Goal: Task Accomplishment & Management: Complete application form

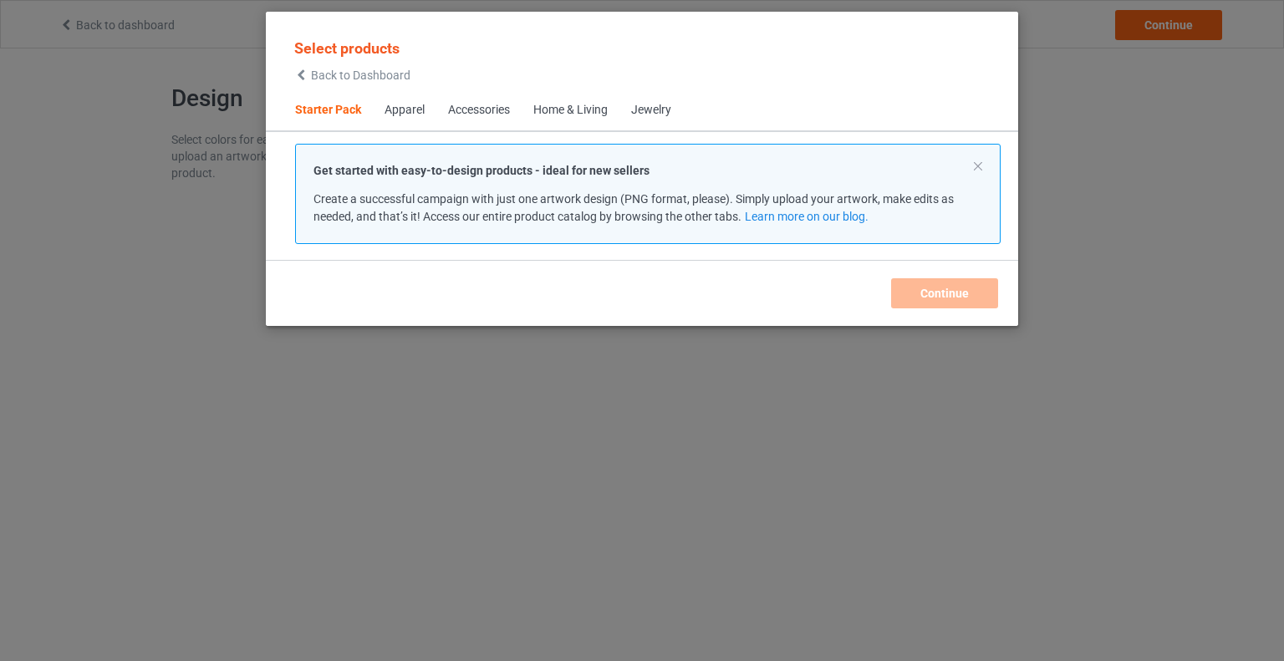
scroll to position [22, 0]
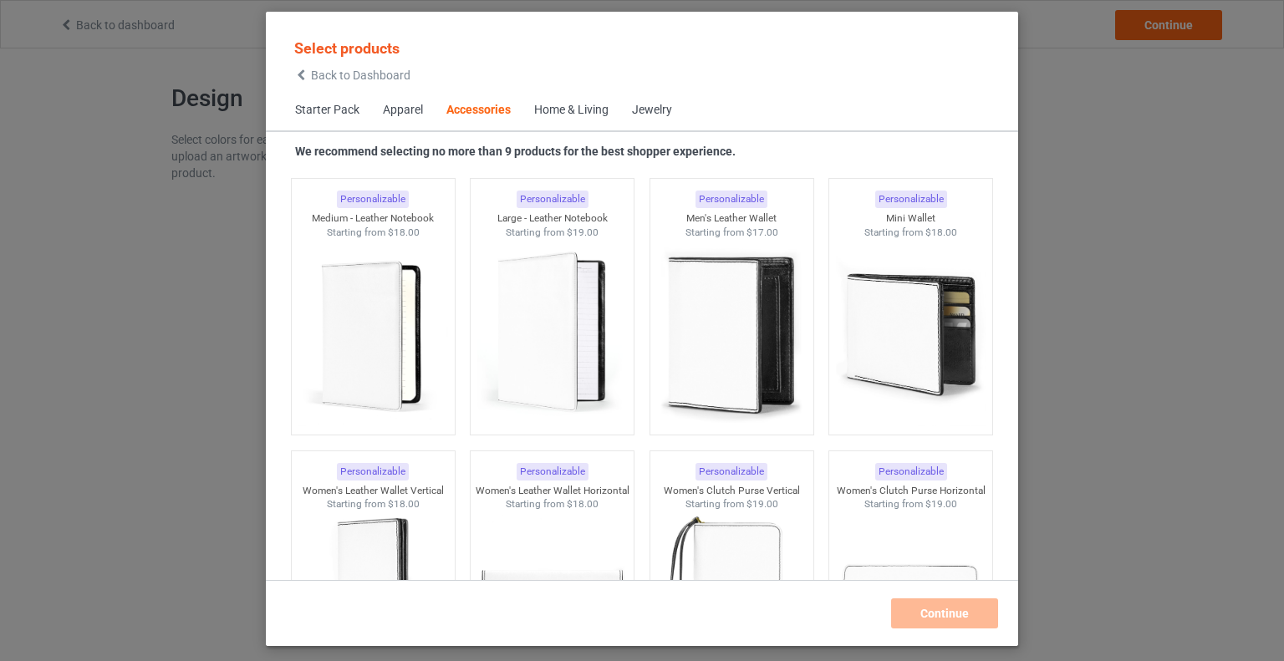
scroll to position [6708, 0]
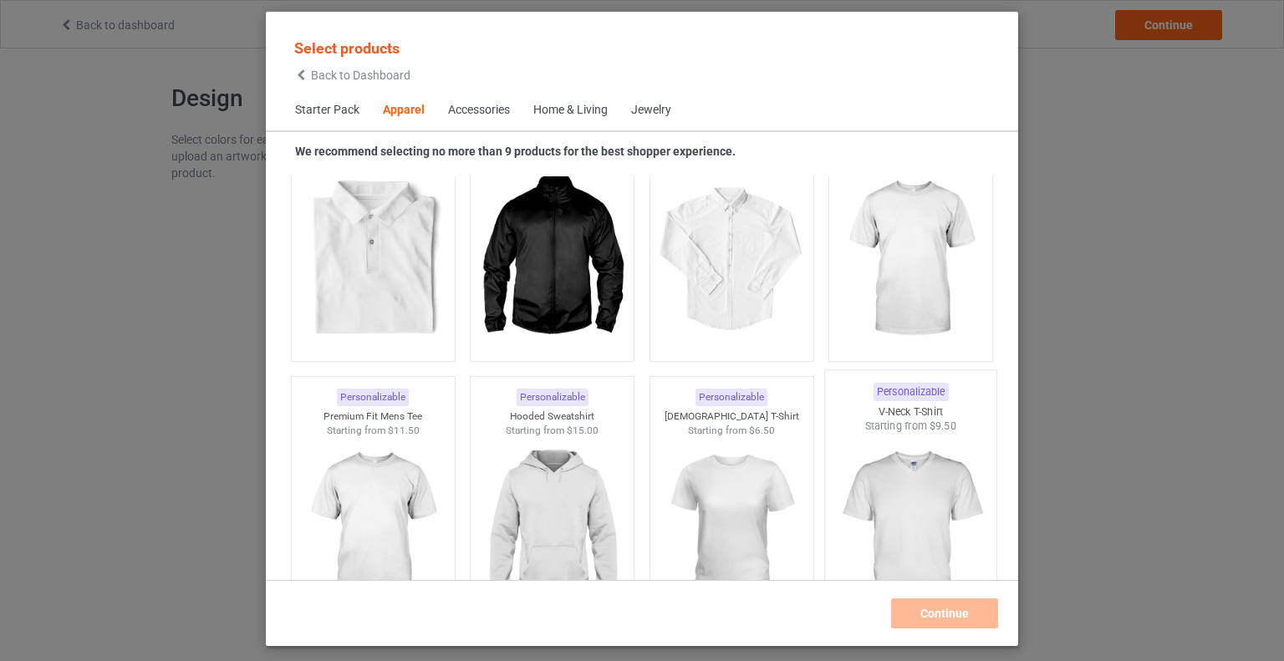
scroll to position [637, 0]
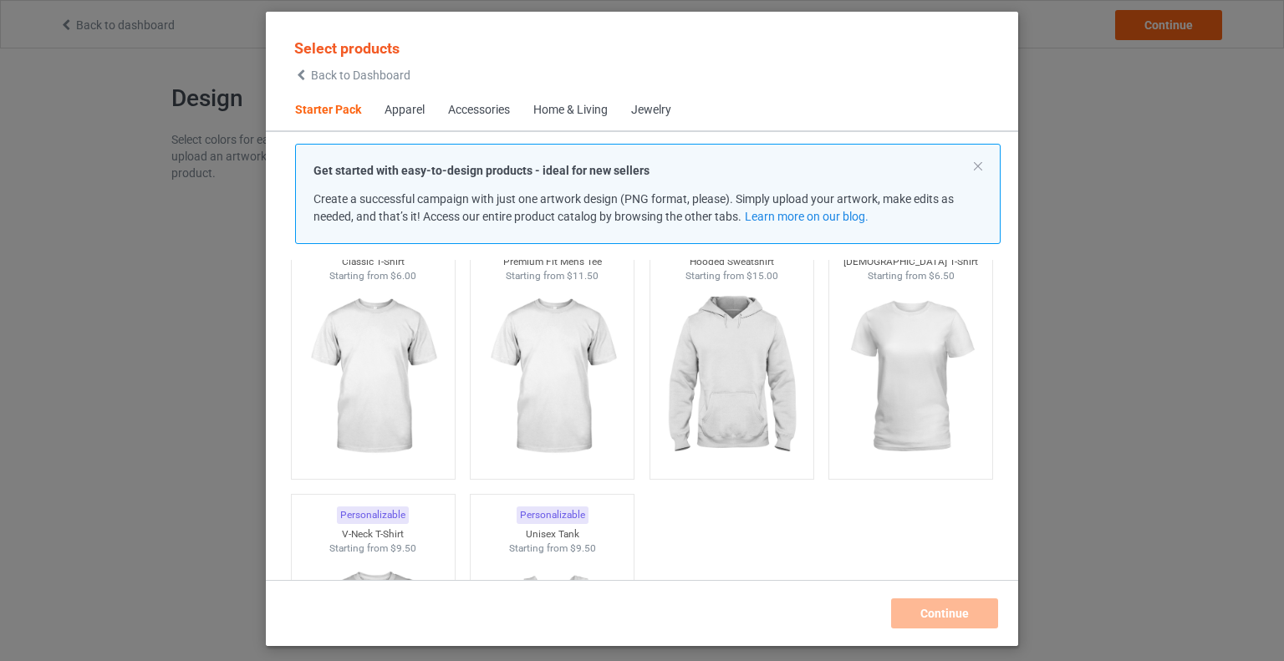
scroll to position [102, 0]
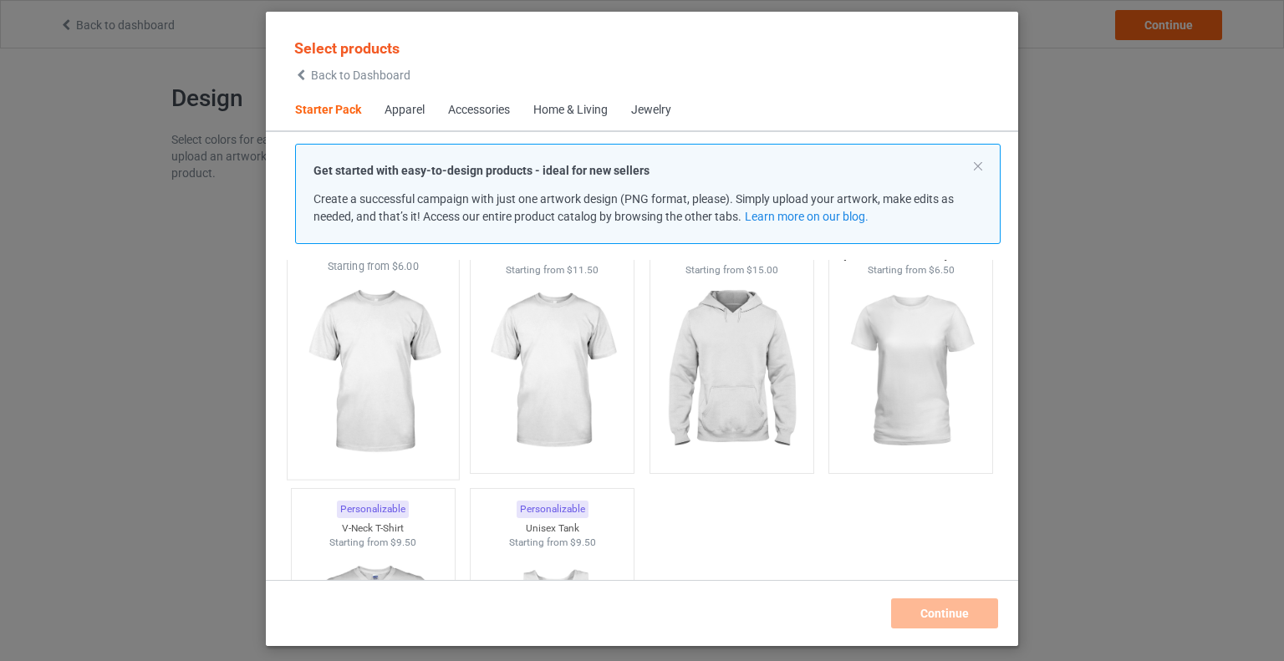
click at [358, 374] on img at bounding box center [372, 372] width 157 height 196
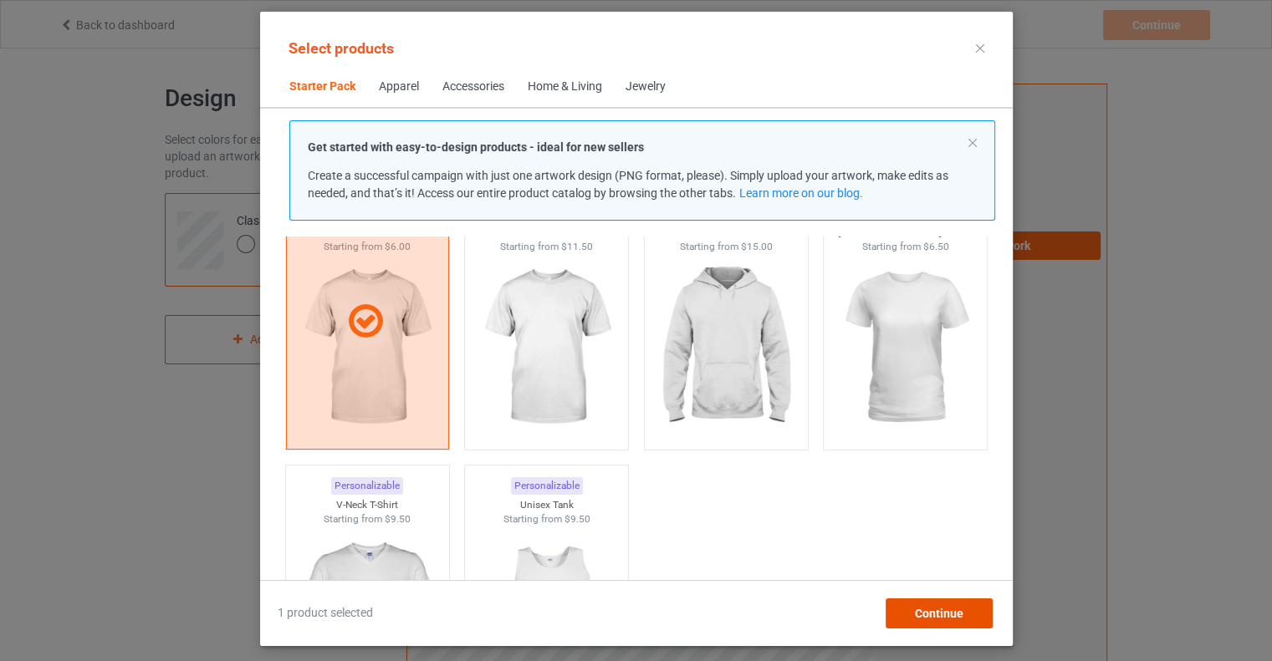
click at [918, 611] on span "Continue" at bounding box center [938, 613] width 48 height 13
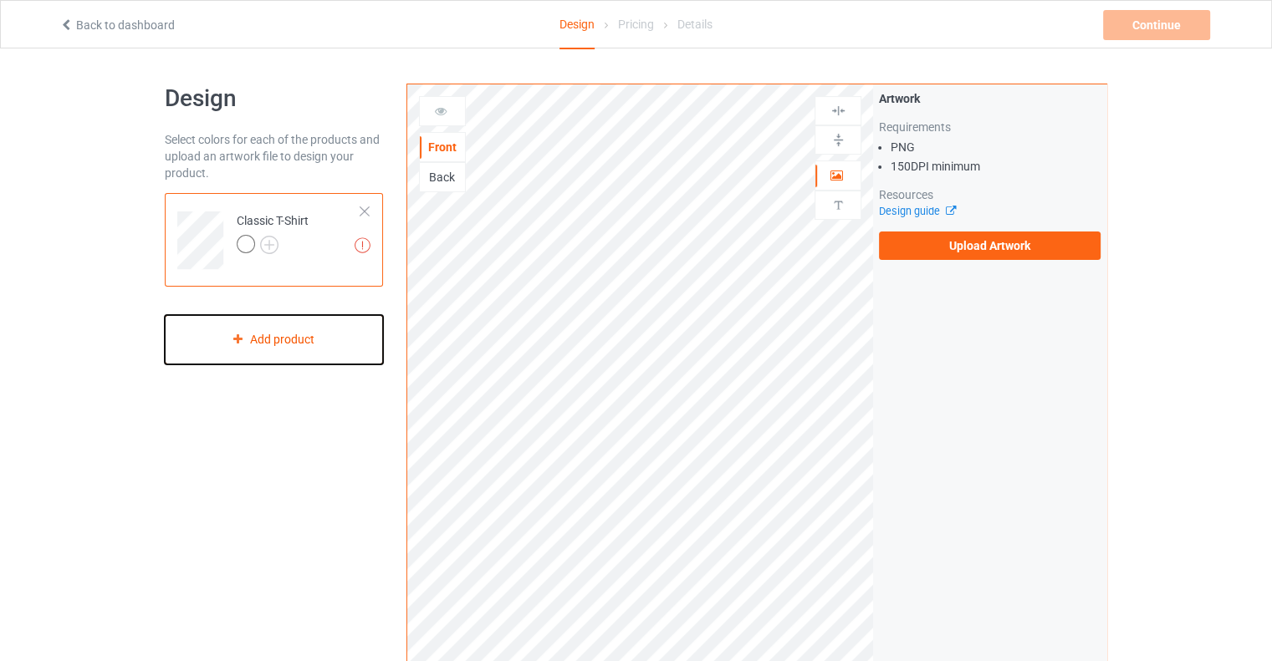
click at [269, 349] on div "Add product" at bounding box center [274, 339] width 218 height 49
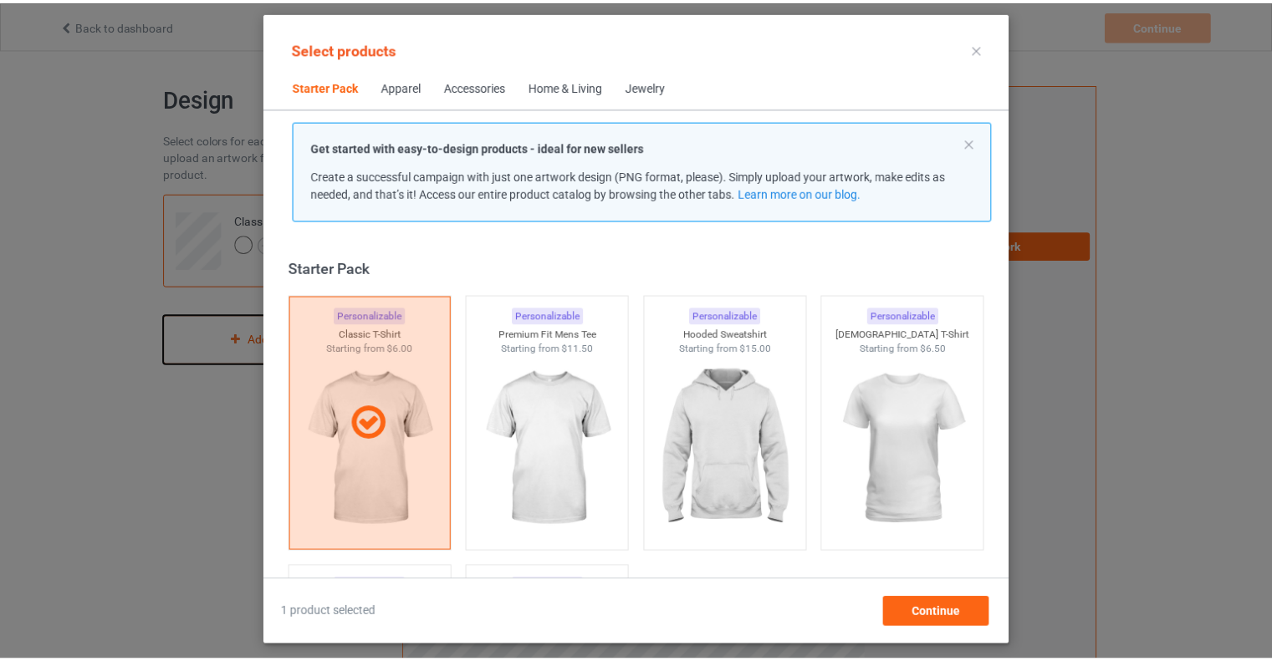
scroll to position [22, 0]
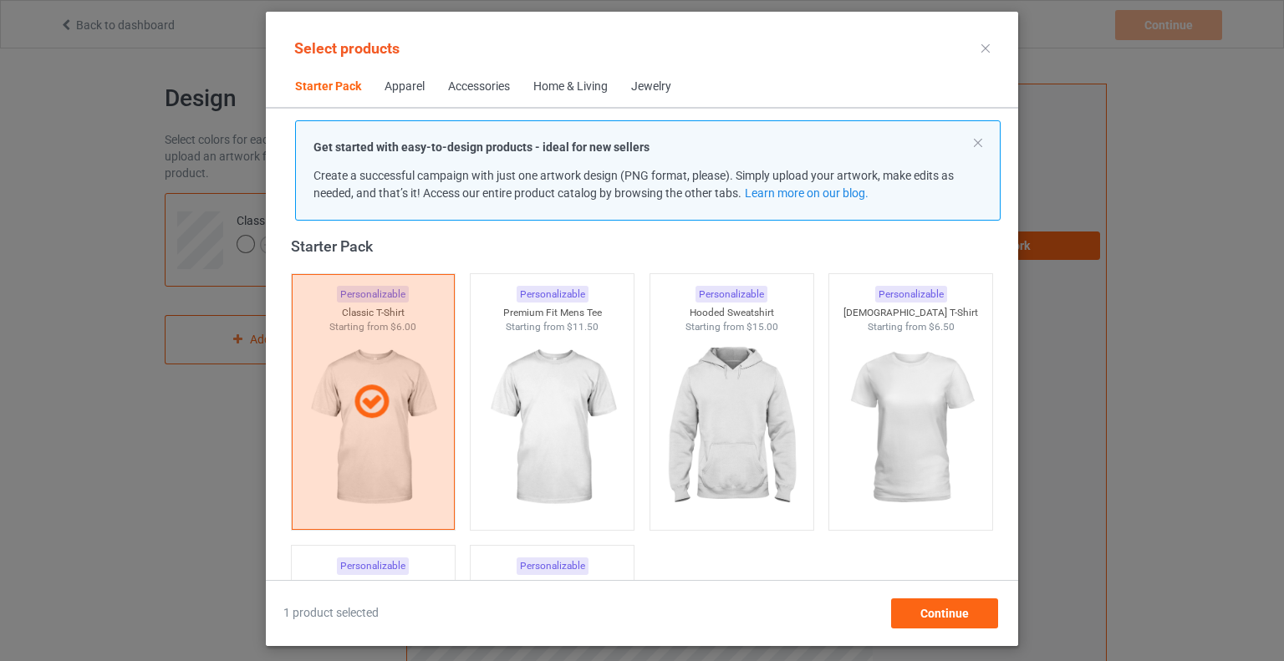
click at [983, 39] on div at bounding box center [986, 48] width 30 height 27
click at [986, 49] on icon at bounding box center [986, 48] width 8 height 8
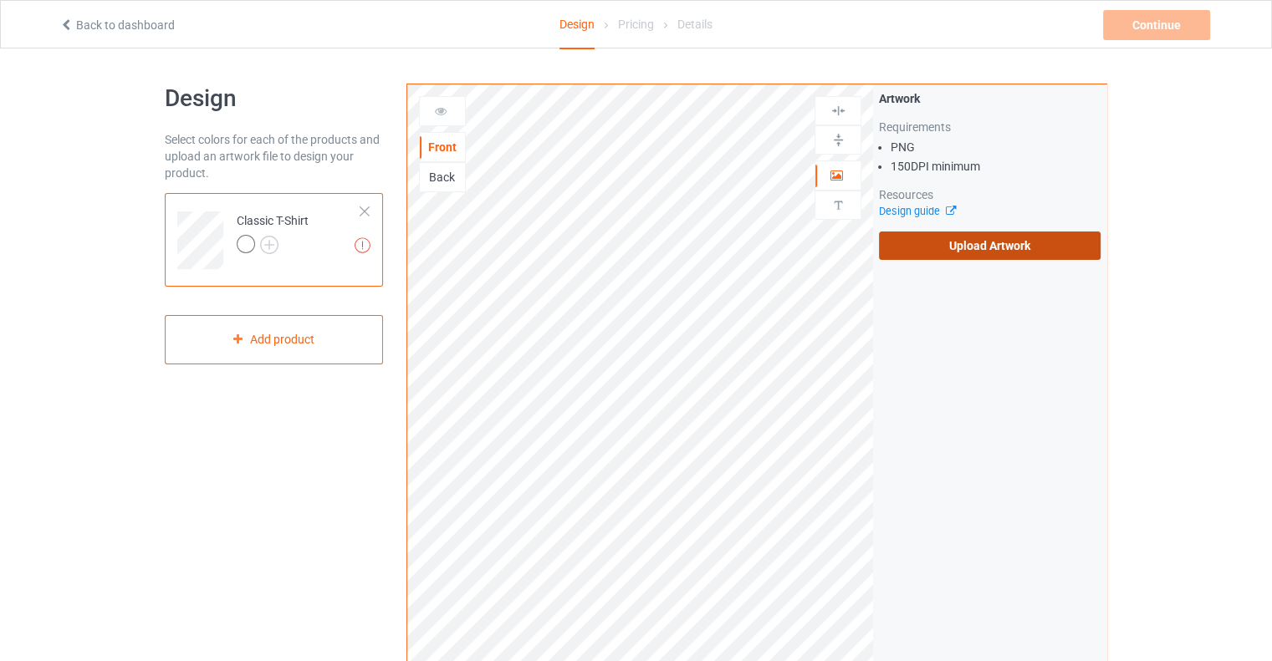
click at [967, 237] on label "Upload Artwork" at bounding box center [990, 246] width 222 height 28
click at [0, 0] on input "Upload Artwork" at bounding box center [0, 0] width 0 height 0
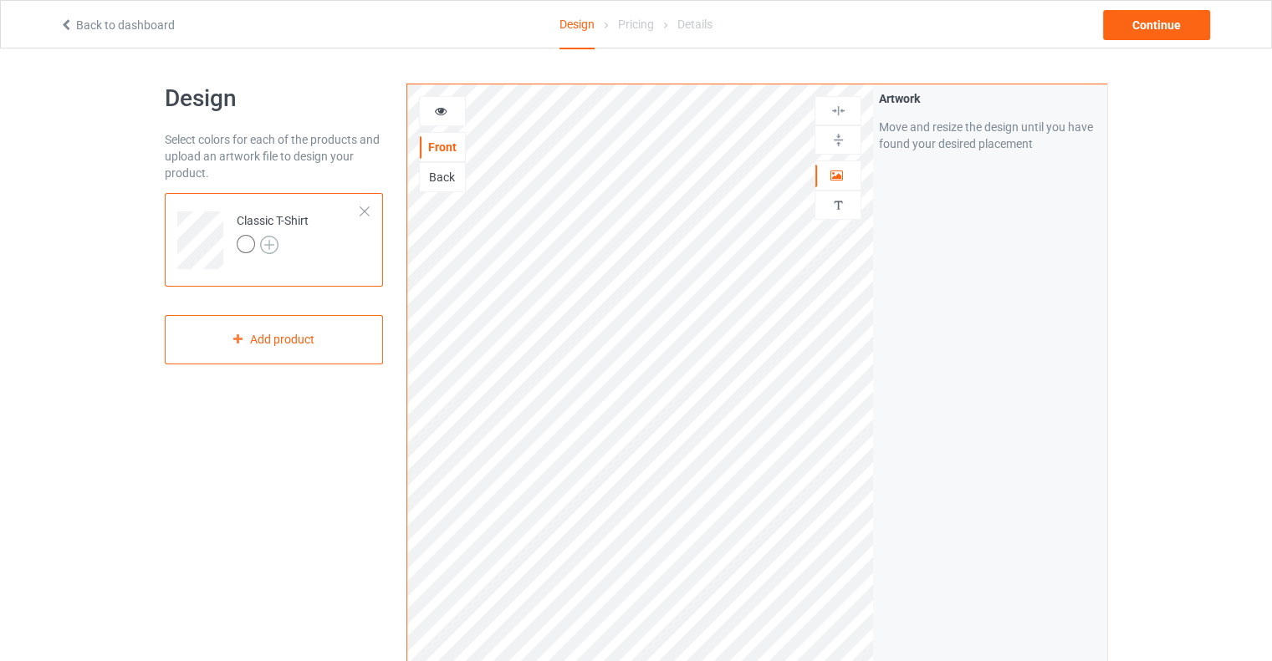
click at [272, 246] on img at bounding box center [269, 245] width 18 height 18
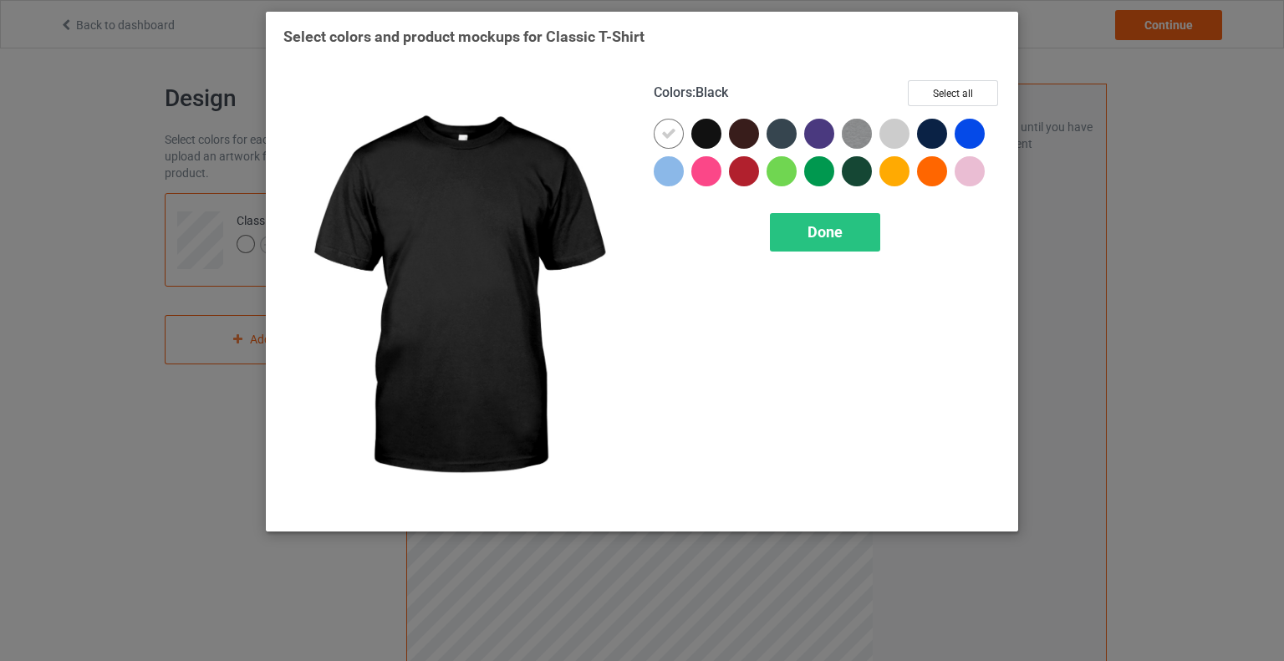
click at [702, 125] on div at bounding box center [706, 134] width 30 height 30
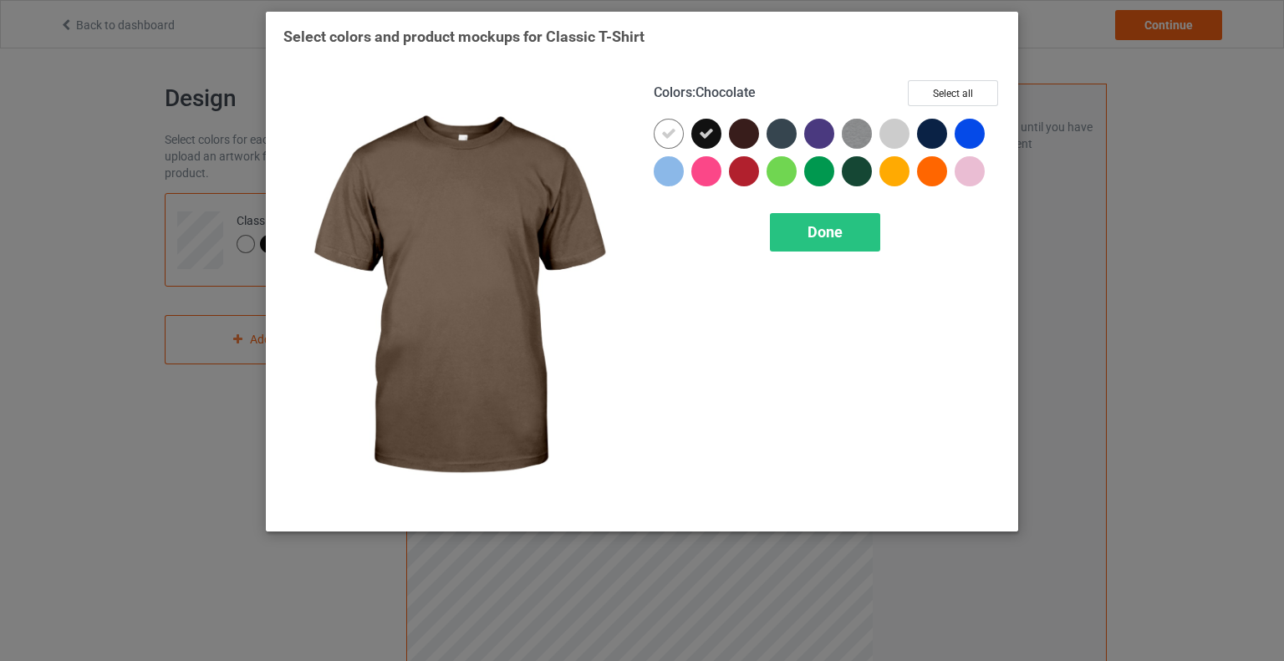
click at [743, 130] on div at bounding box center [744, 134] width 30 height 30
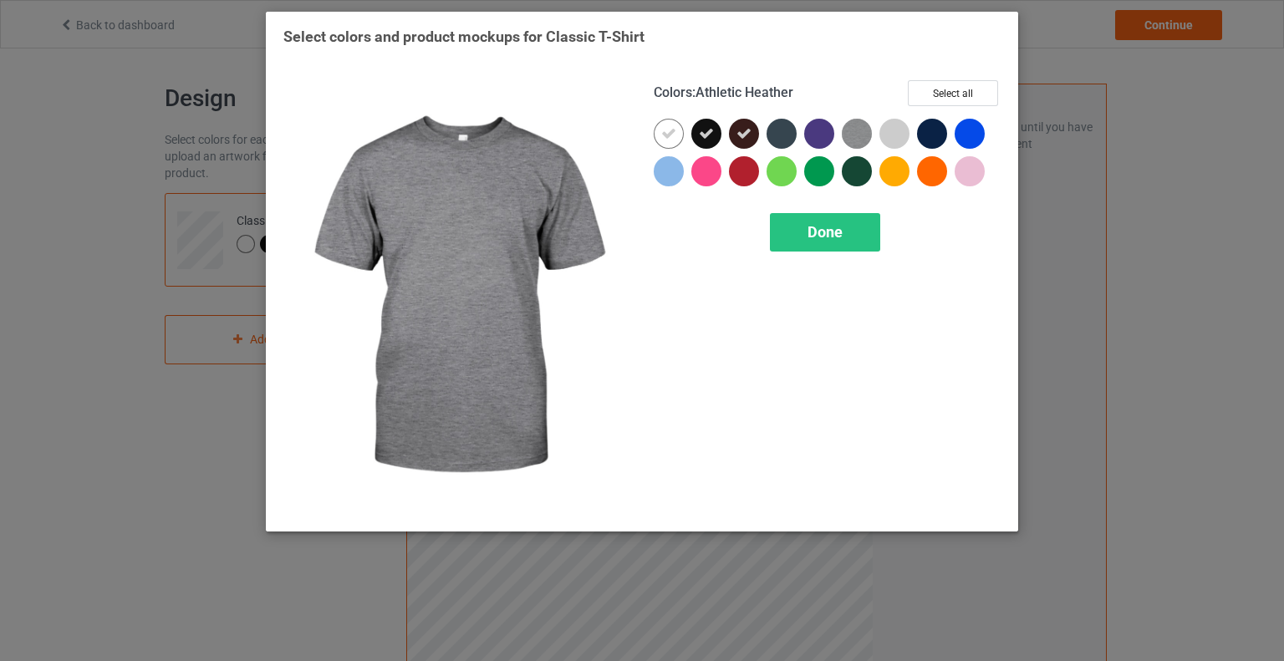
click at [860, 135] on img at bounding box center [857, 134] width 30 height 30
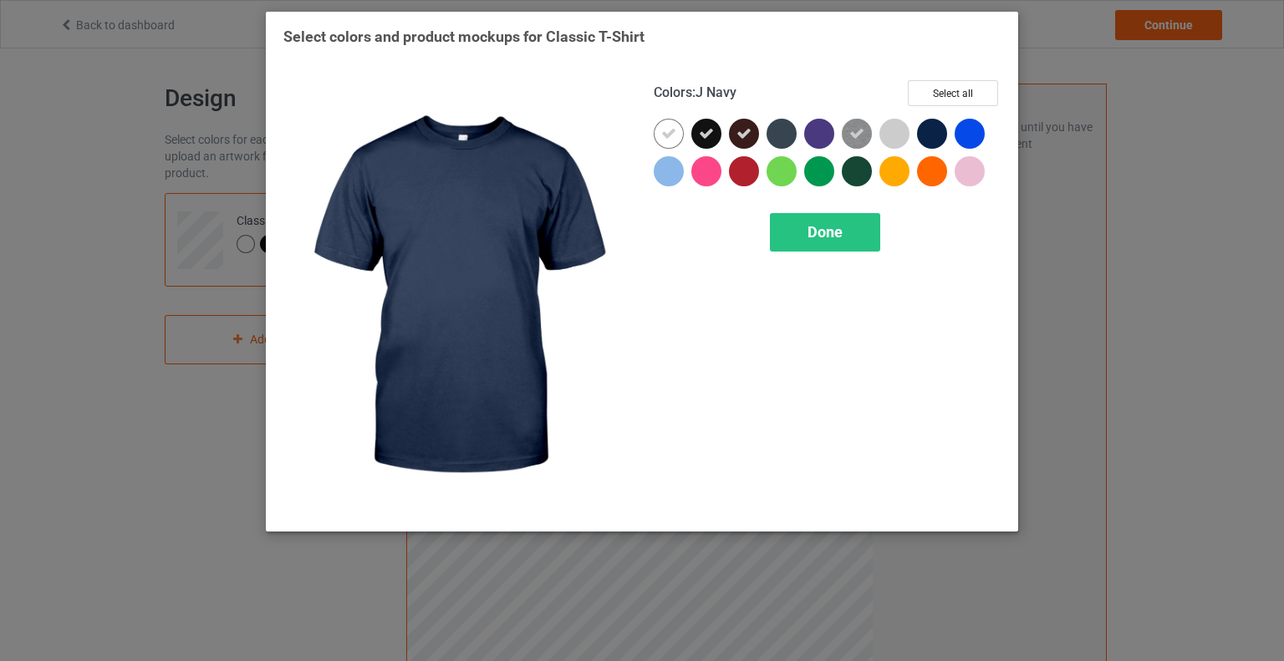
click at [939, 130] on div at bounding box center [932, 134] width 30 height 30
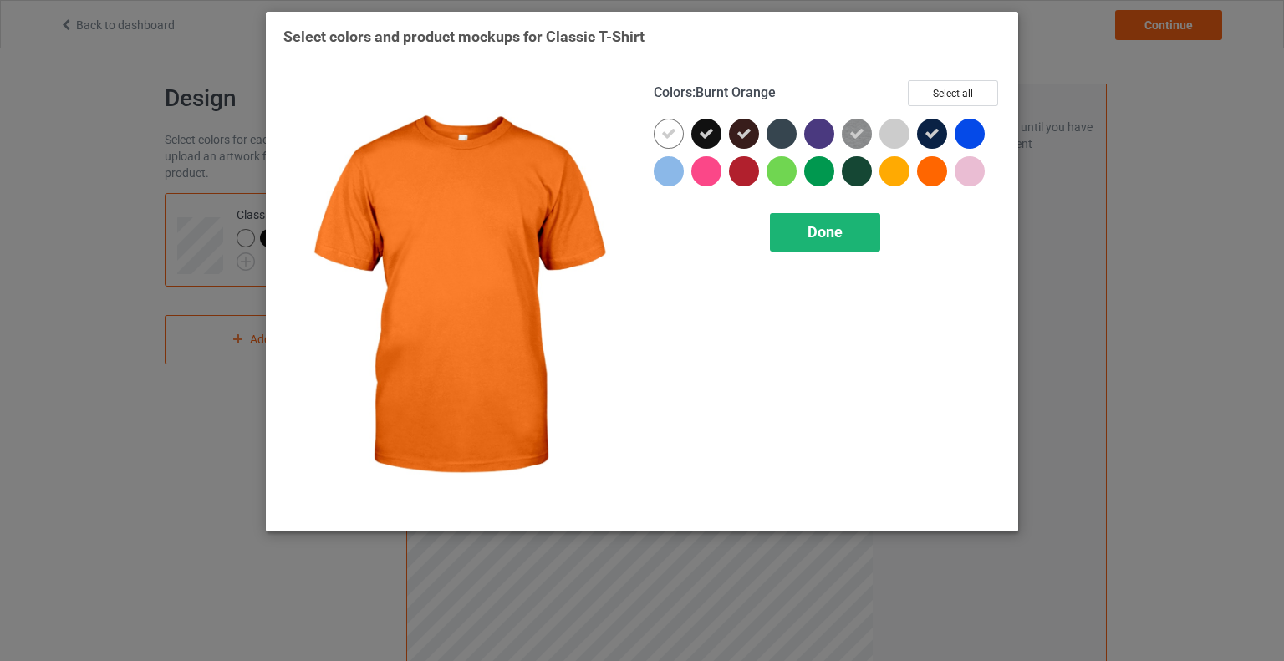
click at [809, 235] on span "Done" at bounding box center [825, 232] width 35 height 18
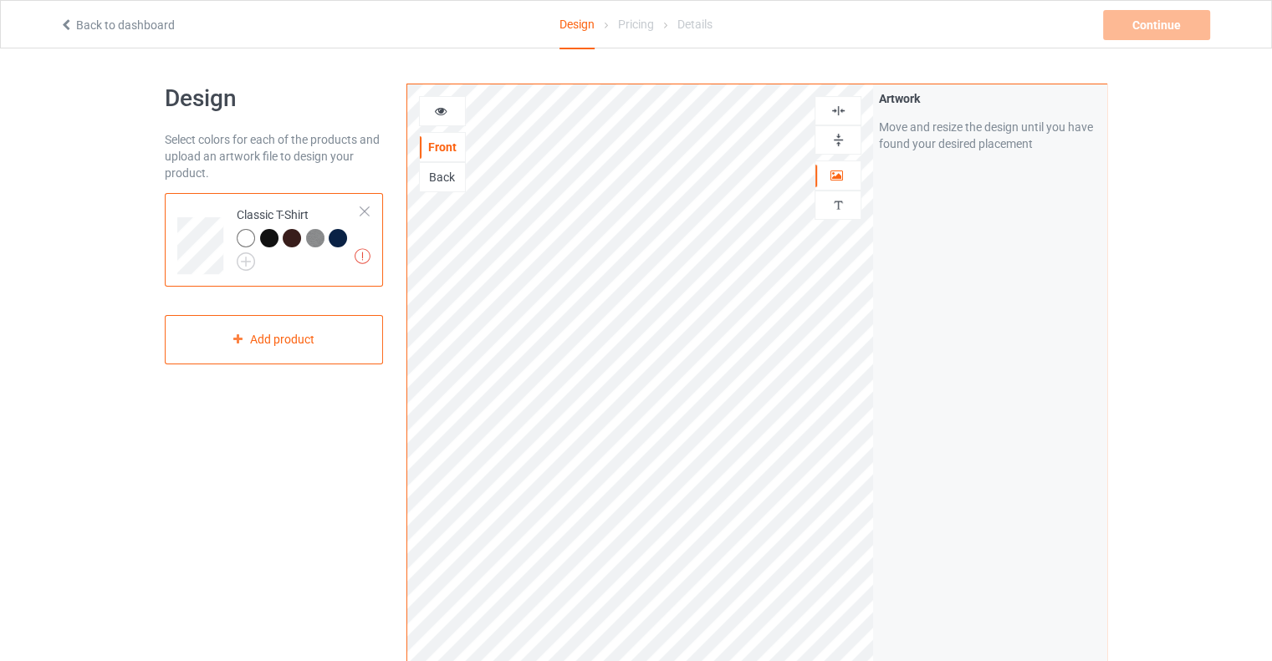
click at [441, 176] on div "Back" at bounding box center [442, 177] width 45 height 17
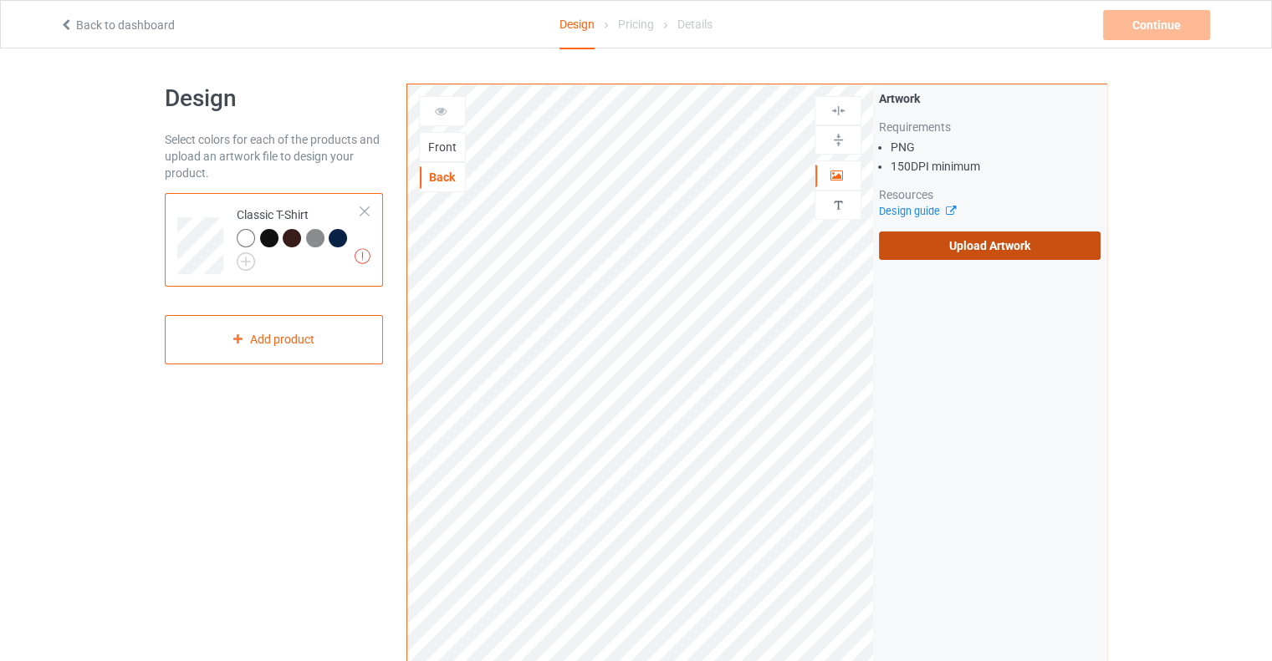
click at [946, 243] on label "Upload Artwork" at bounding box center [990, 246] width 222 height 28
click at [0, 0] on input "Upload Artwork" at bounding box center [0, 0] width 0 height 0
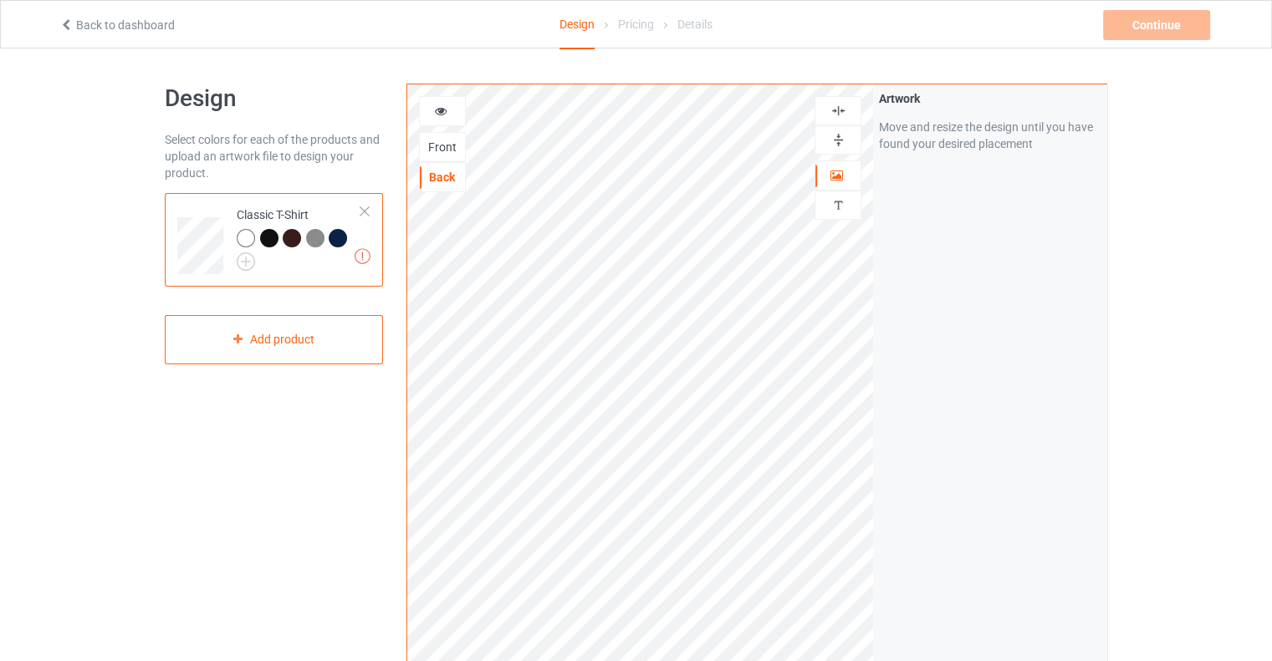
click at [441, 103] on icon at bounding box center [441, 109] width 14 height 12
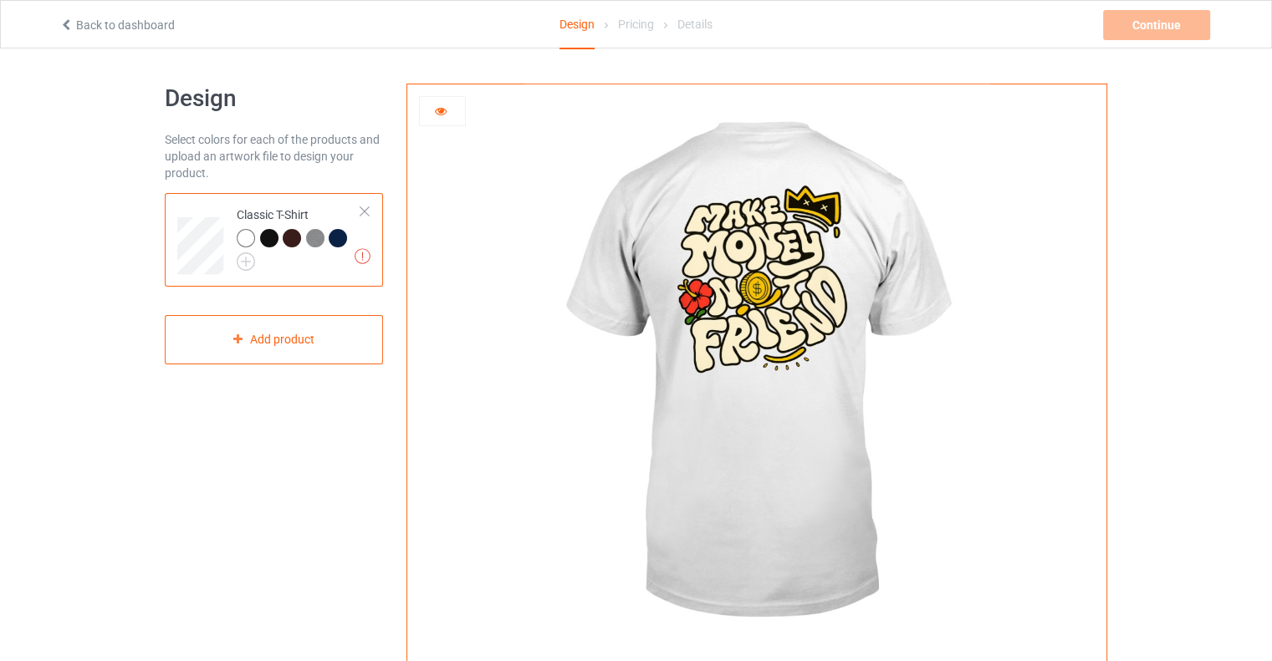
click at [269, 240] on div at bounding box center [269, 238] width 18 height 18
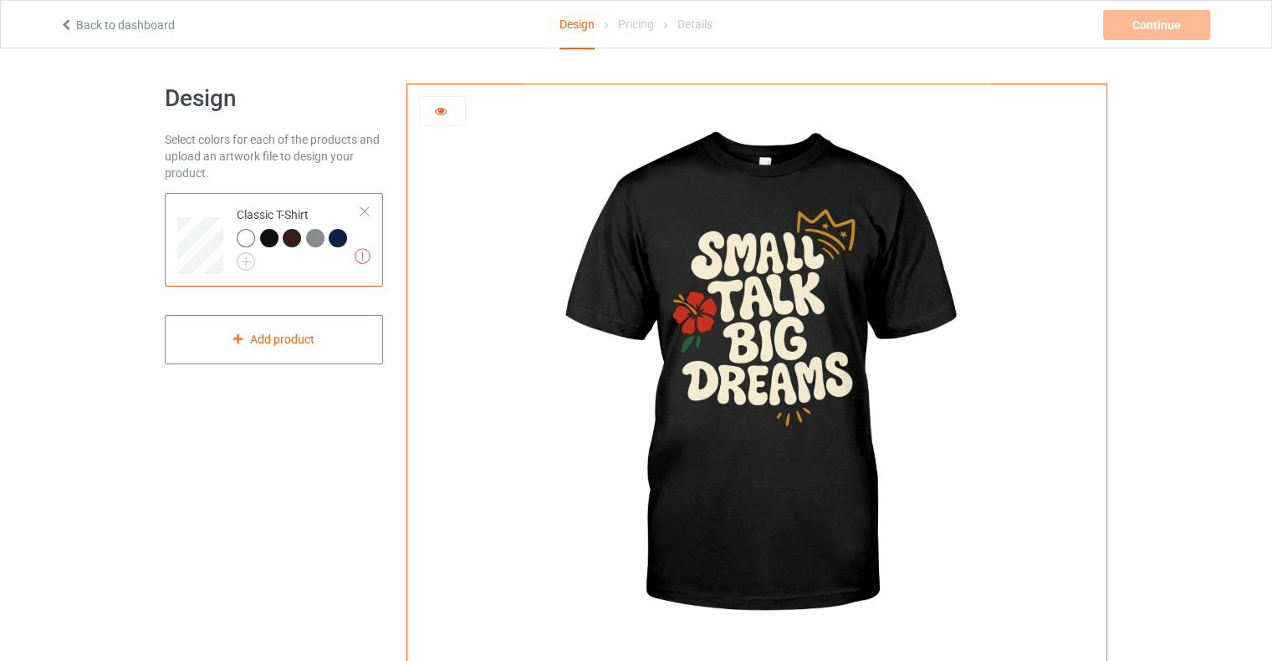
click at [440, 113] on icon at bounding box center [441, 109] width 14 height 12
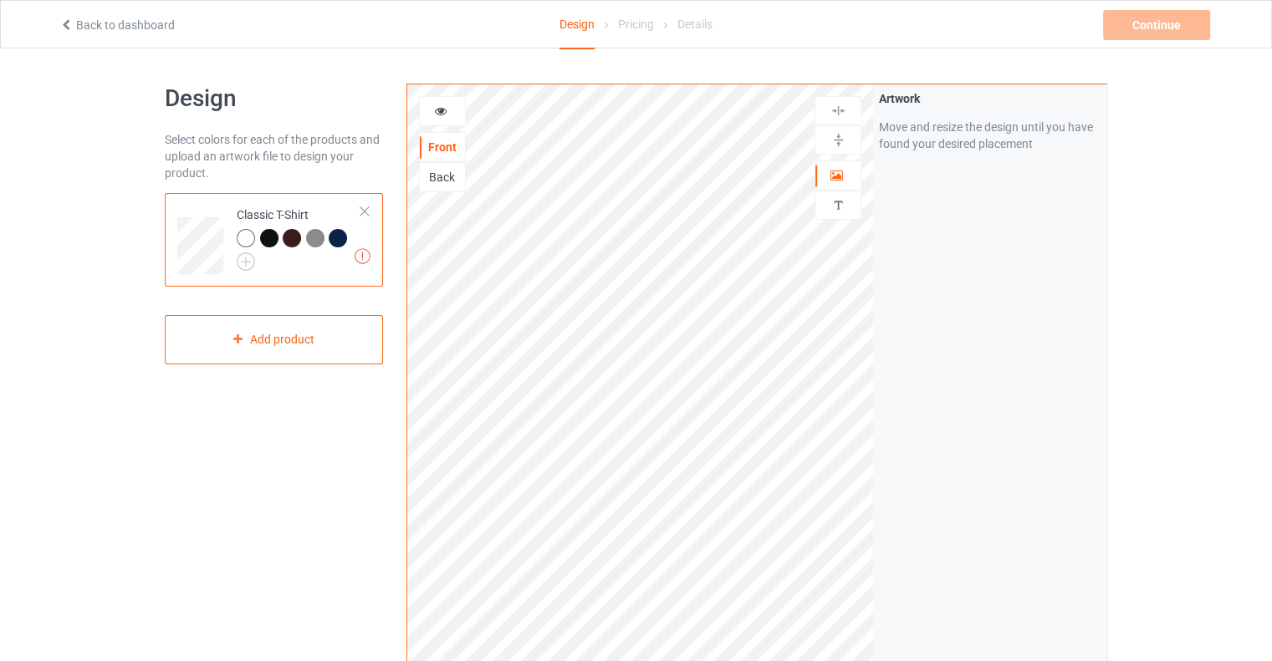
click at [441, 174] on div "Back" at bounding box center [442, 177] width 45 height 17
click at [443, 108] on icon at bounding box center [441, 109] width 14 height 12
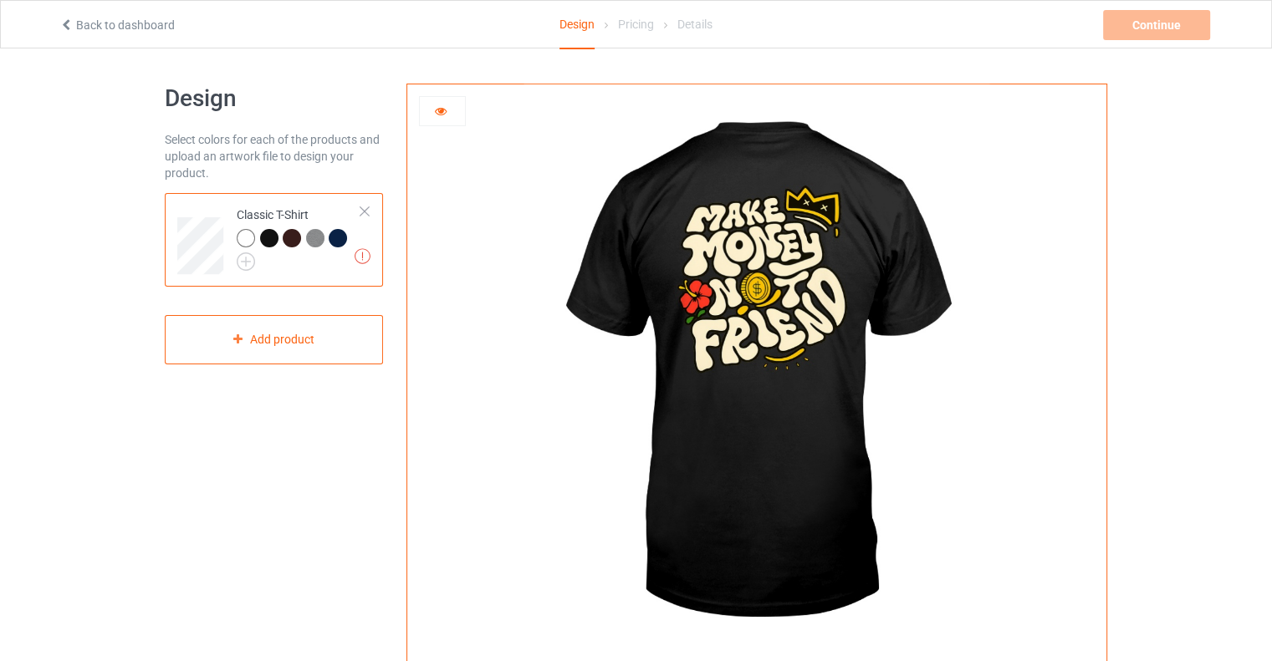
click at [445, 113] on icon at bounding box center [441, 109] width 14 height 12
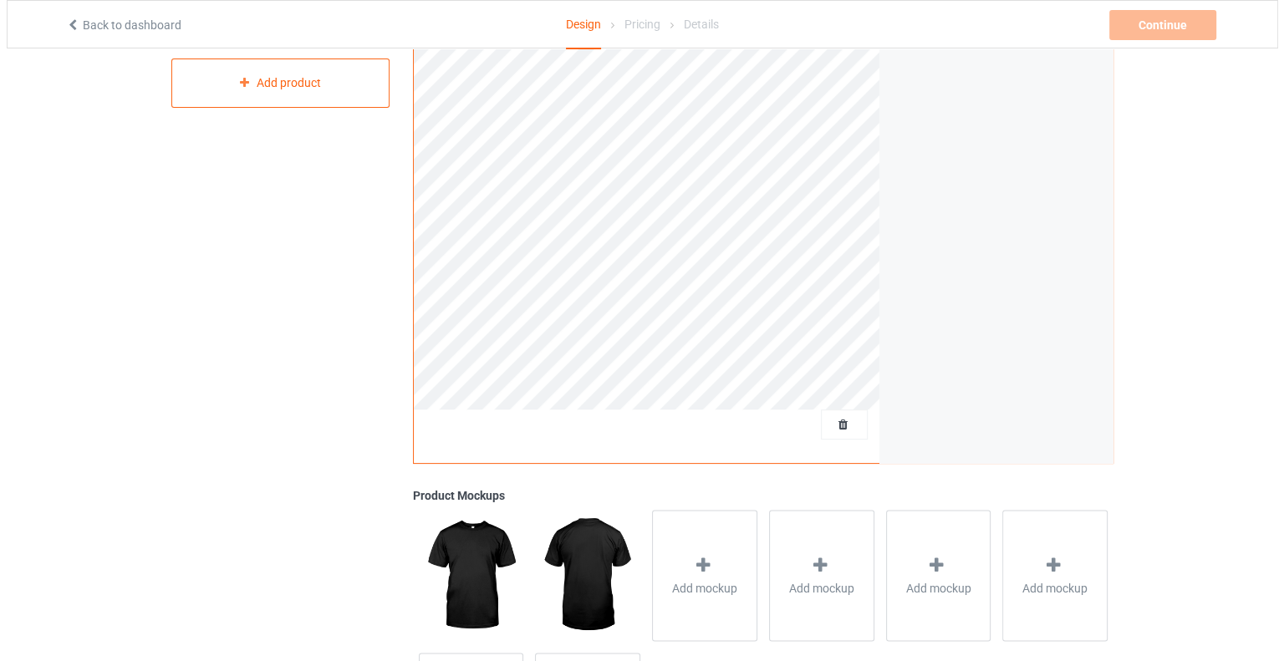
scroll to position [420, 0]
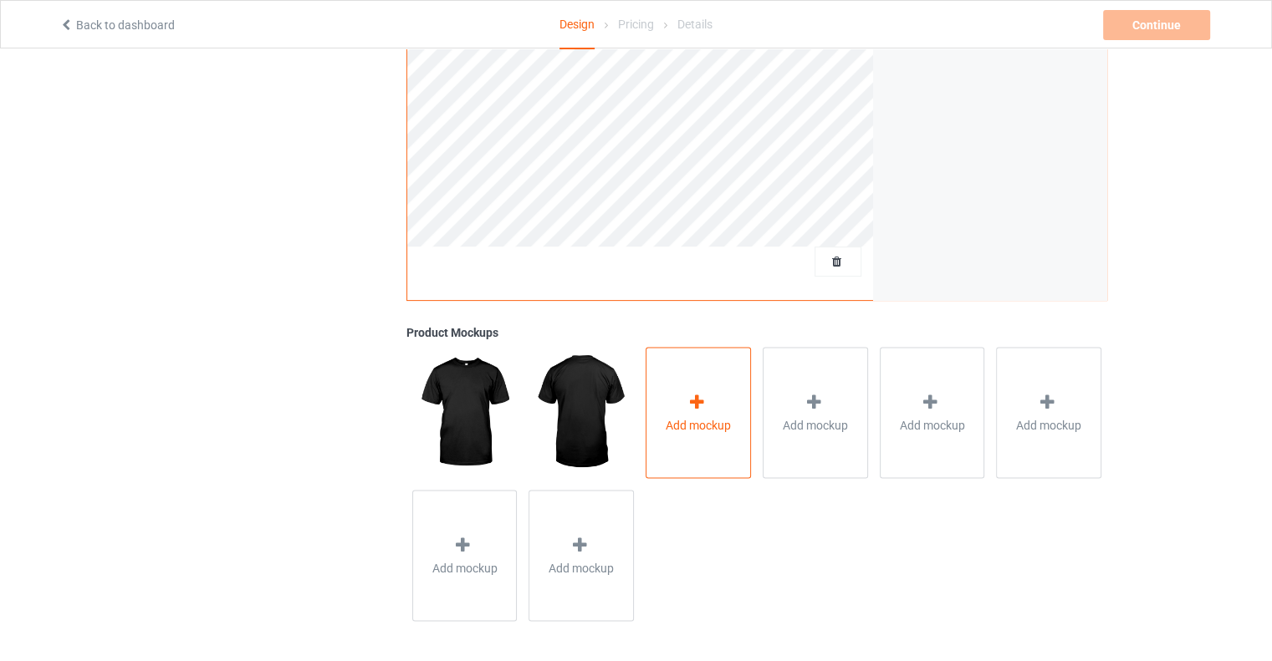
click at [699, 417] on span "Add mockup" at bounding box center [698, 424] width 65 height 17
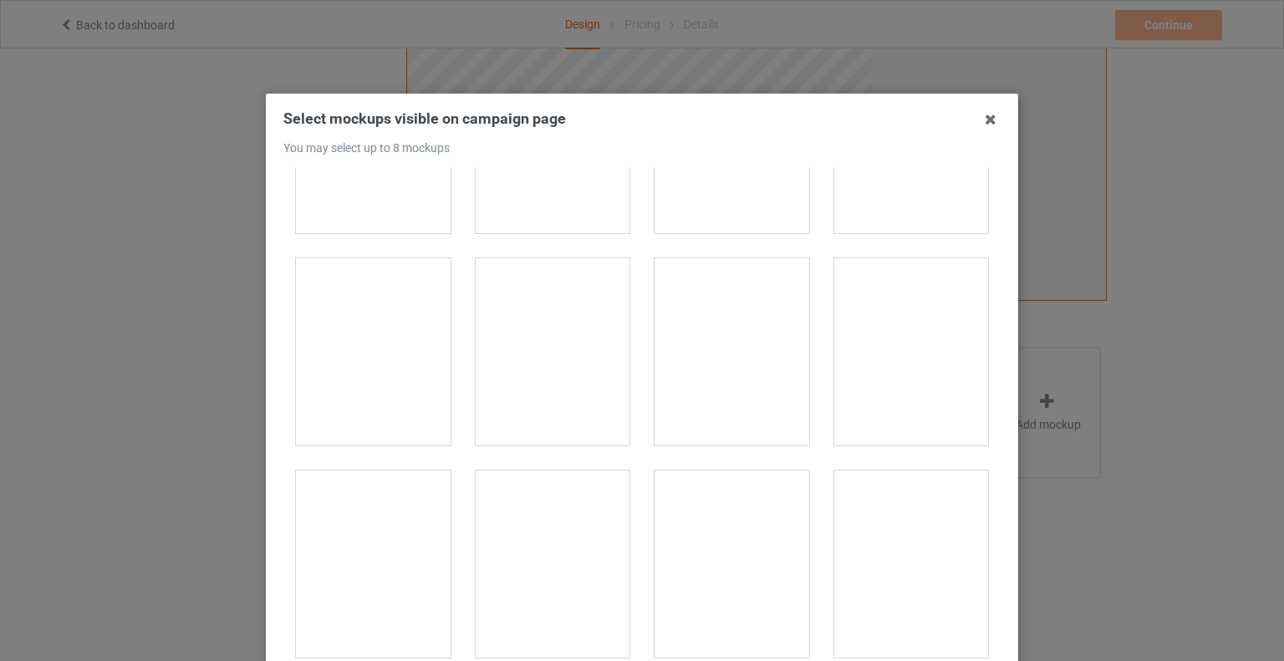
scroll to position [4810, 0]
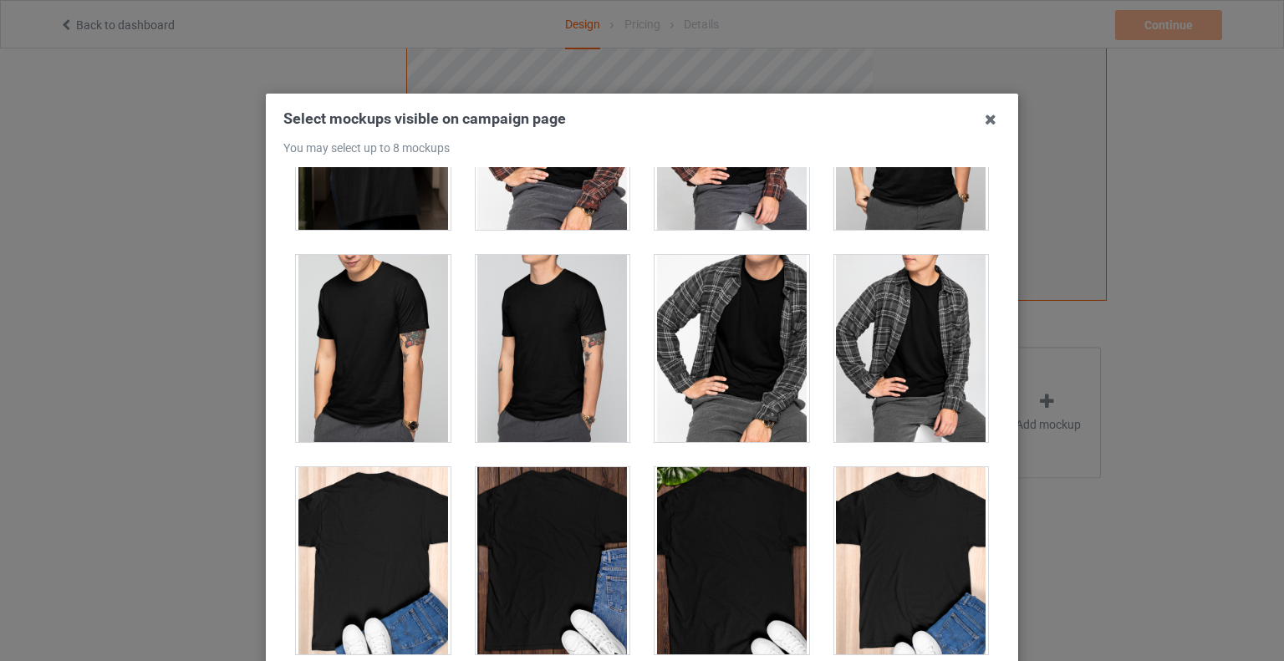
click at [902, 331] on div at bounding box center [911, 348] width 155 height 187
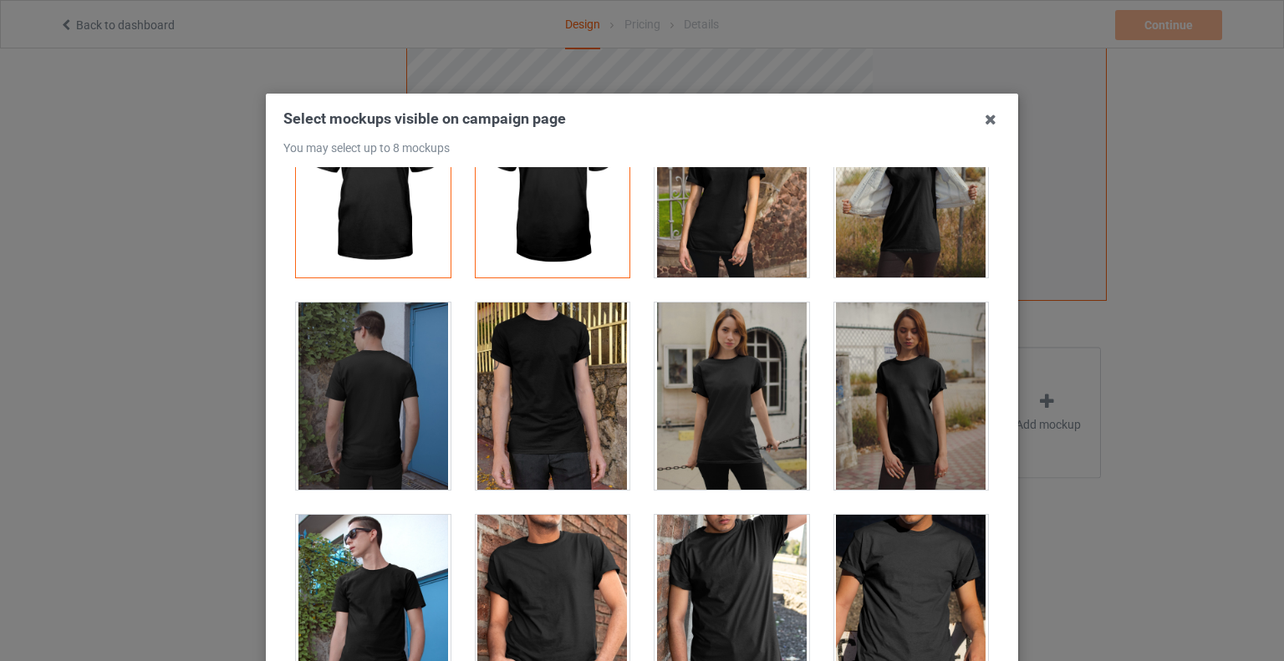
scroll to position [0, 0]
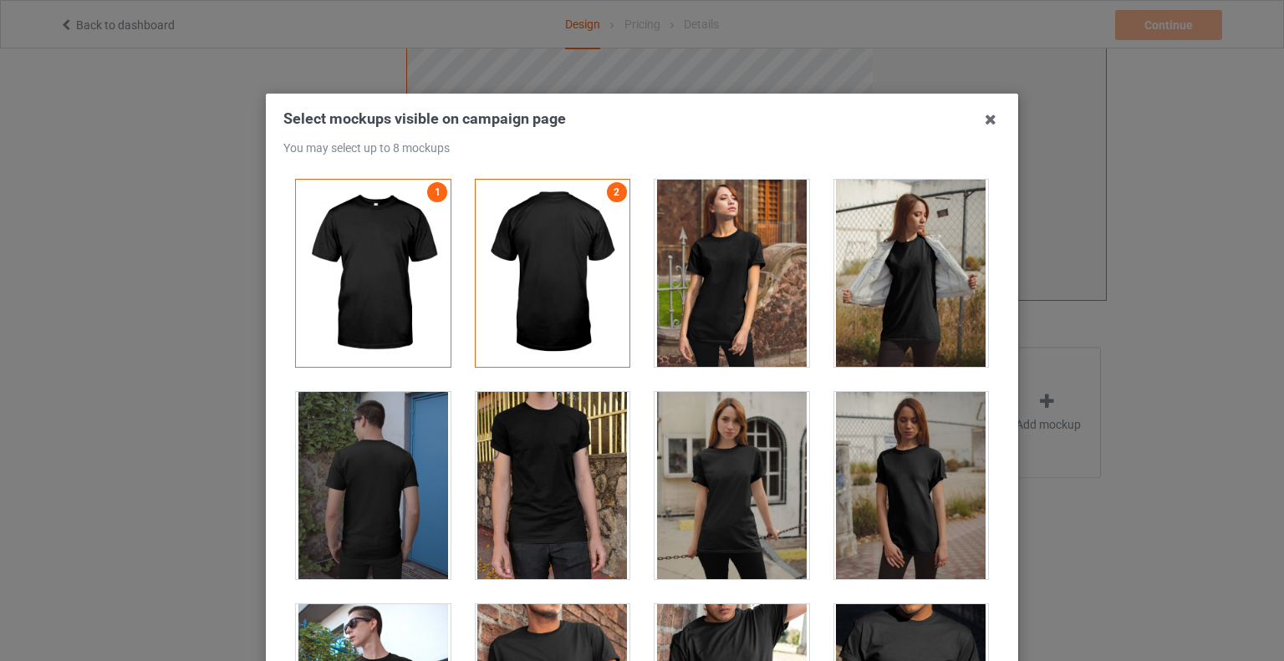
click at [907, 227] on div at bounding box center [911, 273] width 155 height 187
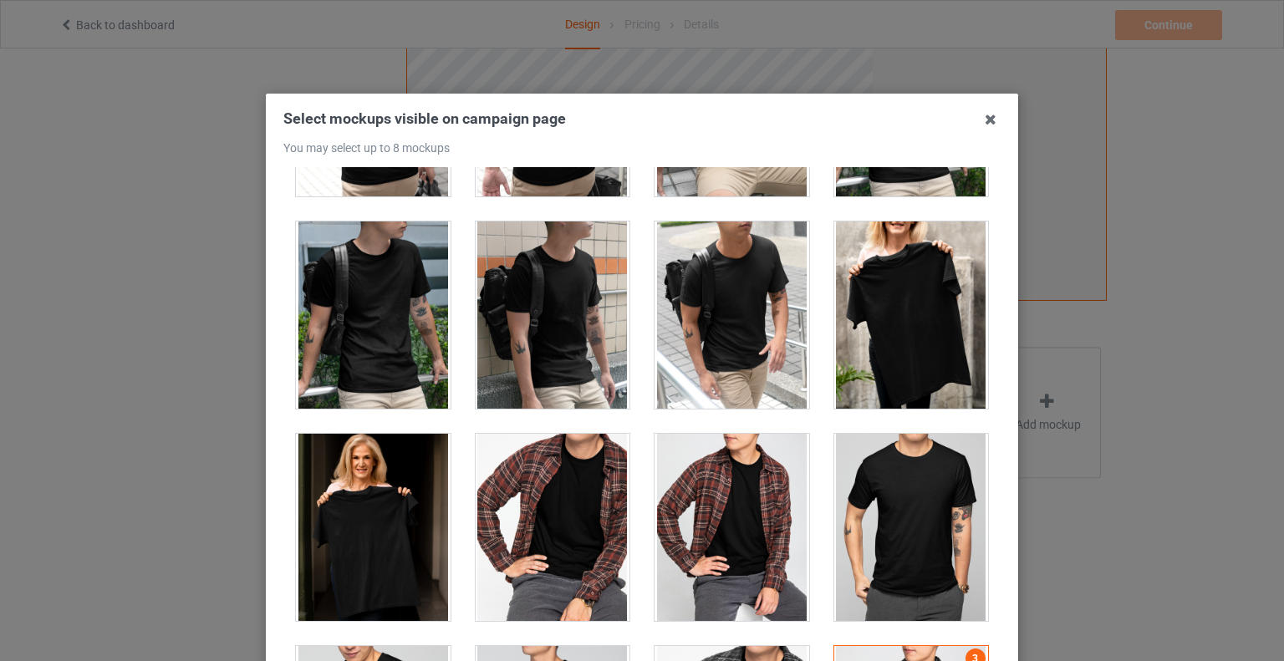
scroll to position [4417, 0]
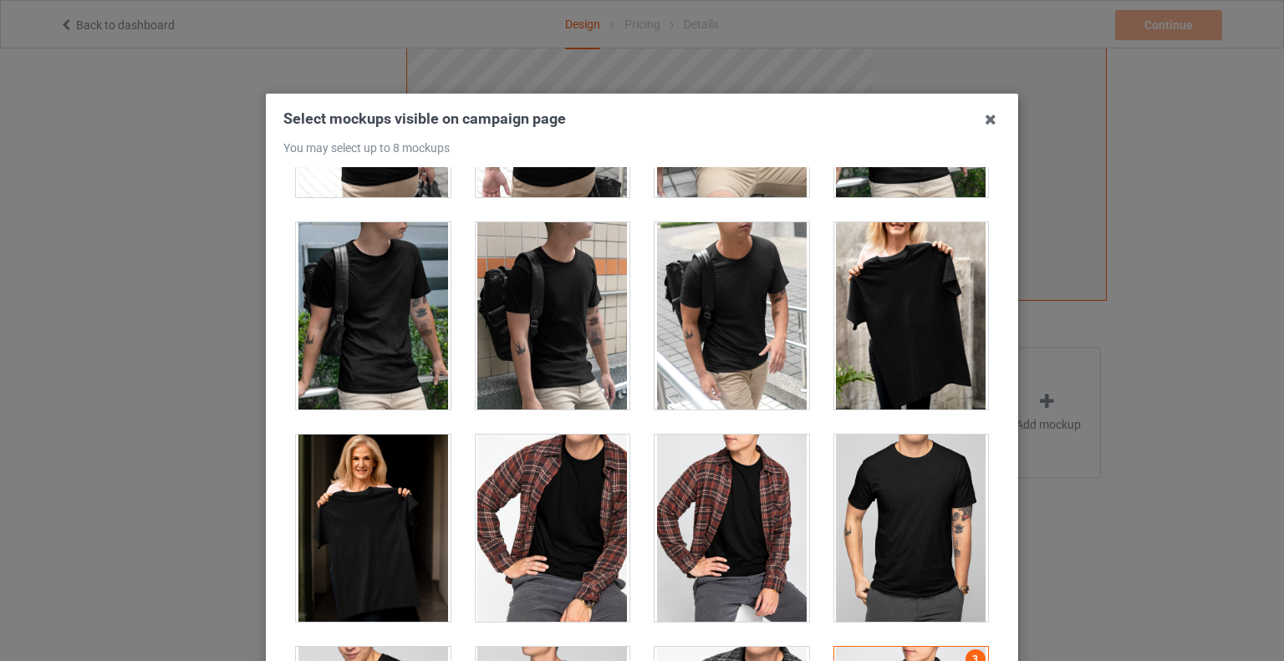
click at [893, 319] on div at bounding box center [911, 315] width 155 height 187
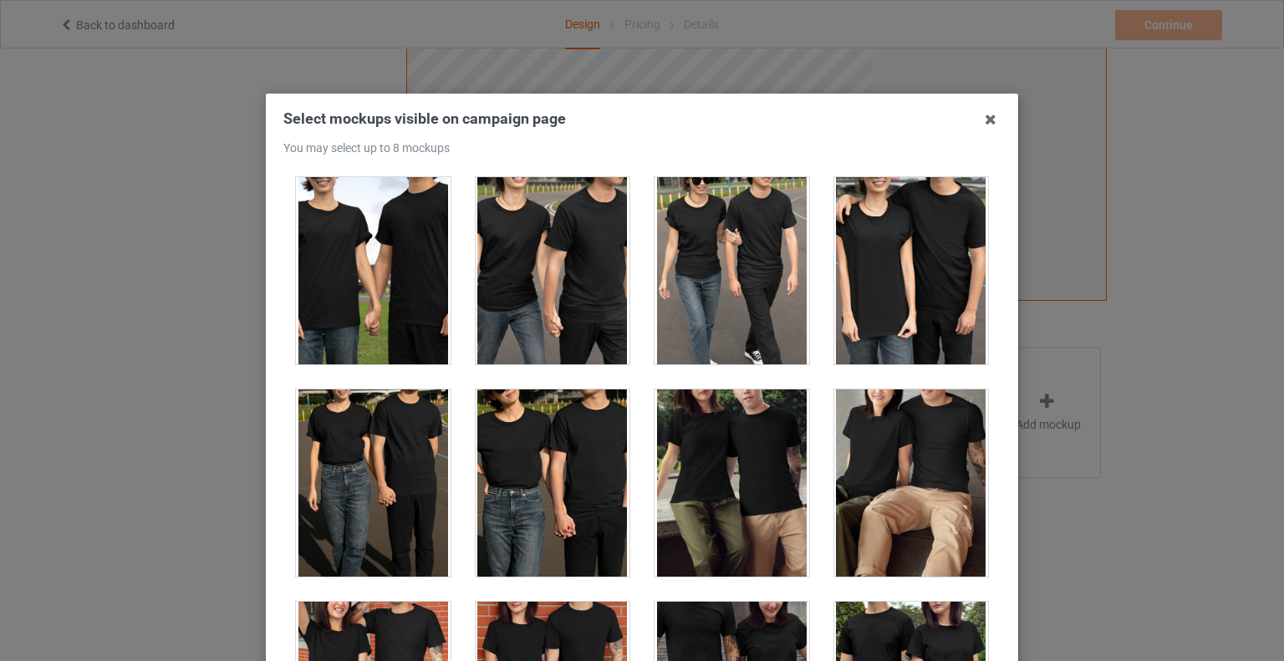
scroll to position [5524, 0]
click at [528, 480] on div at bounding box center [553, 483] width 155 height 187
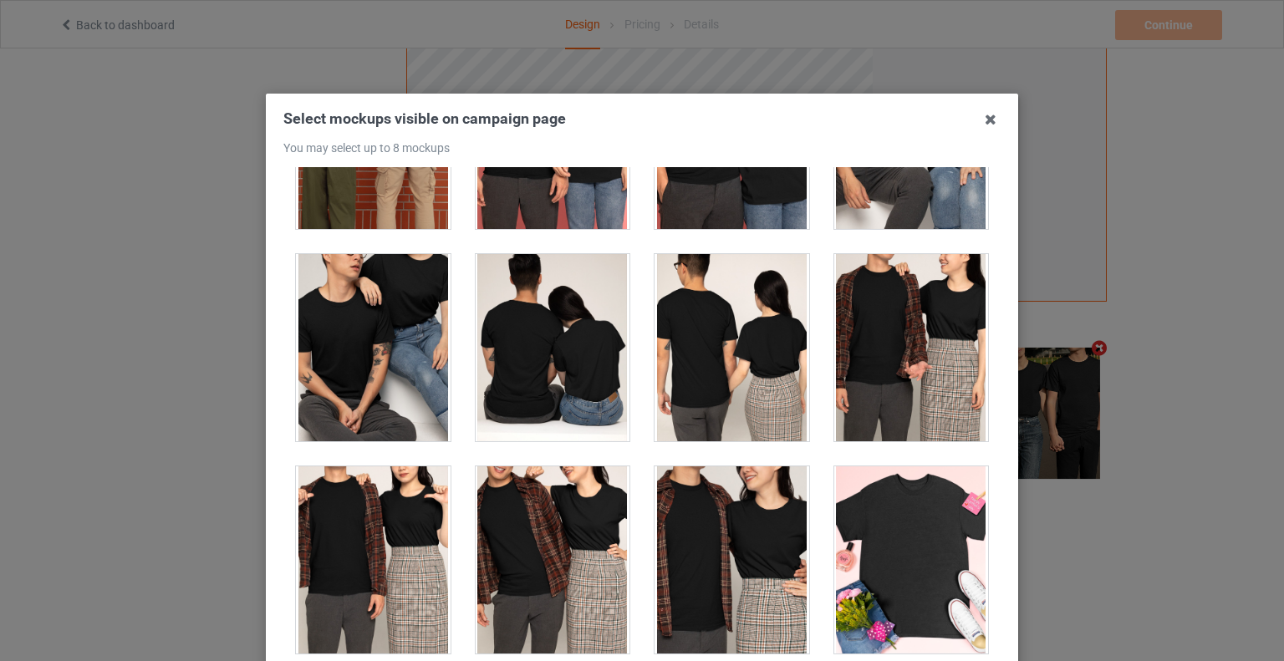
scroll to position [6298, 0]
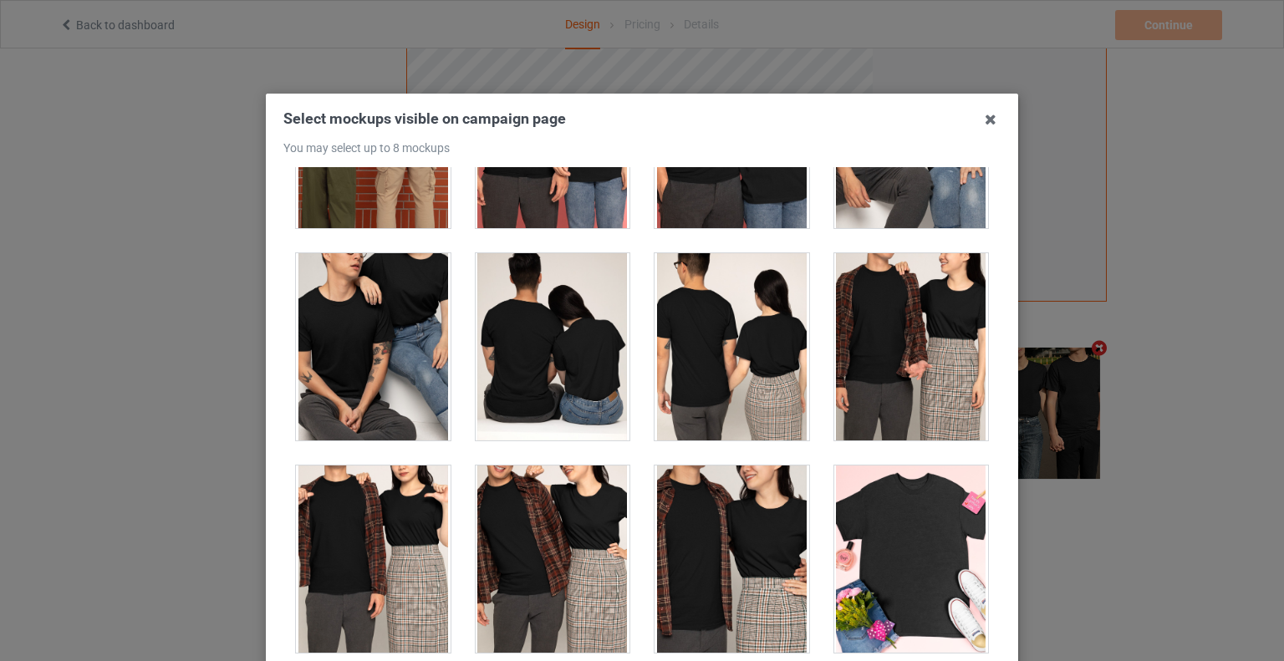
click at [537, 325] on div at bounding box center [553, 346] width 155 height 187
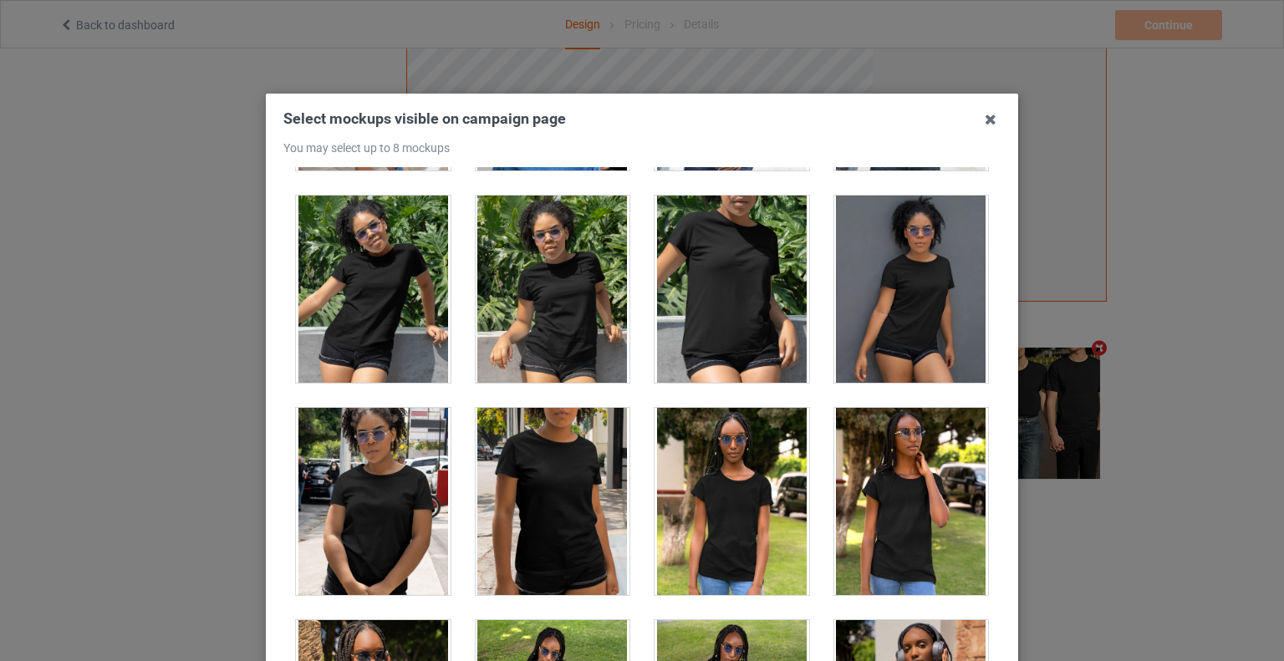
scroll to position [9964, 0]
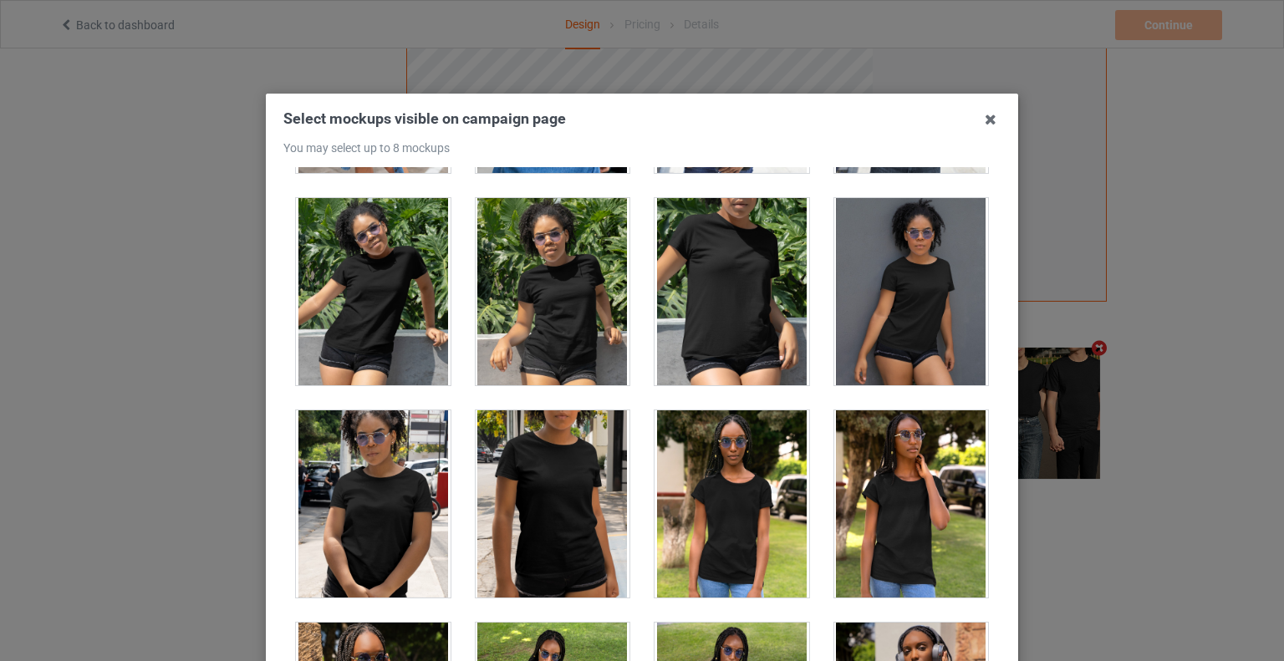
click at [542, 283] on div at bounding box center [553, 291] width 155 height 187
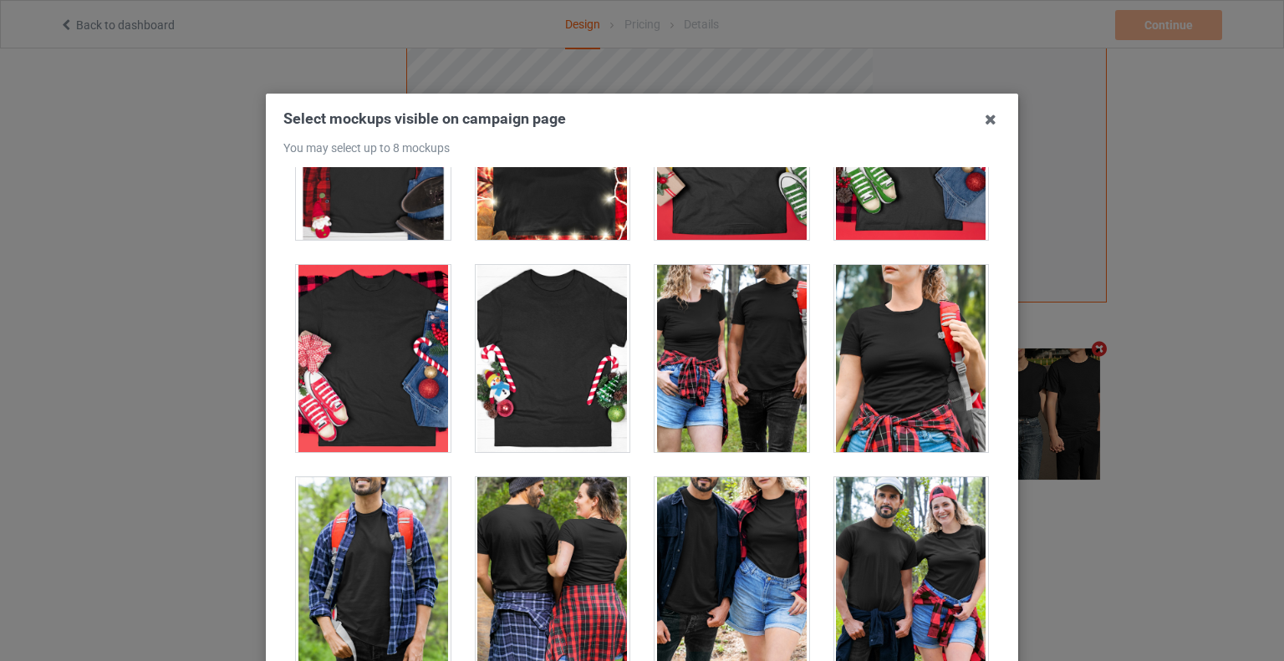
scroll to position [18379, 0]
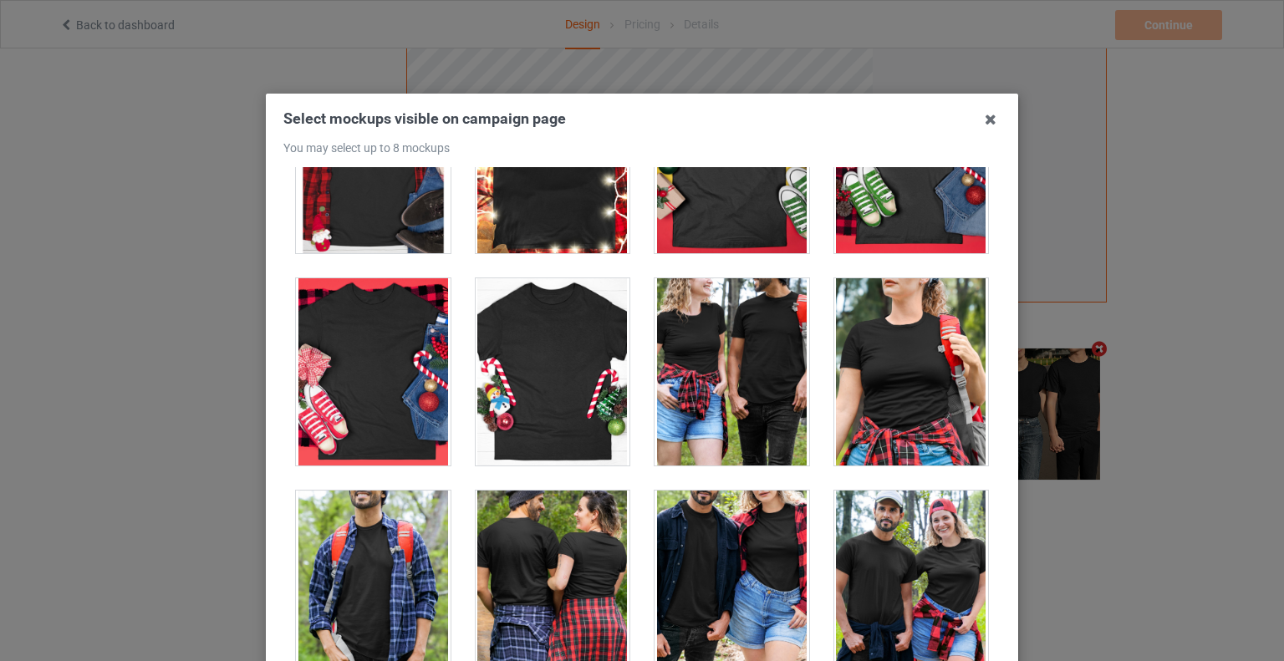
click at [344, 309] on div at bounding box center [373, 371] width 155 height 187
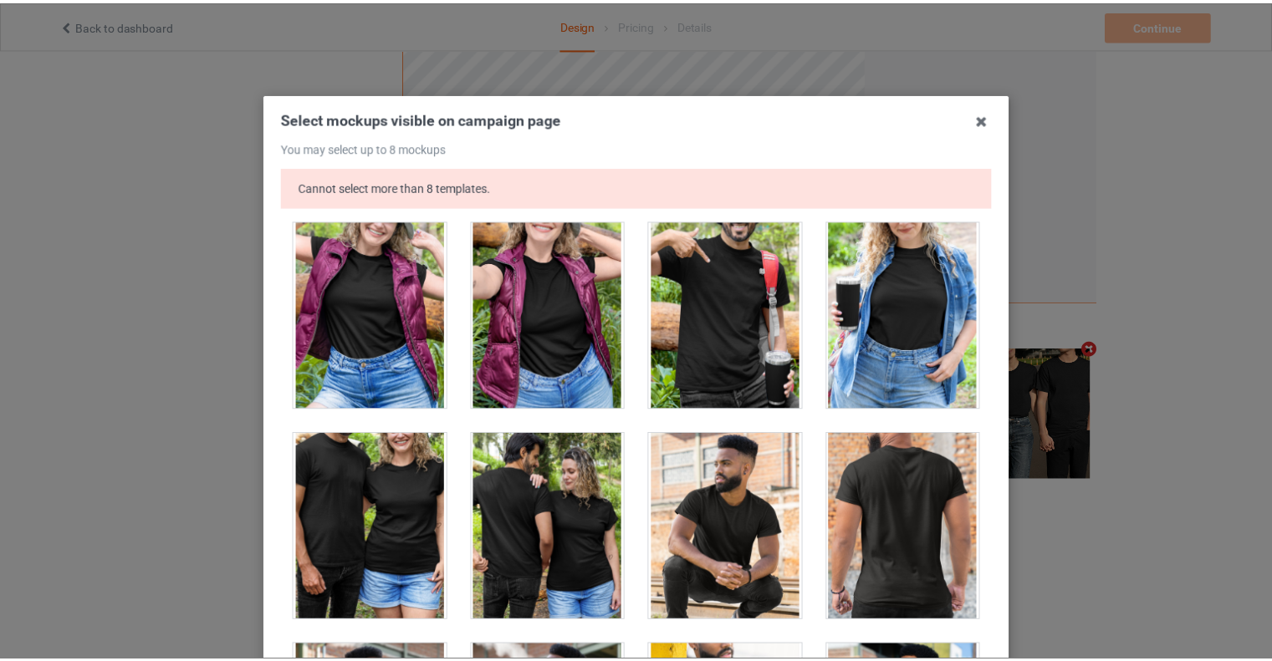
scroll to position [257, 0]
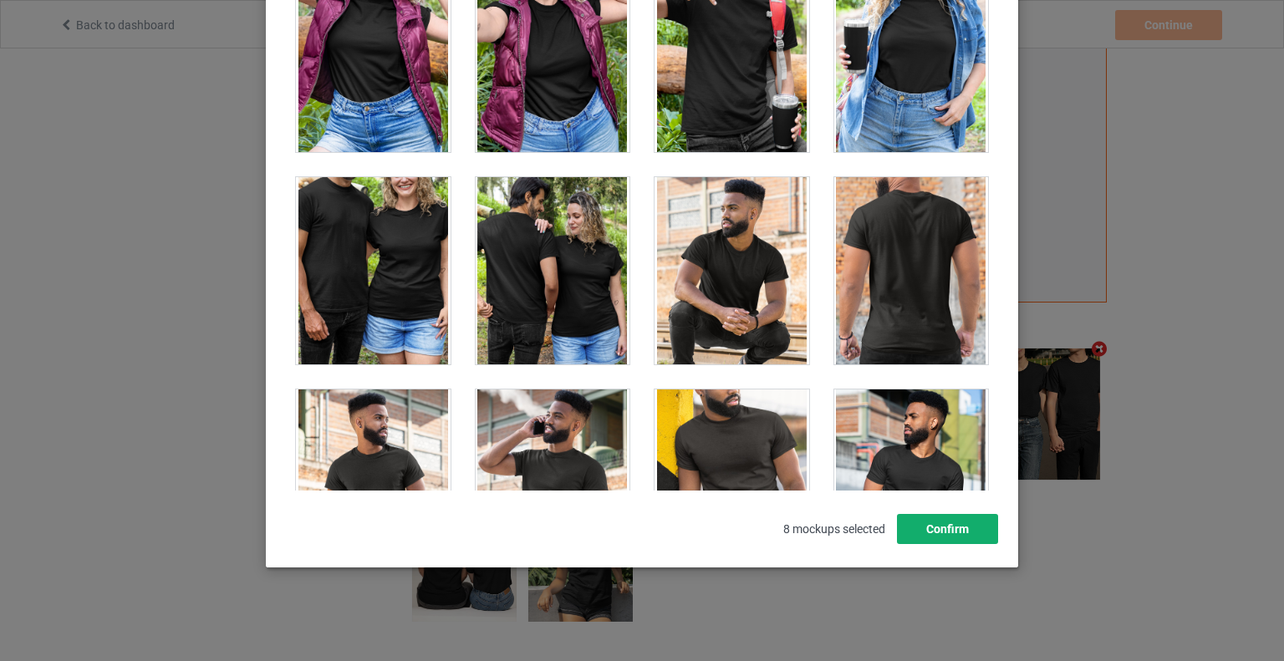
click at [936, 529] on button "Confirm" at bounding box center [947, 529] width 101 height 30
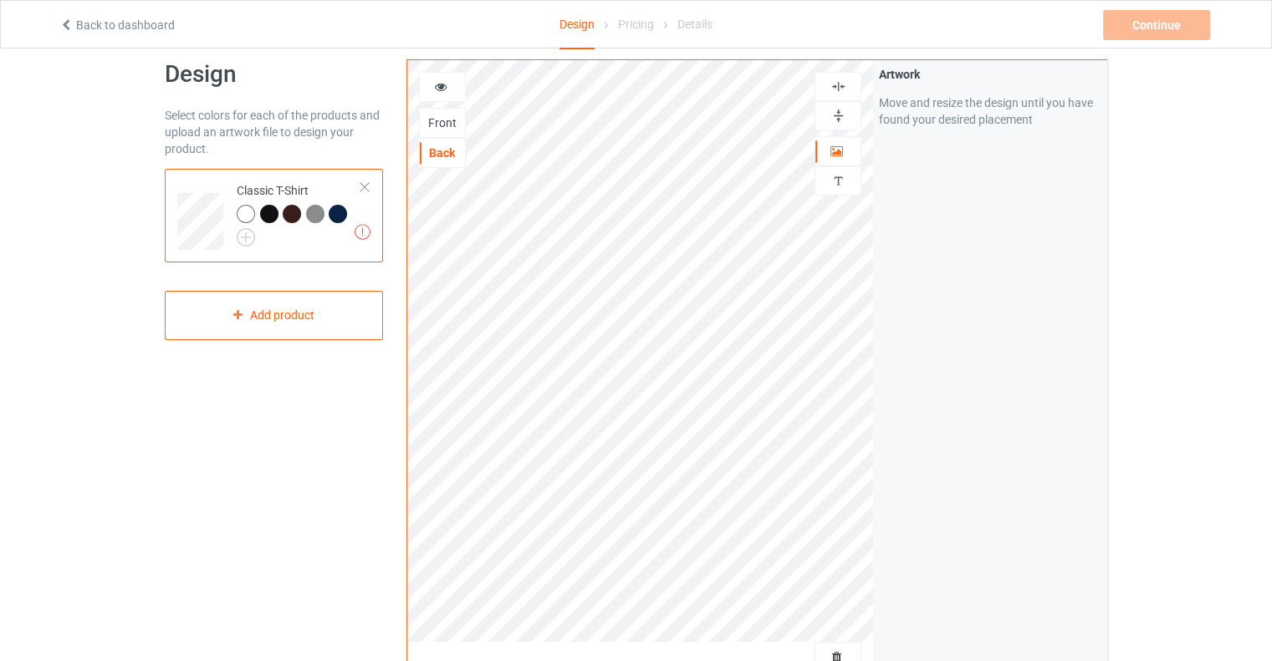
scroll to position [0, 0]
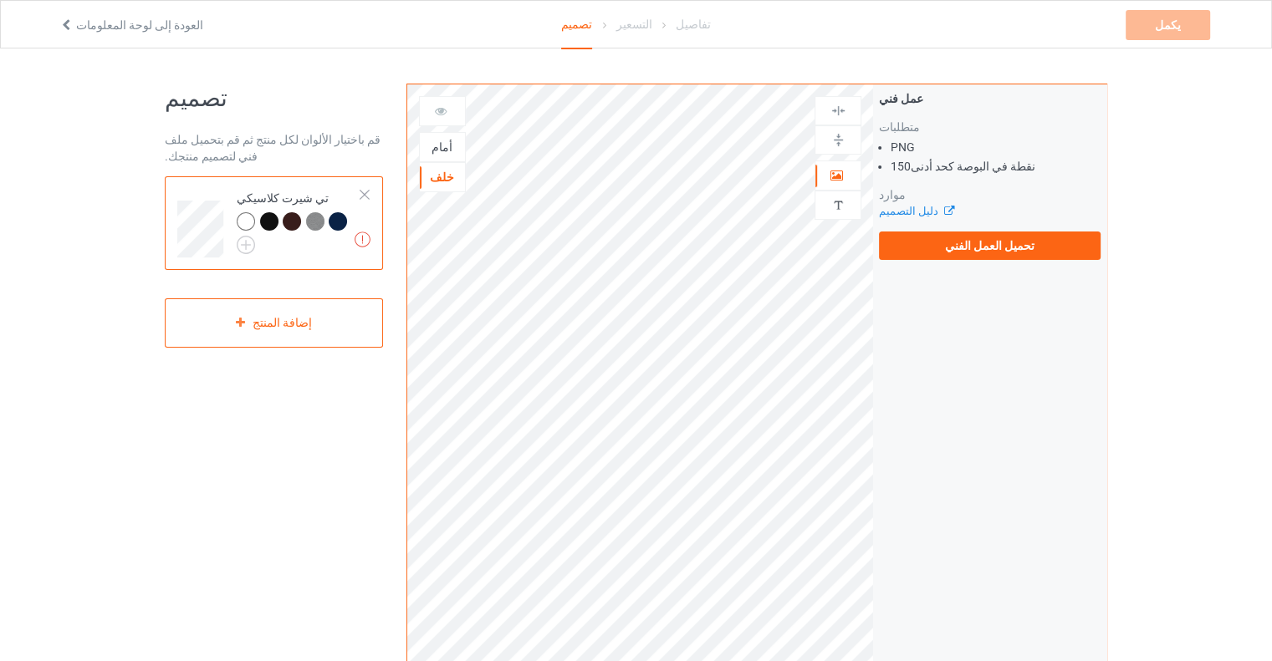
click at [447, 148] on font "أمام" at bounding box center [441, 146] width 21 height 13
click at [437, 175] on font "خلف" at bounding box center [442, 177] width 24 height 13
click at [437, 145] on font "أمام" at bounding box center [441, 146] width 21 height 13
click at [930, 248] on label "تحميل العمل الفني" at bounding box center [990, 246] width 222 height 28
click at [0, 0] on input "تحميل العمل الفني" at bounding box center [0, 0] width 0 height 0
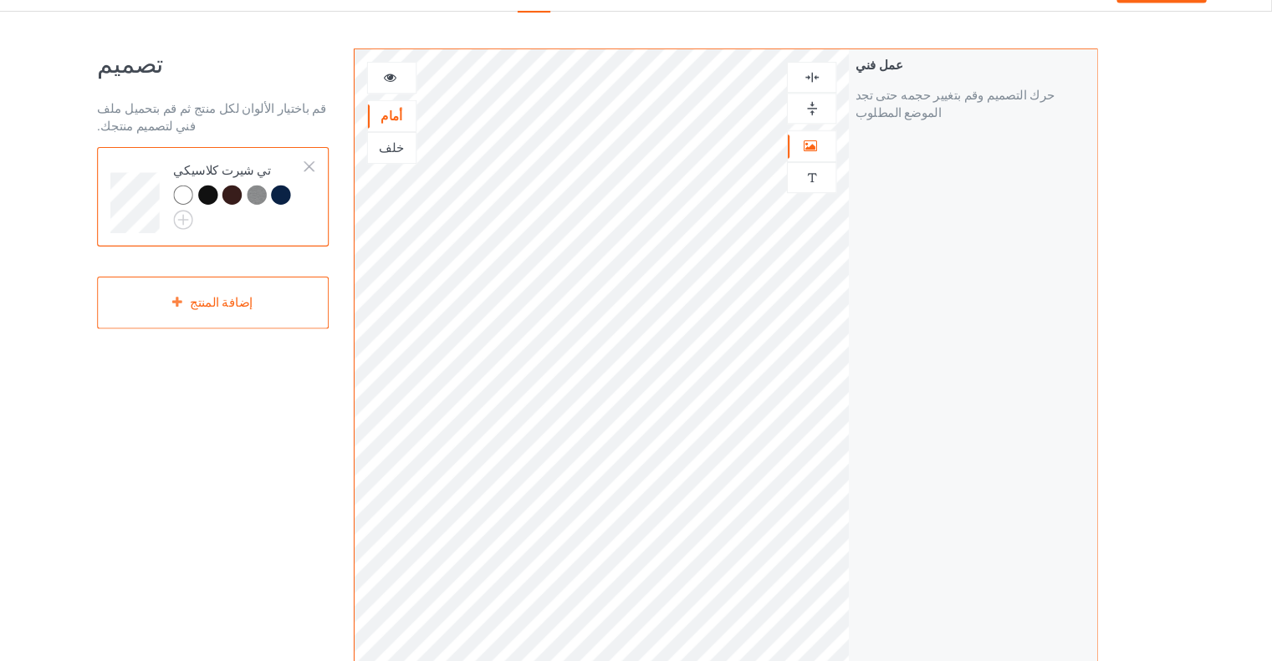
click at [435, 176] on font "خلف" at bounding box center [442, 177] width 24 height 13
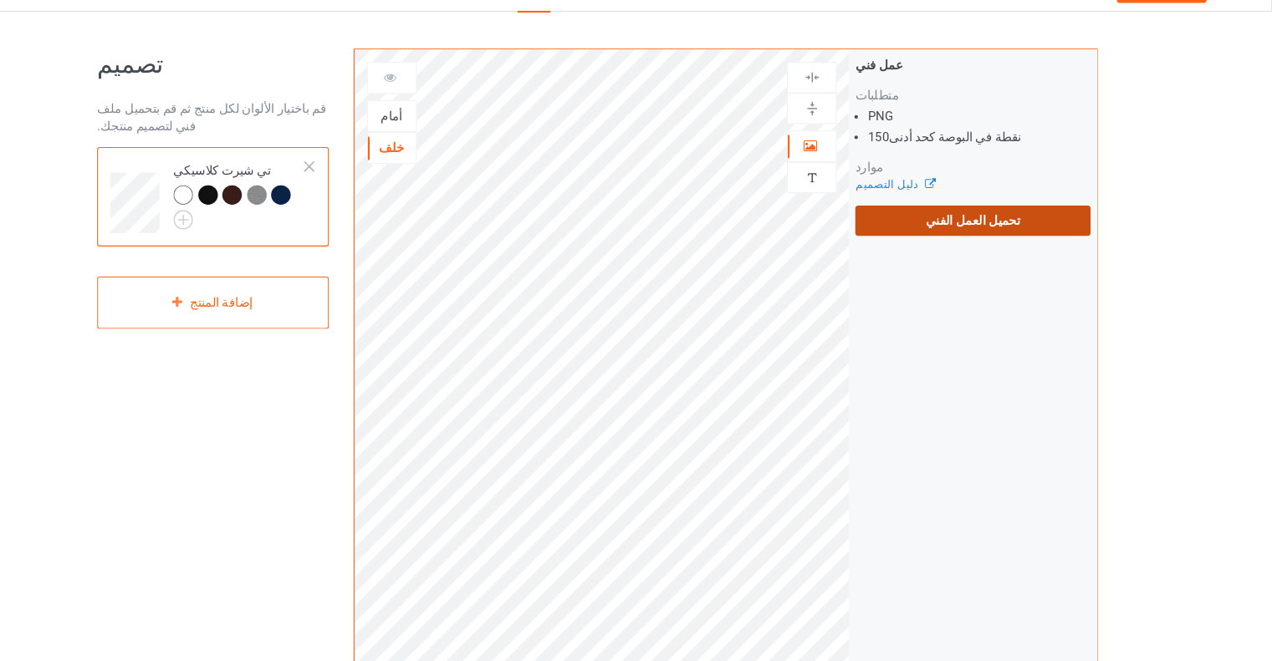
click at [959, 256] on label "تحميل العمل الفني" at bounding box center [990, 246] width 222 height 28
click at [0, 0] on input "تحميل العمل الفني" at bounding box center [0, 0] width 0 height 0
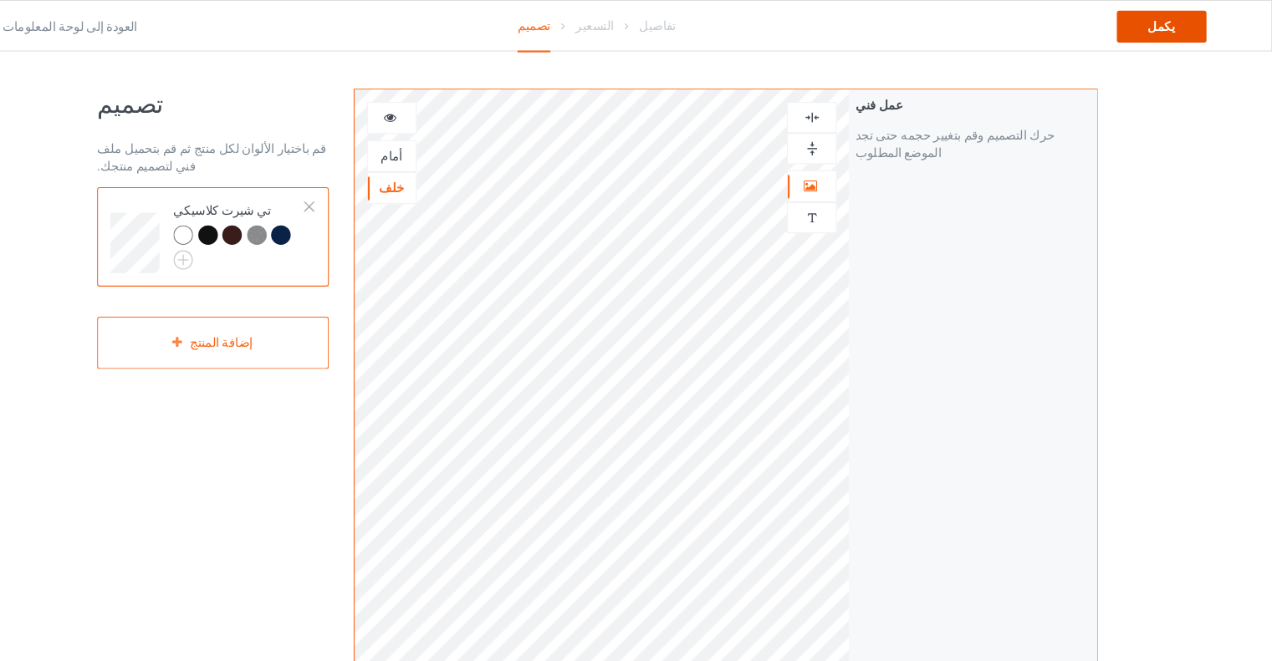
click at [1175, 19] on font "يكمل" at bounding box center [1168, 24] width 26 height 13
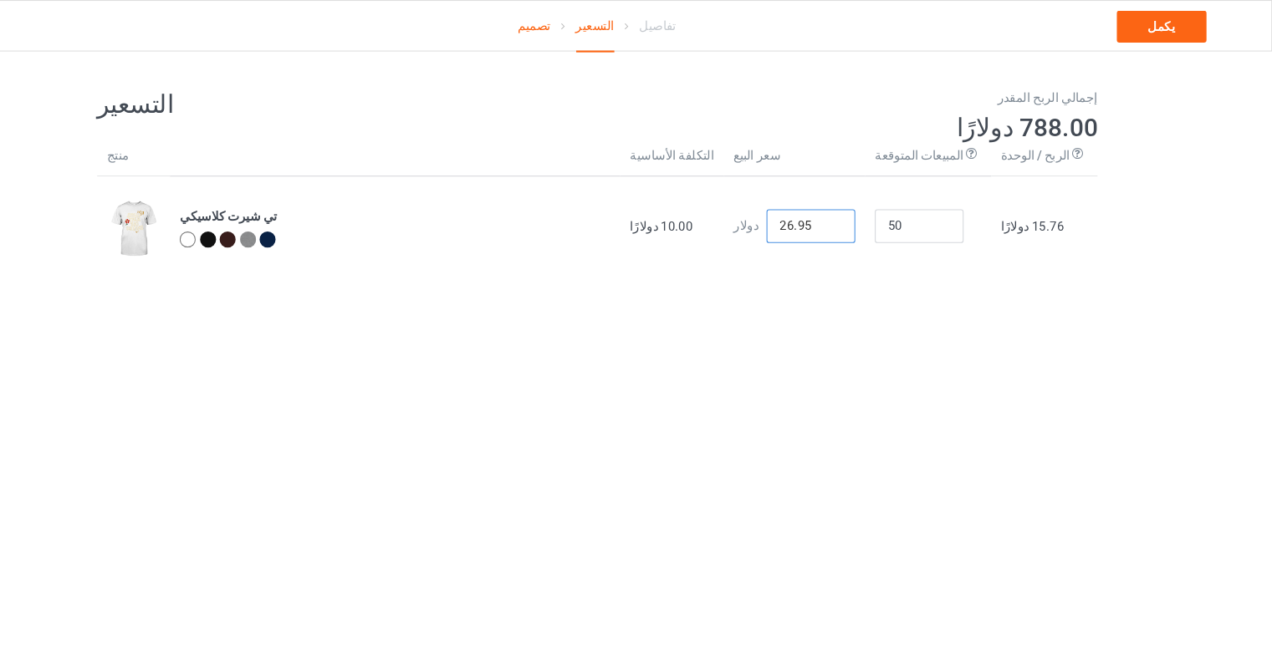
click at [838, 212] on input "26.95" at bounding box center [837, 213] width 84 height 32
type input "16.95"
click at [954, 211] on input "50" at bounding box center [939, 213] width 84 height 32
type input "5"
type input "1"
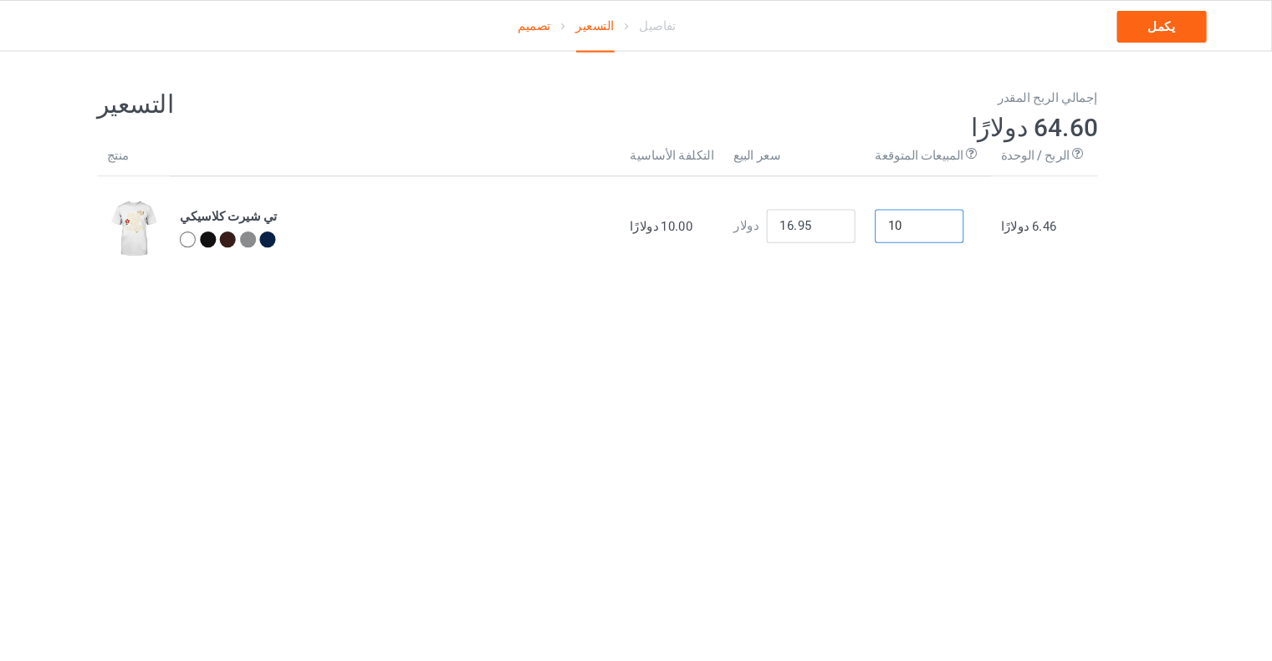
type input "1"
type input "5"
type input "100"
click at [1176, 26] on font "يكمل" at bounding box center [1168, 24] width 26 height 13
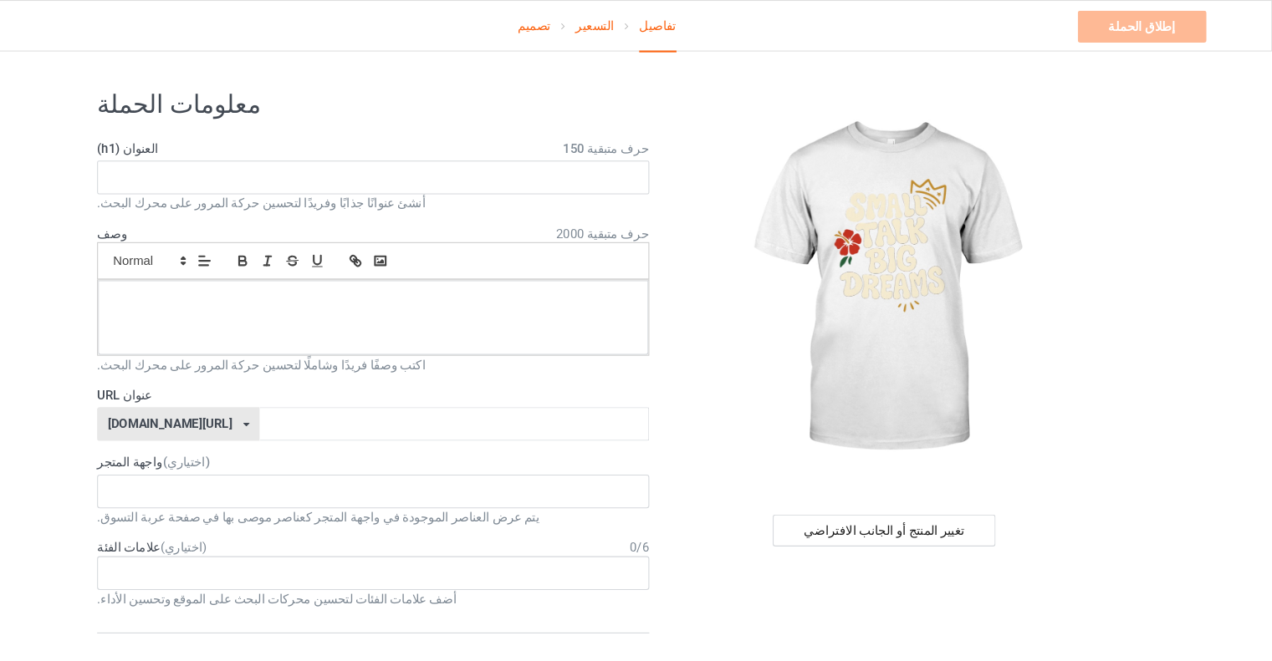
click at [584, 21] on font "تصميم" at bounding box center [576, 24] width 31 height 13
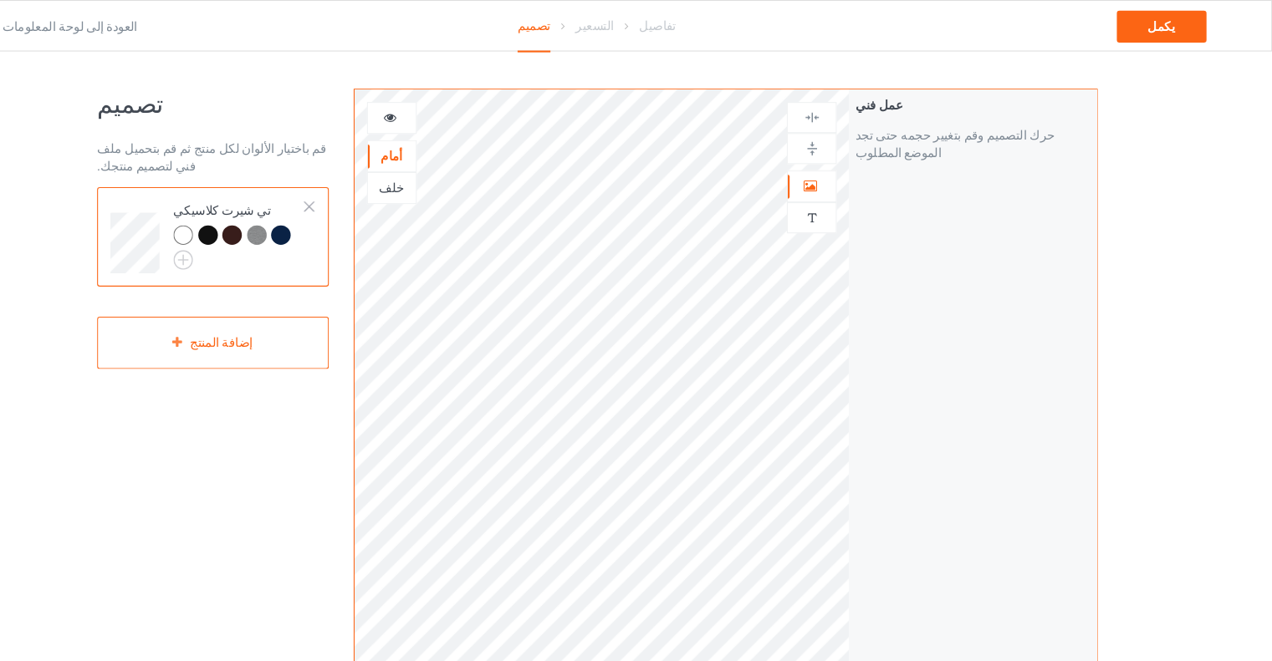
click at [245, 222] on div at bounding box center [246, 221] width 18 height 18
click at [243, 236] on img at bounding box center [246, 245] width 18 height 18
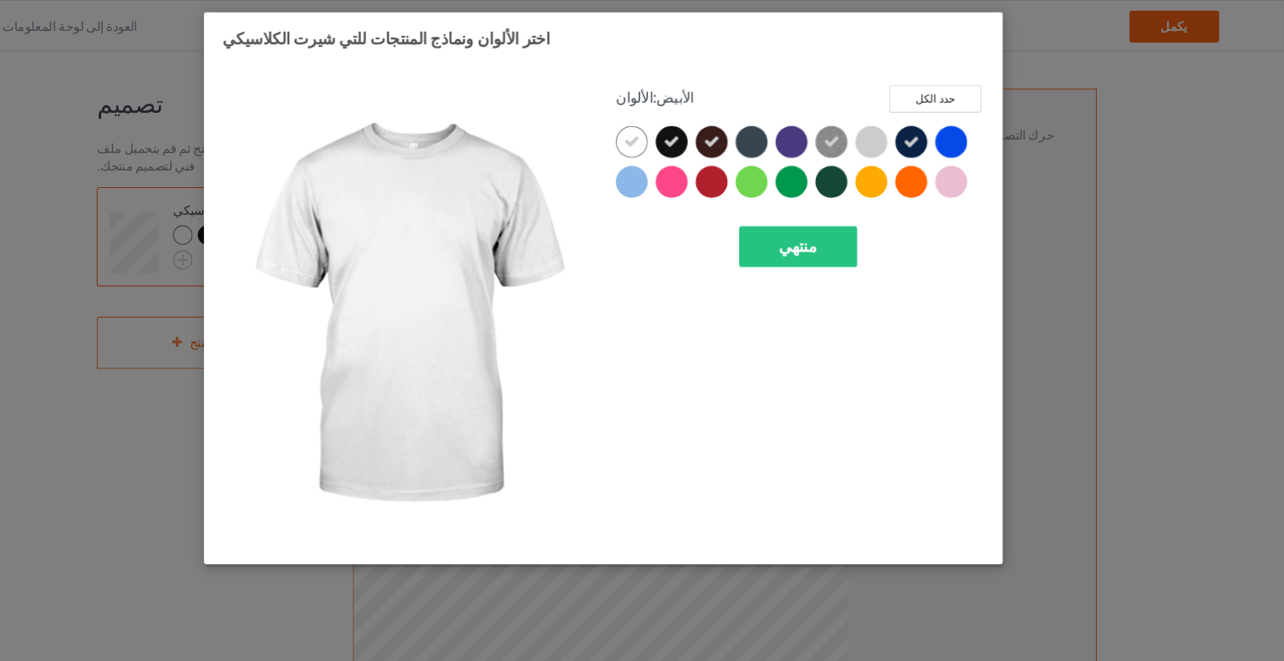
click at [678, 132] on div at bounding box center [669, 134] width 30 height 30
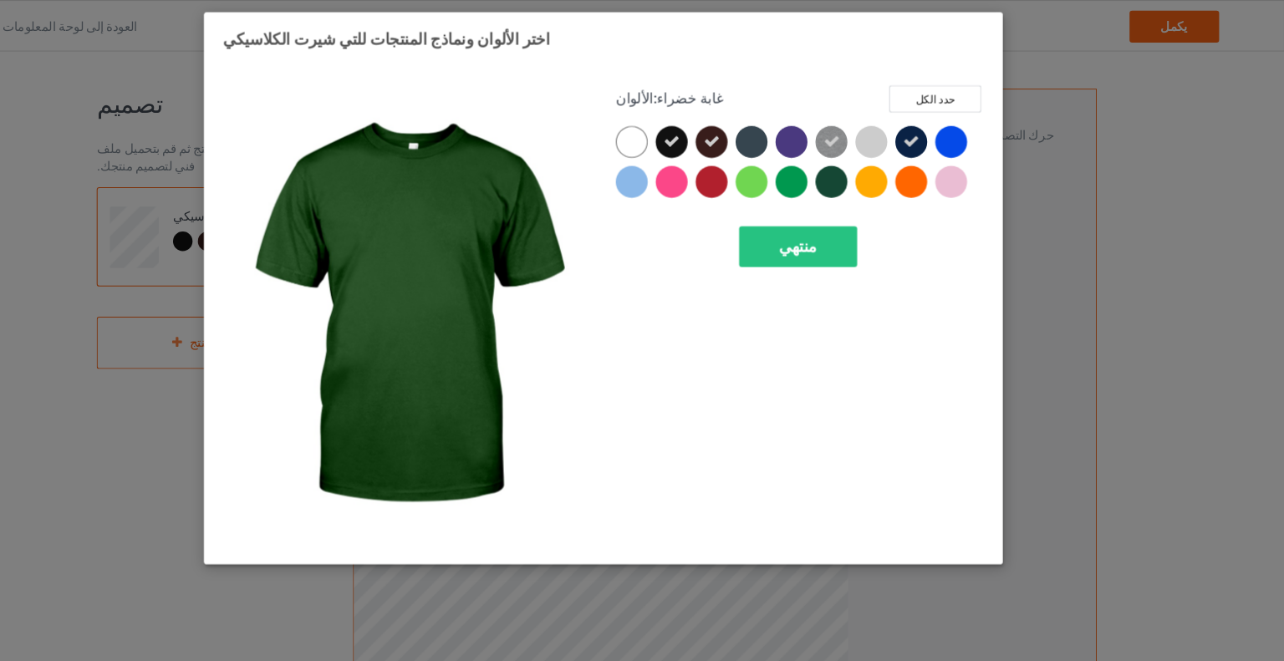
click at [865, 173] on div at bounding box center [857, 171] width 30 height 30
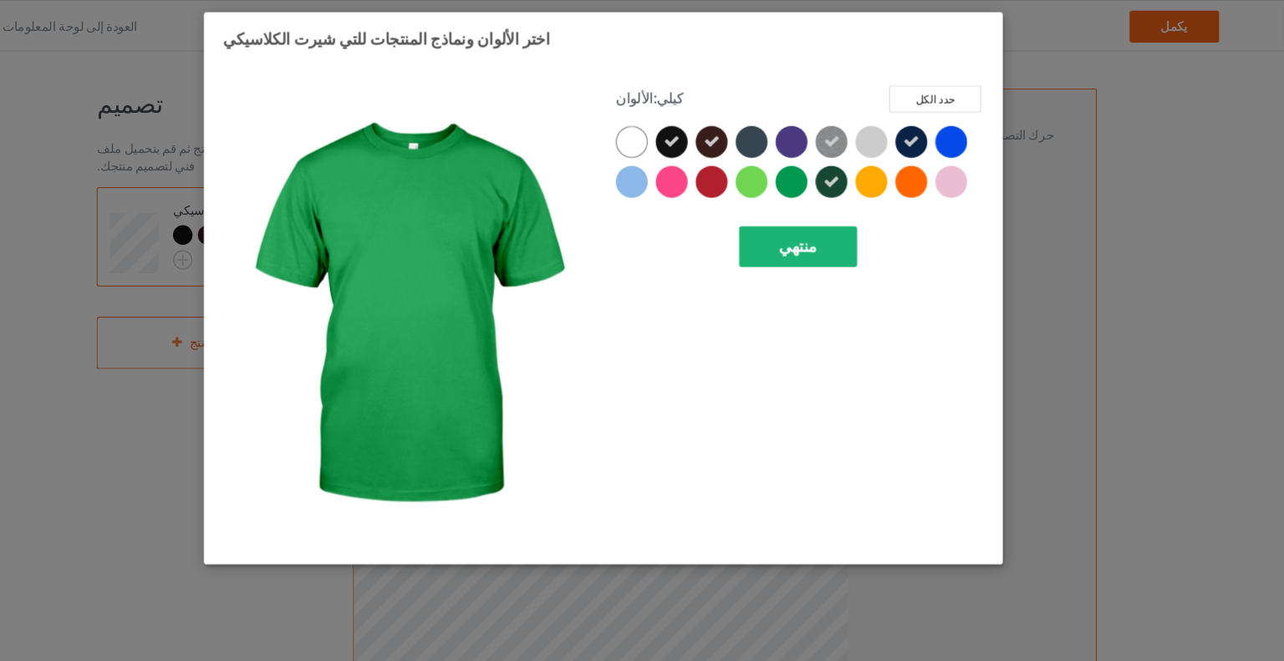
click at [794, 228] on div "منتهي" at bounding box center [825, 232] width 111 height 38
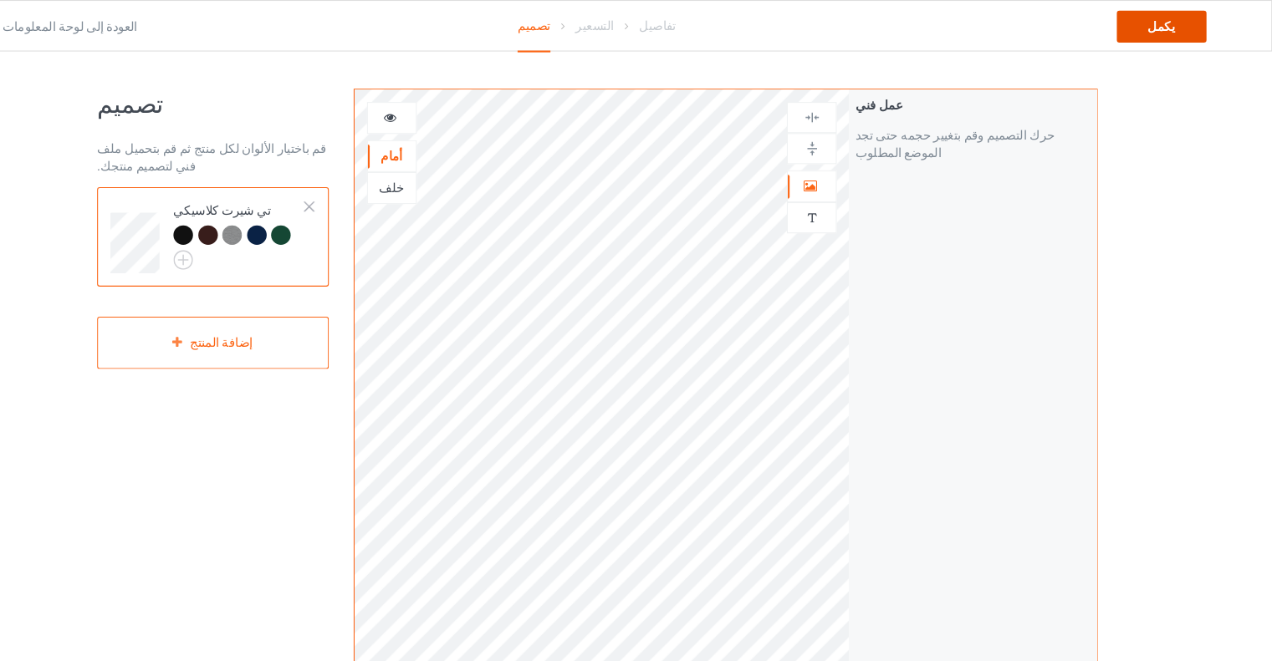
click at [1150, 29] on div "يكمل" at bounding box center [1167, 25] width 84 height 30
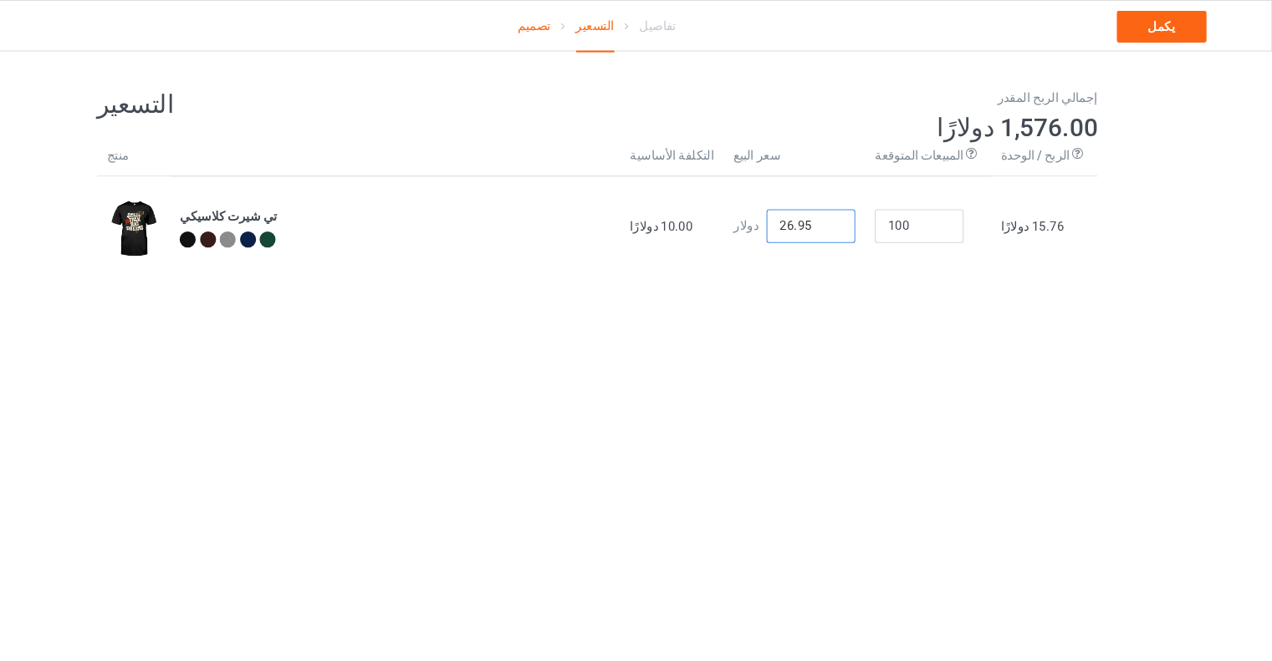
click at [834, 212] on input "26.95" at bounding box center [837, 213] width 84 height 32
type input "16.95"
click at [1169, 32] on link "يكمل" at bounding box center [1167, 25] width 84 height 30
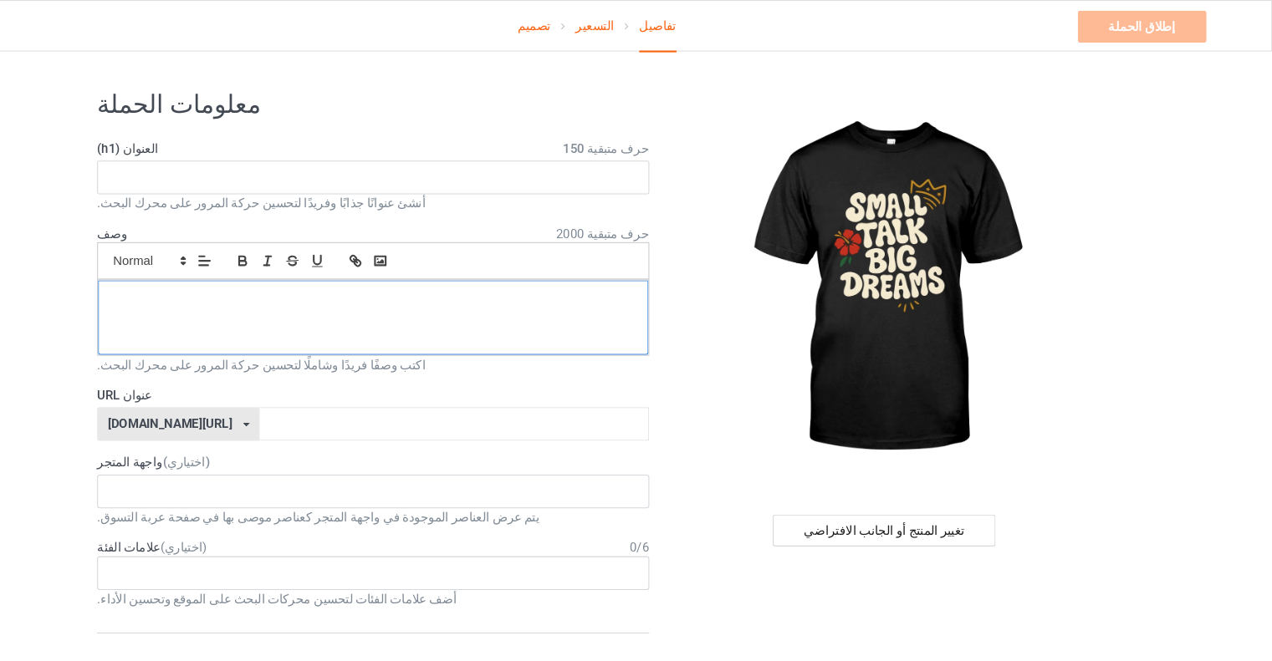
click at [328, 293] on div at bounding box center [425, 299] width 518 height 70
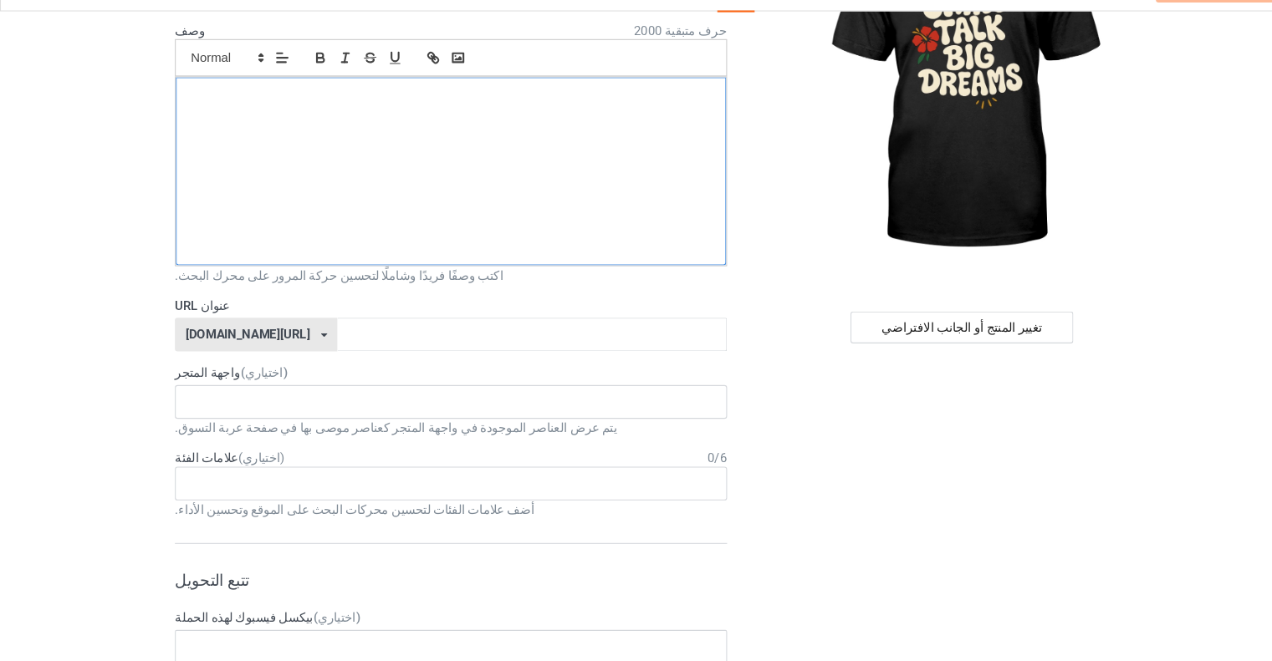
scroll to position [156, 0]
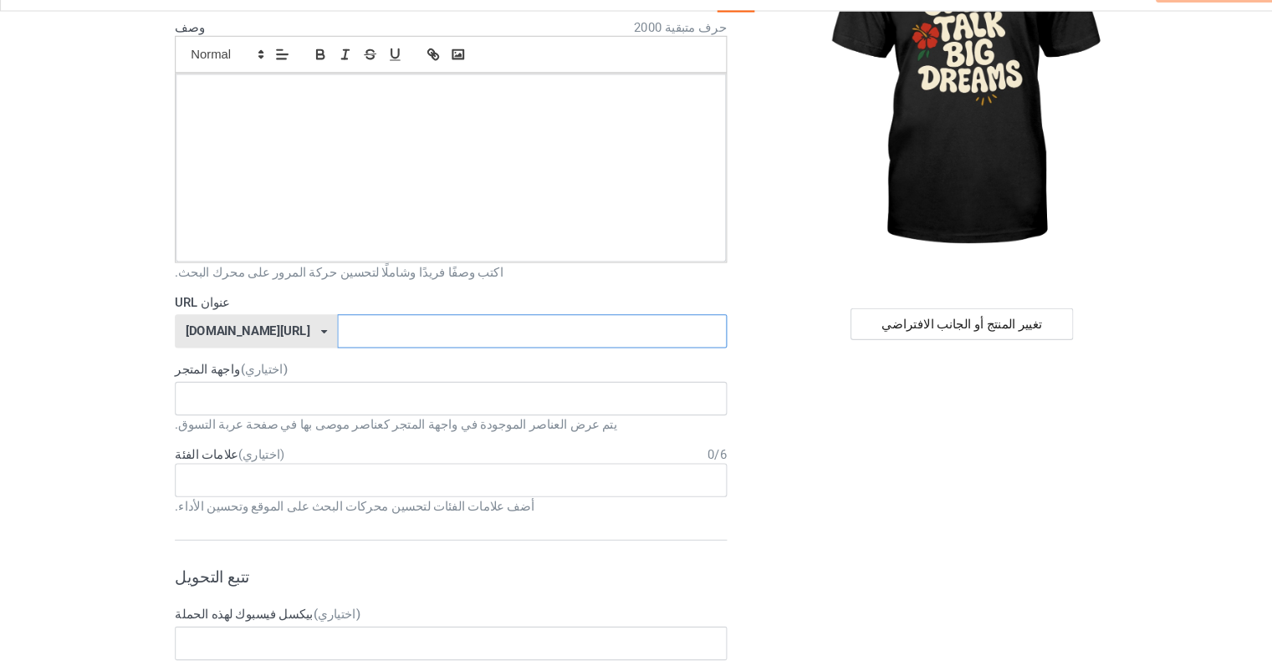
click at [343, 351] on input "text" at bounding box center [501, 350] width 366 height 32
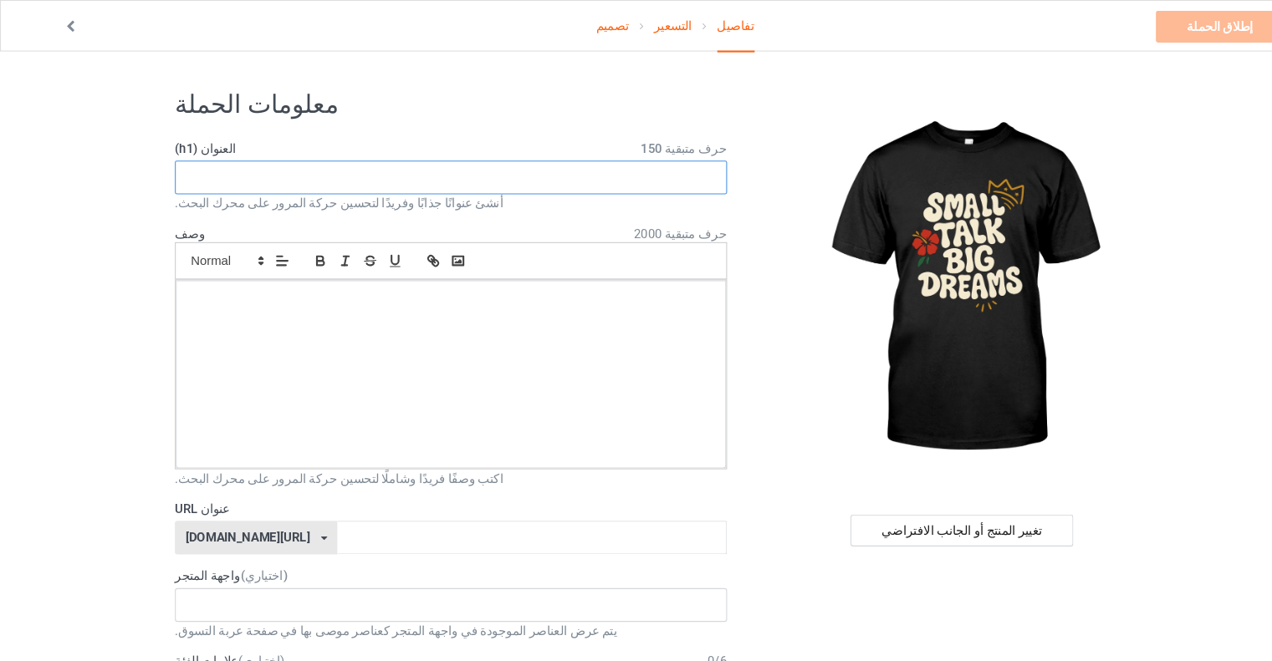
click at [427, 169] on input "text" at bounding box center [425, 167] width 520 height 32
paste input "Small Talk, Big Dreams – Front Graphic Tee"
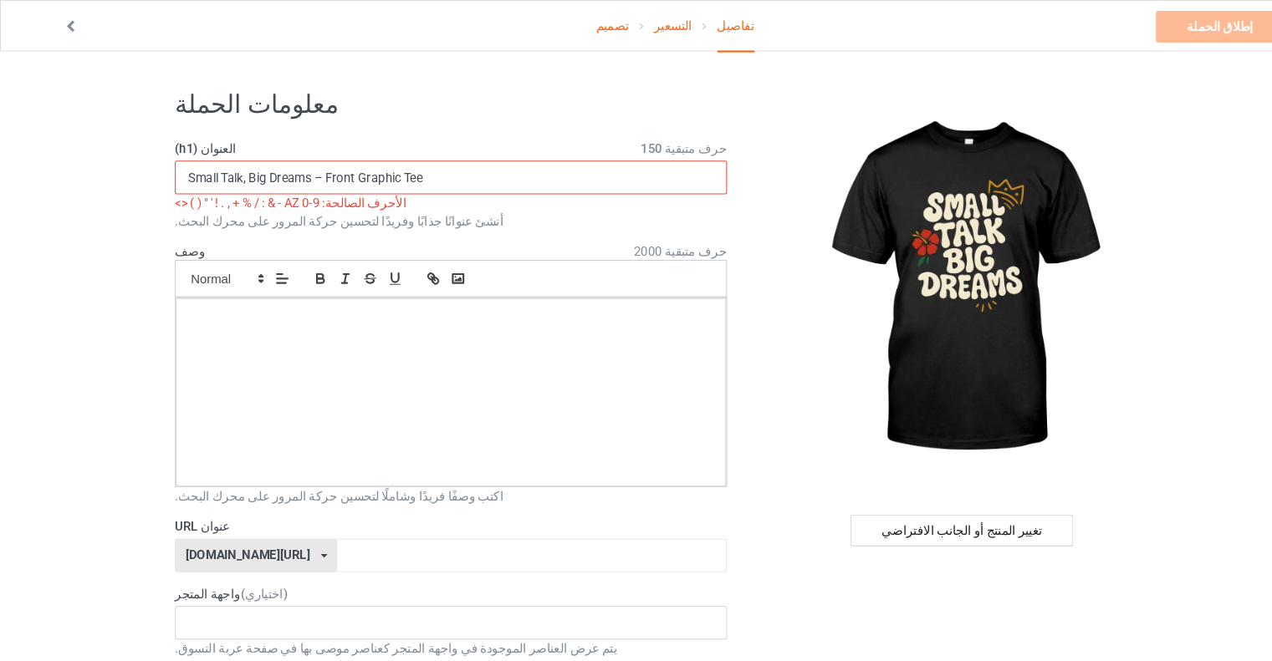
click at [309, 166] on input "Small Talk, Big Dreams – Front Graphic Tee" at bounding box center [425, 167] width 520 height 32
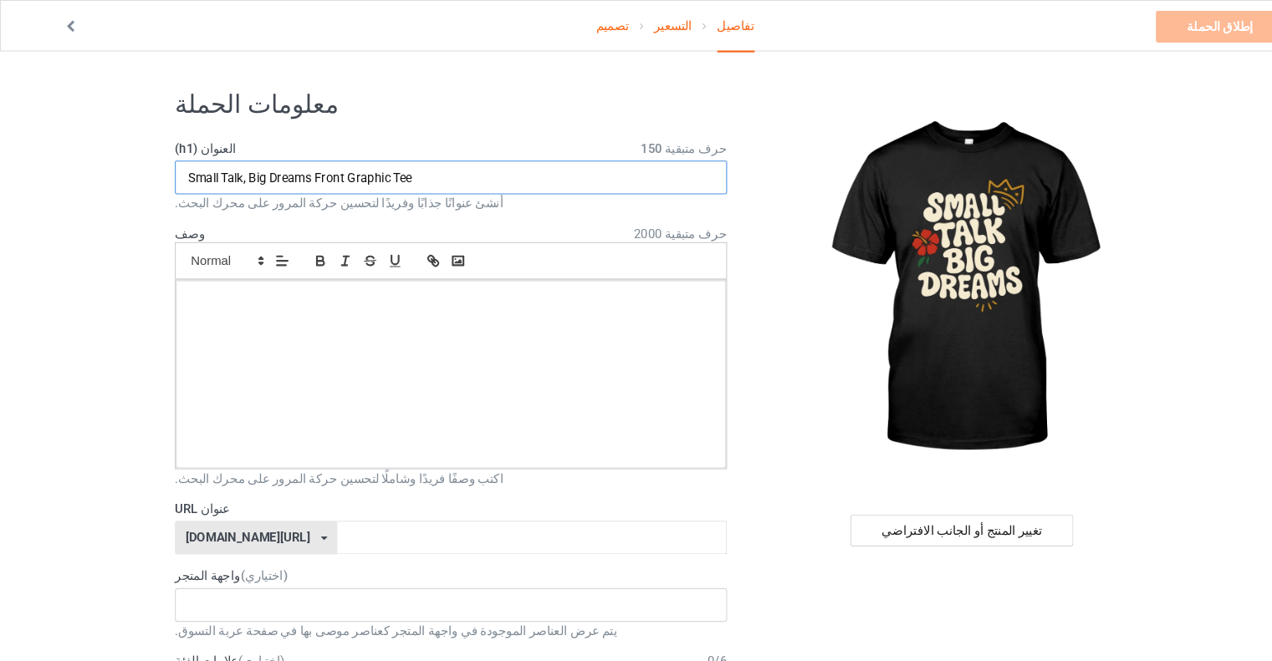
type input "Small Talk, Big Dreams Front Graphic Tee"
click at [544, 388] on p at bounding box center [425, 392] width 492 height 16
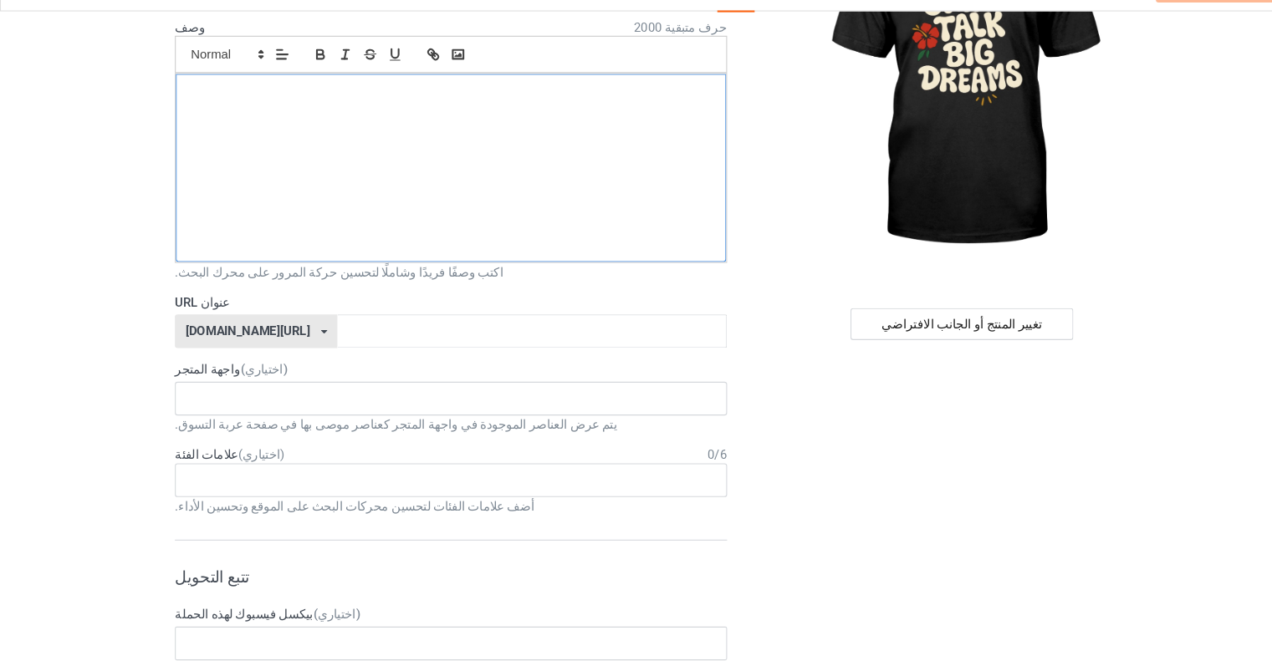
scroll to position [160, 0]
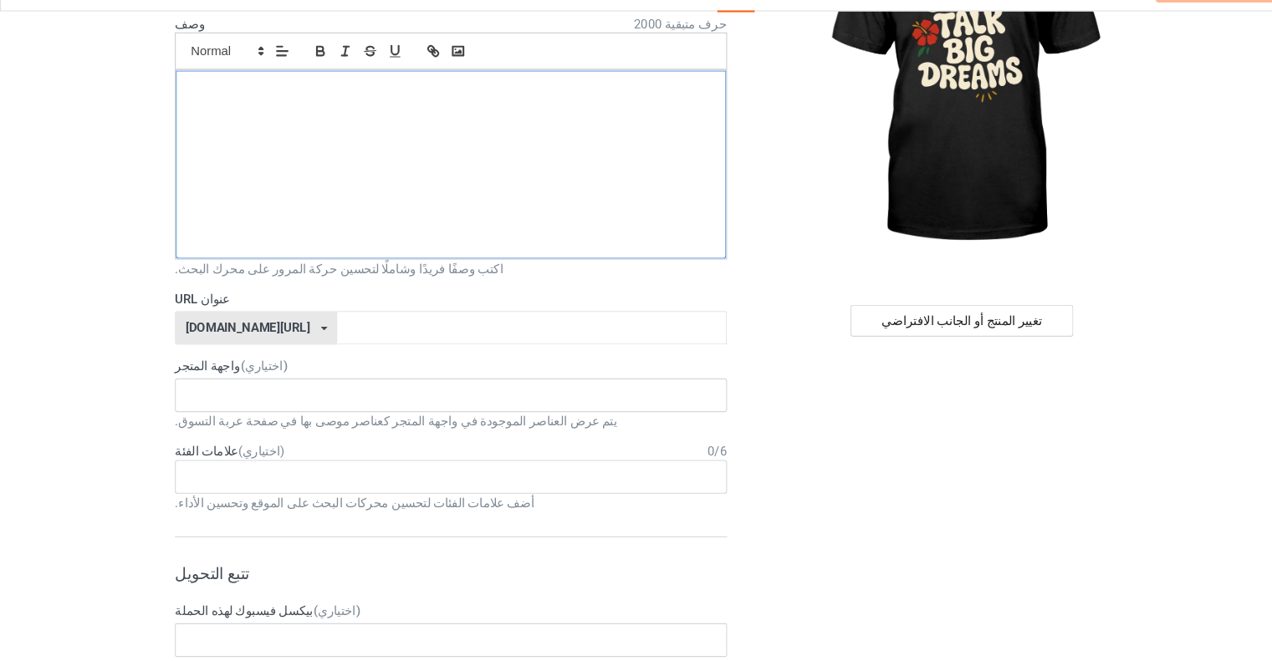
click at [399, 257] on p at bounding box center [425, 263] width 492 height 16
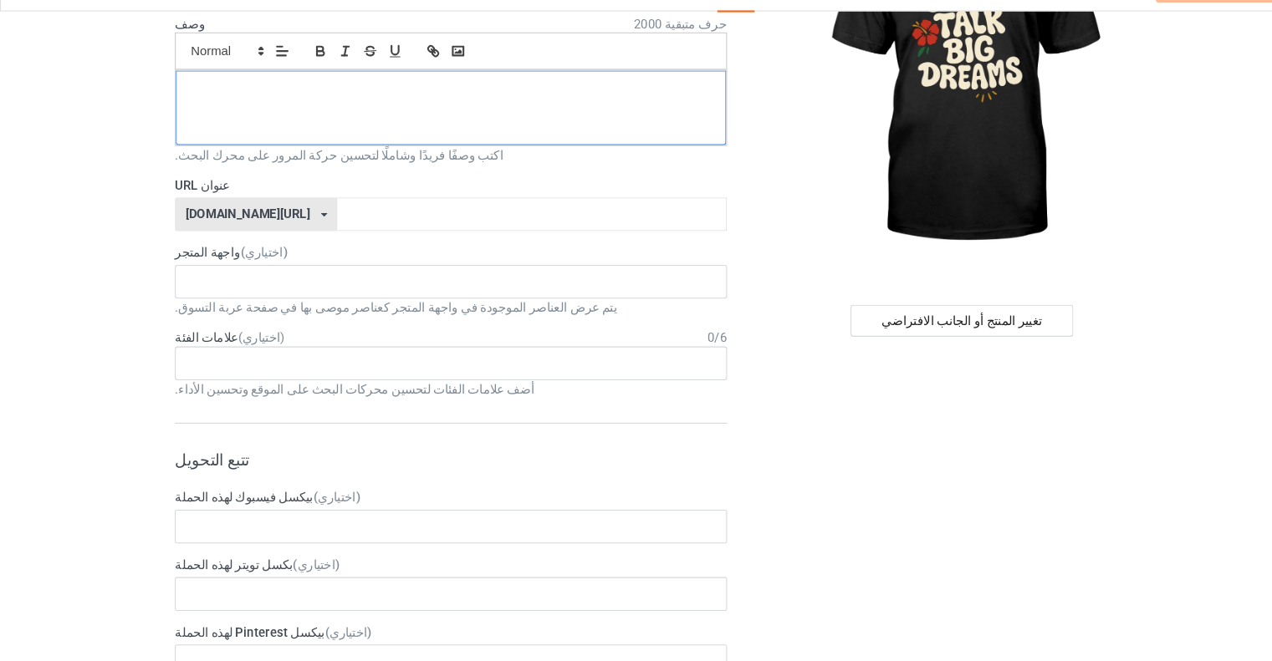
click at [417, 140] on div at bounding box center [425, 140] width 518 height 70
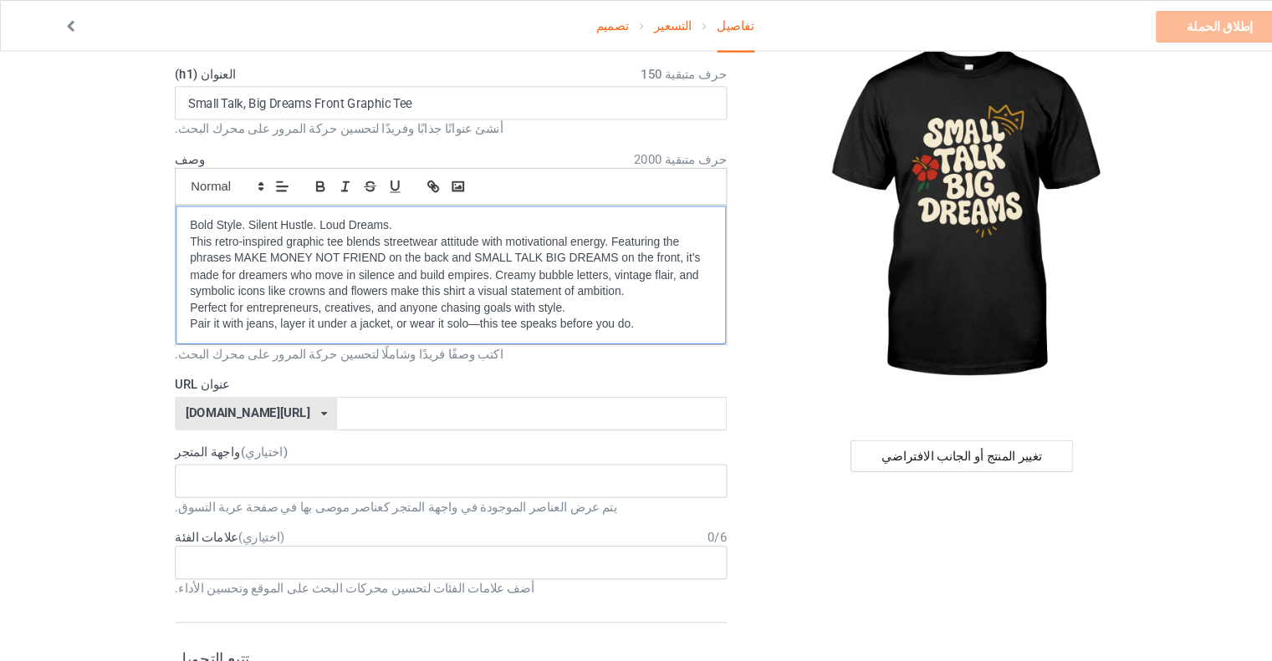
scroll to position [0, 0]
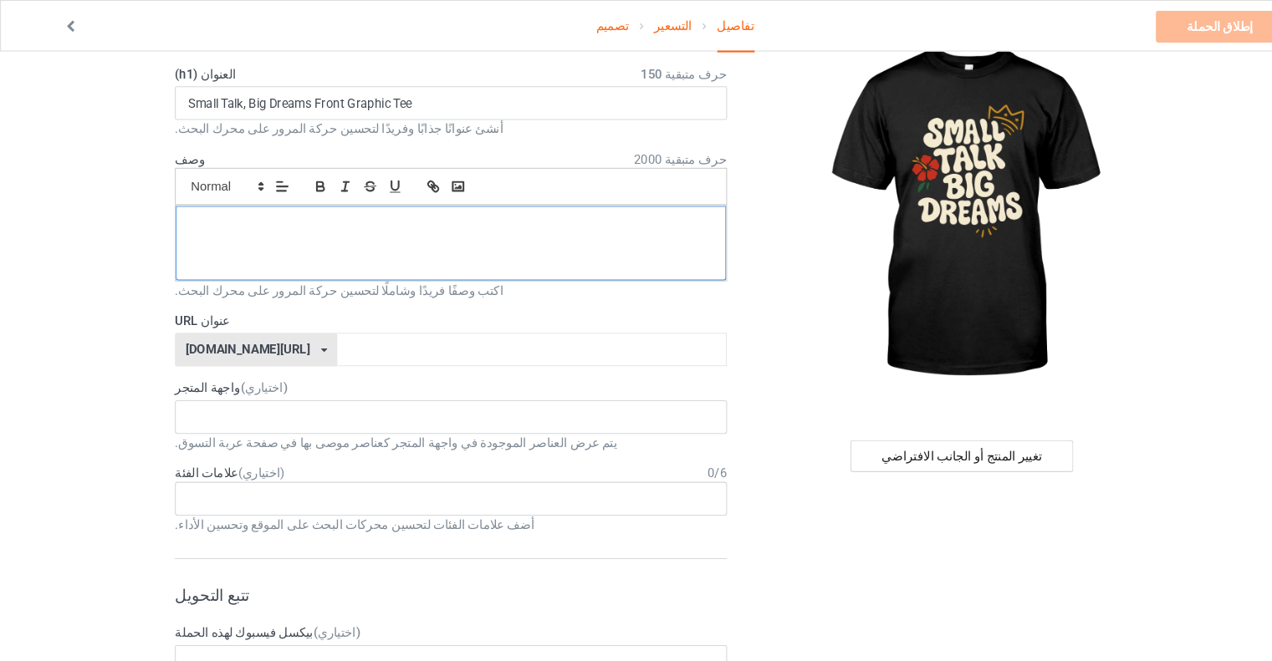
click at [438, 224] on div at bounding box center [425, 229] width 518 height 70
click at [514, 225] on div at bounding box center [425, 229] width 518 height 70
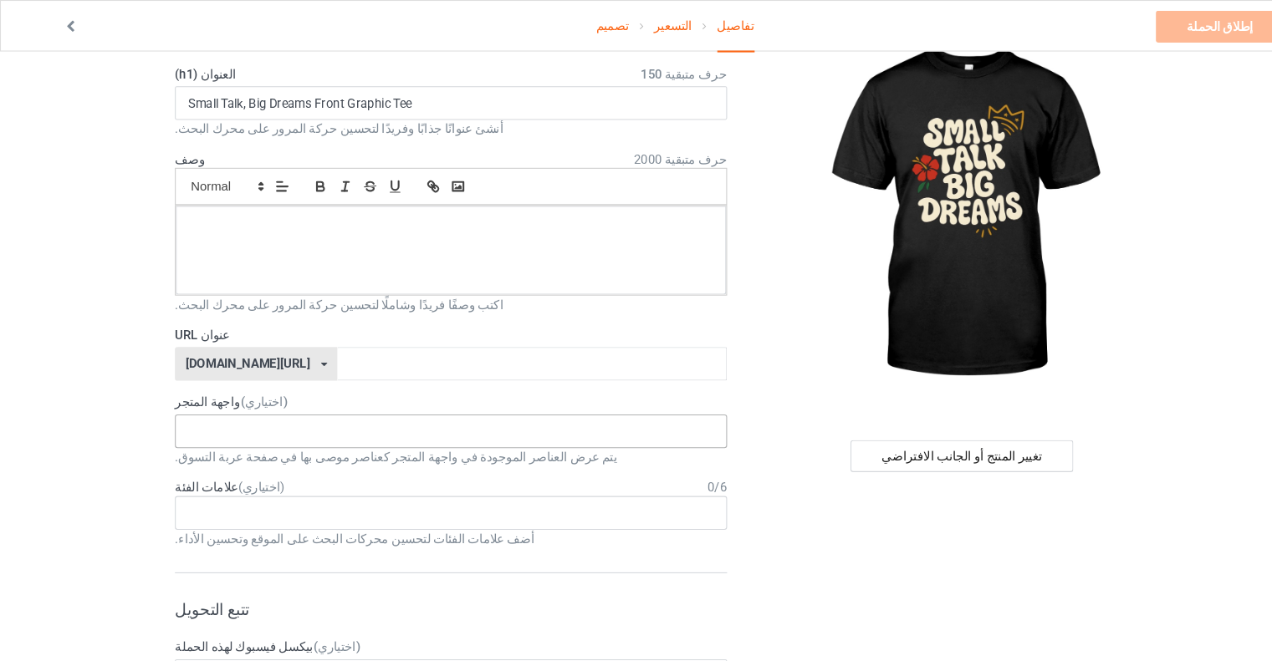
click at [463, 403] on div "No result found" at bounding box center [425, 406] width 520 height 32
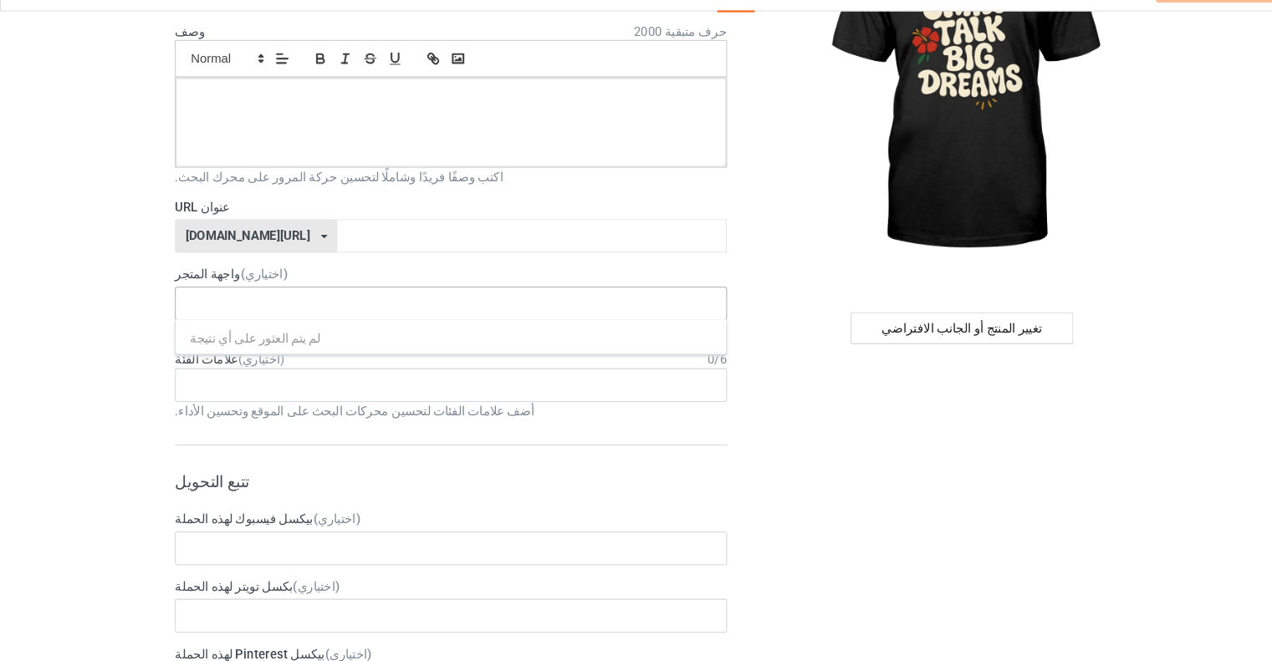
scroll to position [157, 0]
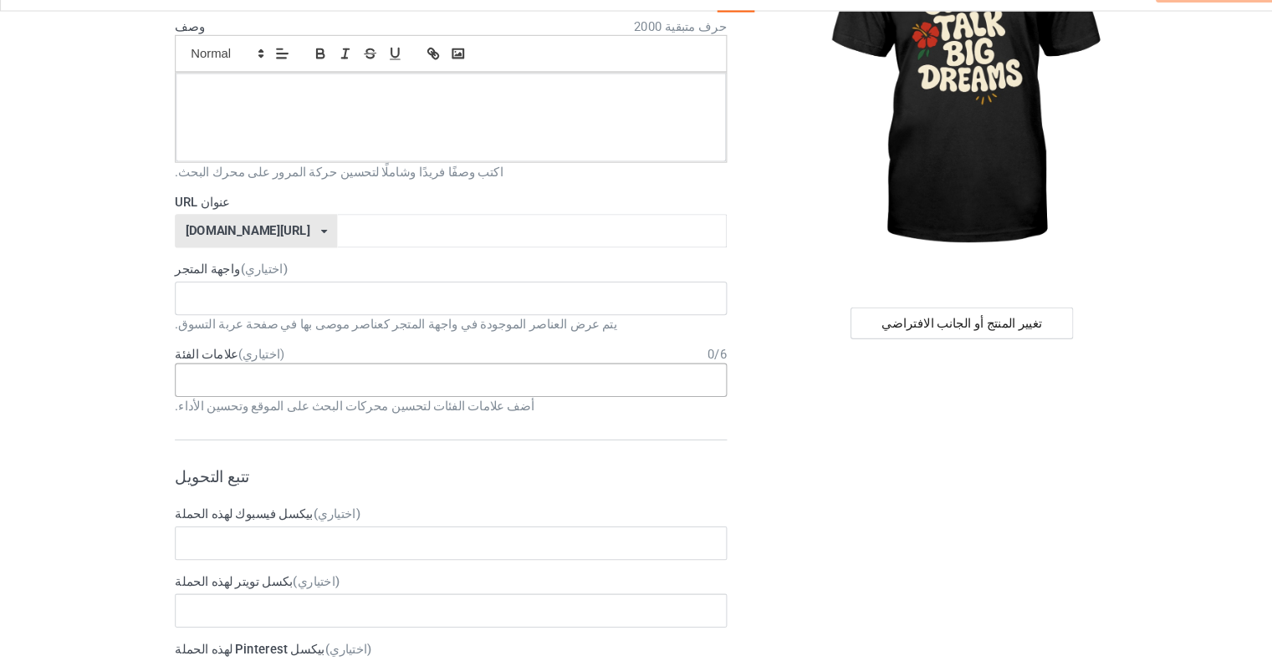
click at [447, 398] on div "Age > [DEMOGRAPHIC_DATA] > 1 Age > [DEMOGRAPHIC_DATA] Months > 1 Month Age > [D…" at bounding box center [425, 396] width 520 height 32
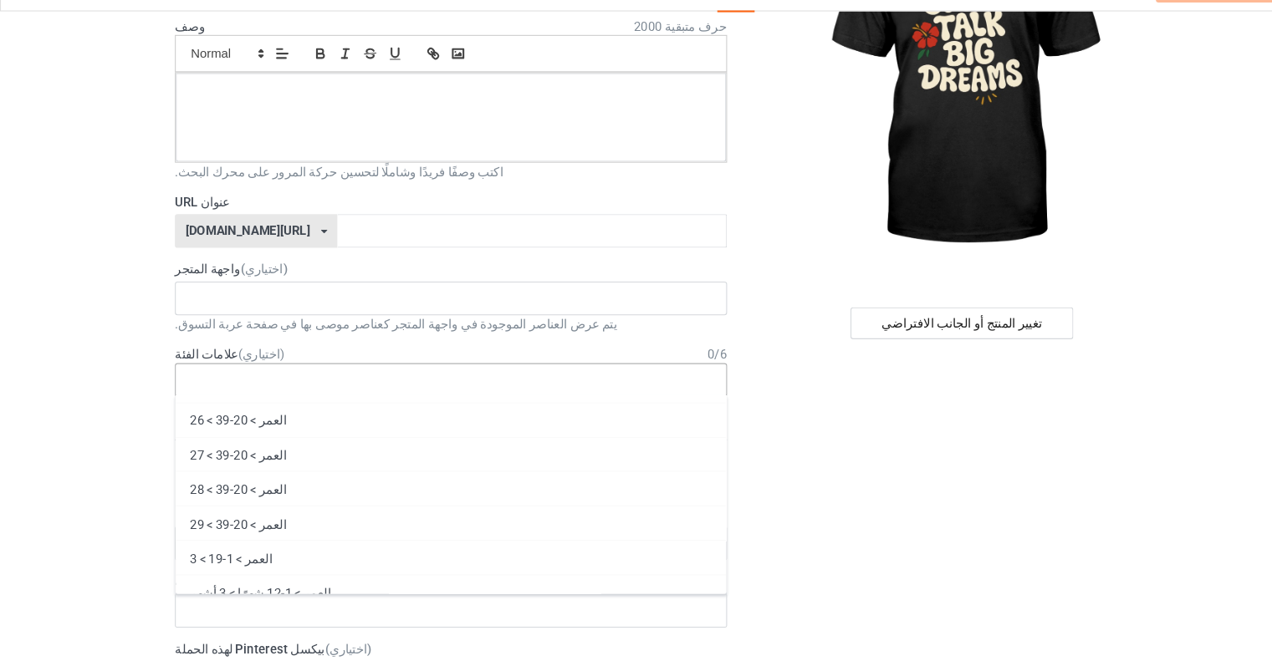
scroll to position [1264, 0]
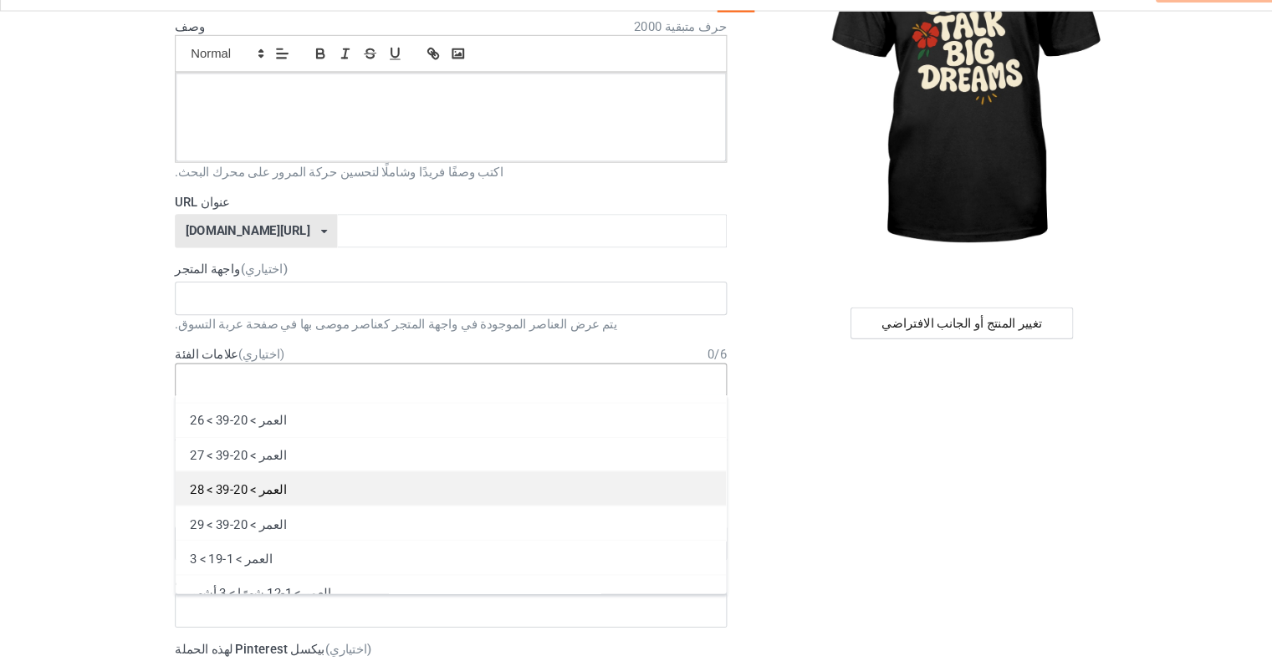
click at [355, 483] on div "العمر > 20-39 > 28" at bounding box center [425, 498] width 518 height 33
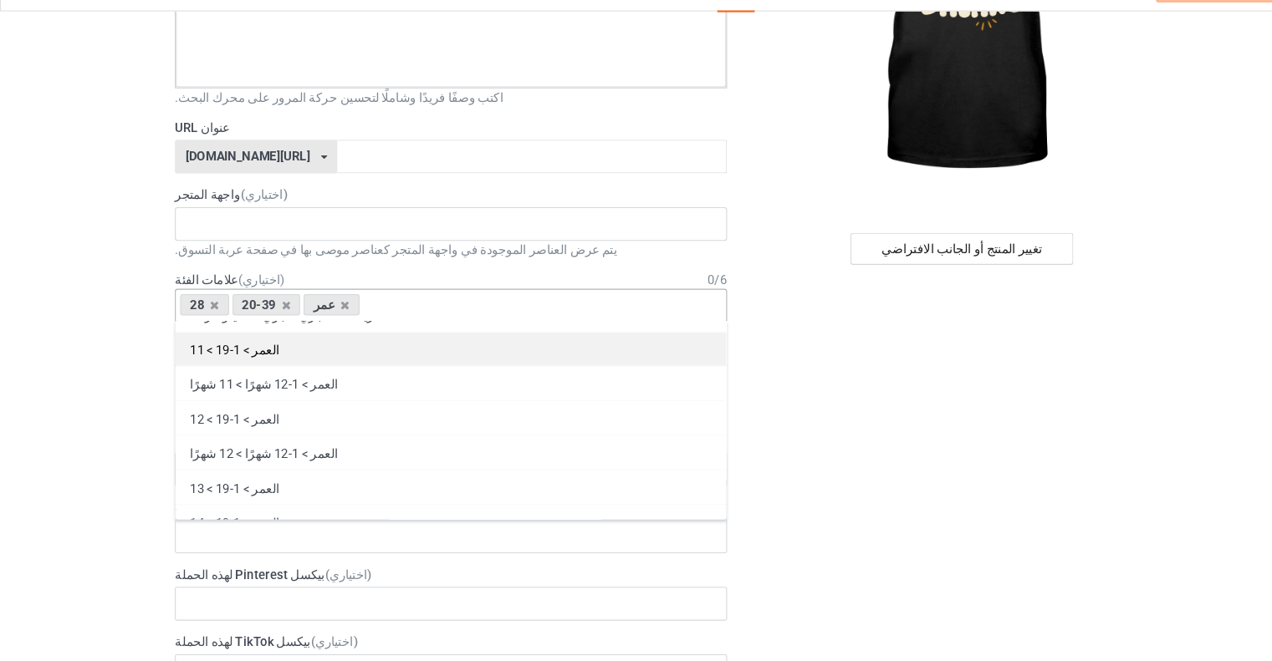
scroll to position [252, 0]
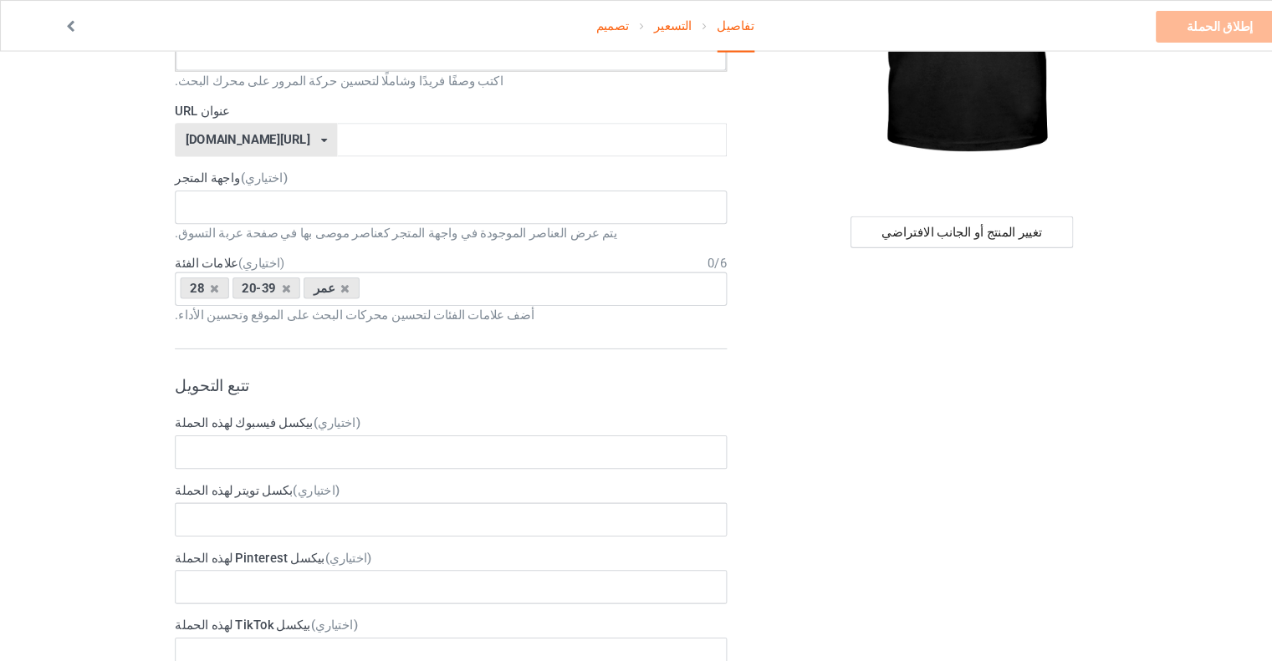
scroll to position [0, 0]
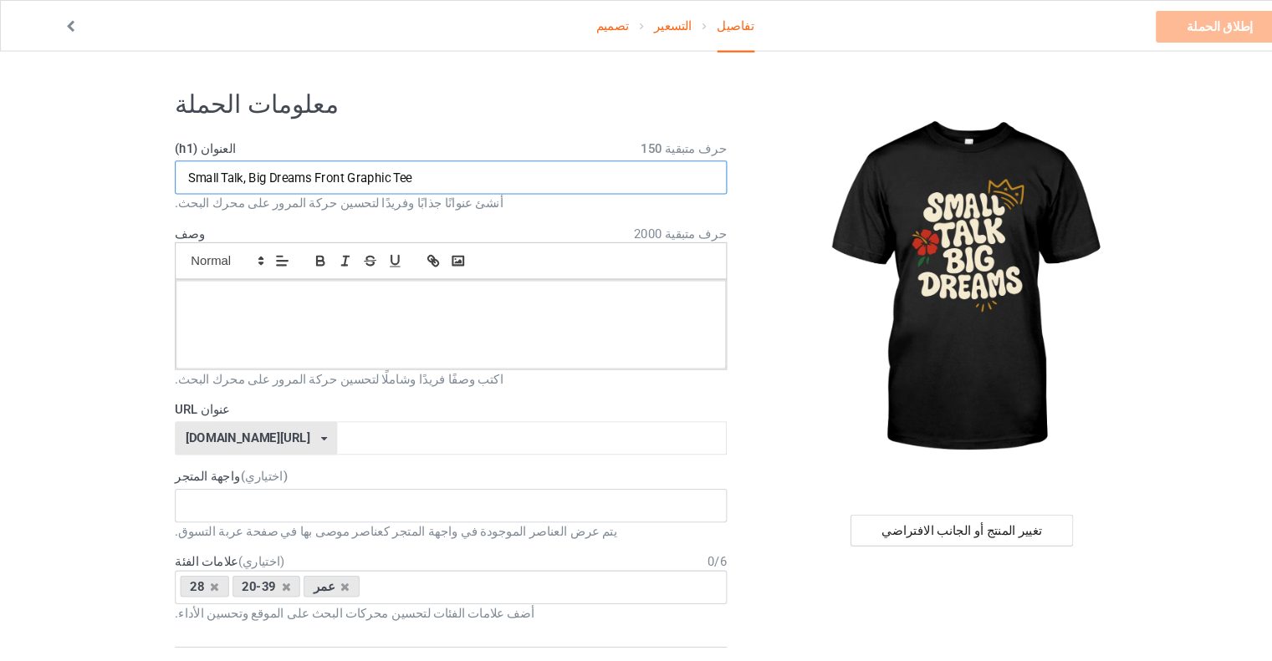
drag, startPoint x: 394, startPoint y: 166, endPoint x: 176, endPoint y: 165, distance: 218.2
click at [176, 165] on input "Small Talk, Big Dreams Front Graphic Tee" at bounding box center [425, 167] width 520 height 32
click at [318, 413] on input "text" at bounding box center [501, 413] width 366 height 32
paste input "Small Talk, Big Dreams Front Graphic Tee"
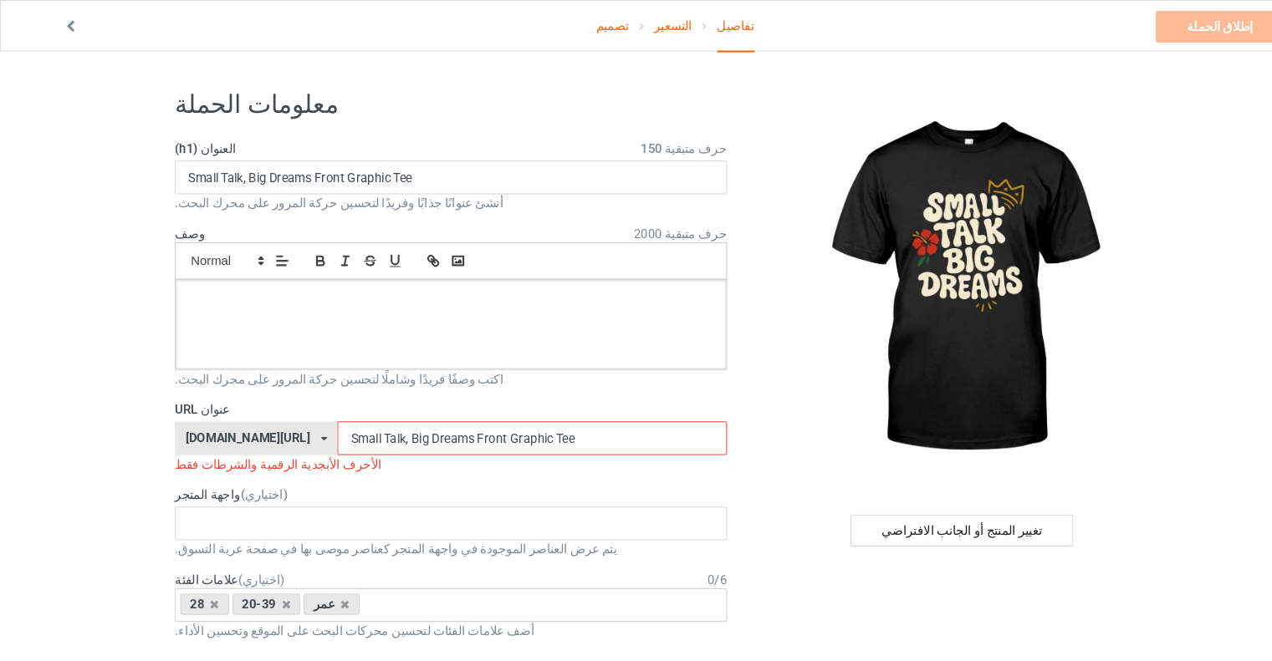
click at [318, 408] on input "Small Talk, Big Dreams Front Graphic Tee" at bounding box center [501, 413] width 366 height 32
click at [339, 411] on input "SmallTalk, Big Dreams Front Graphic Tee" at bounding box center [501, 413] width 366 height 32
click at [356, 411] on input "SmallTalkBig Dreams Front Graphic Tee" at bounding box center [501, 413] width 366 height 32
click at [355, 411] on input "SmallTalkBig Dreams Front Graphic Tee" at bounding box center [501, 413] width 366 height 32
click at [393, 411] on input "SmallTalkBigDreams Front Graphic Tee" at bounding box center [501, 413] width 366 height 32
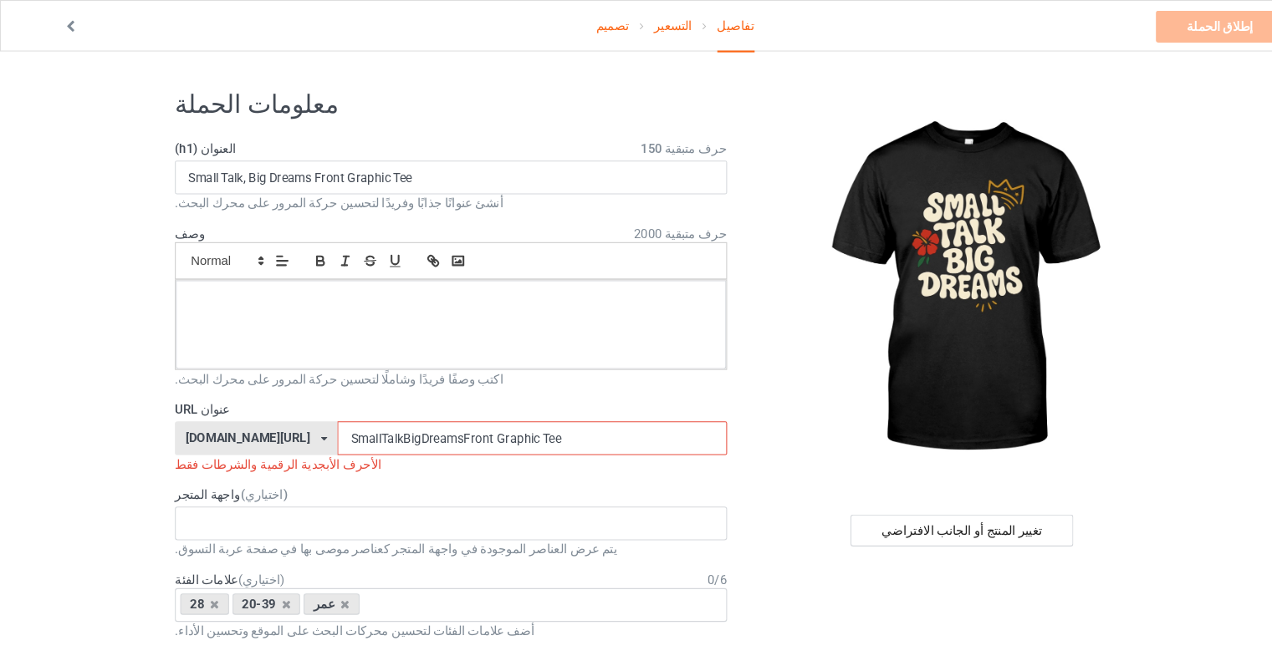
click at [421, 411] on input "SmallTalkBigDreamsFront Graphic Tee" at bounding box center [501, 413] width 366 height 32
click at [460, 409] on input "SmallTalkBigDreamsFrontGraphic Tee" at bounding box center [501, 413] width 366 height 32
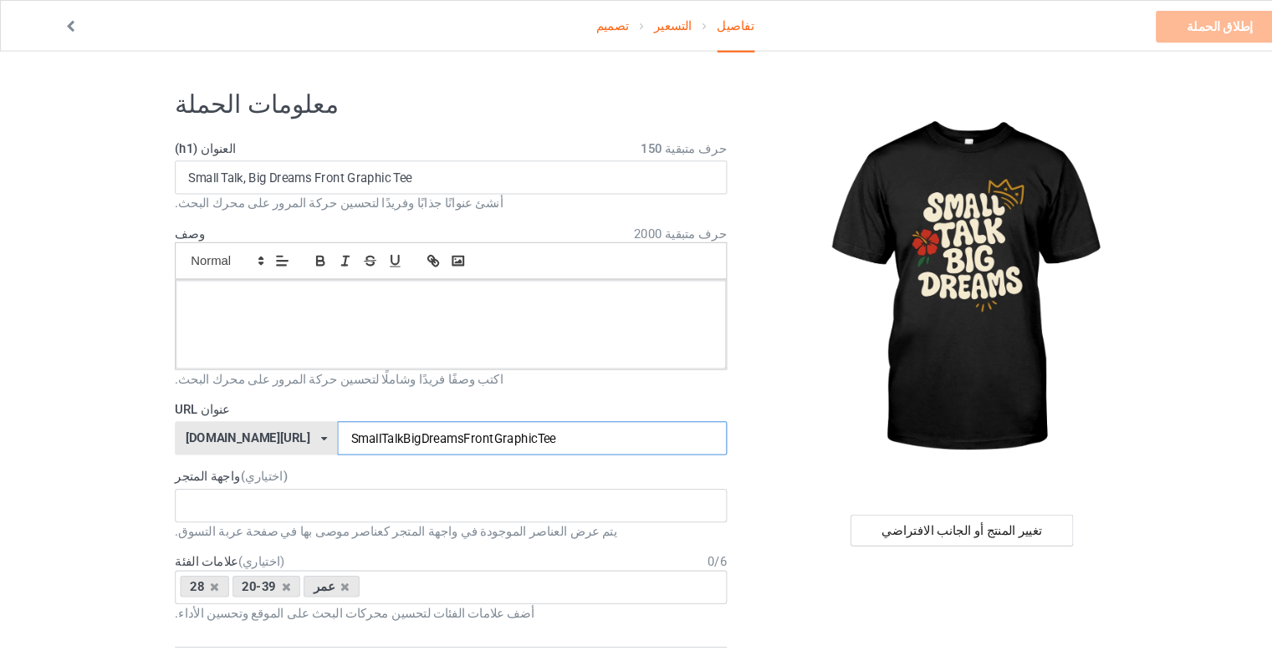
type input "SmallTalkBigDreamsFrontGraphicTee"
drag, startPoint x: 395, startPoint y: 166, endPoint x: 175, endPoint y: 161, distance: 220.8
click at [175, 161] on input "Small Talk, Big Dreams Front Graphic Tee" at bounding box center [425, 167] width 520 height 32
click at [204, 288] on p at bounding box center [425, 283] width 492 height 16
click at [343, 409] on input "SmallTalkBigDreamsFrontGraphicTee" at bounding box center [501, 413] width 366 height 32
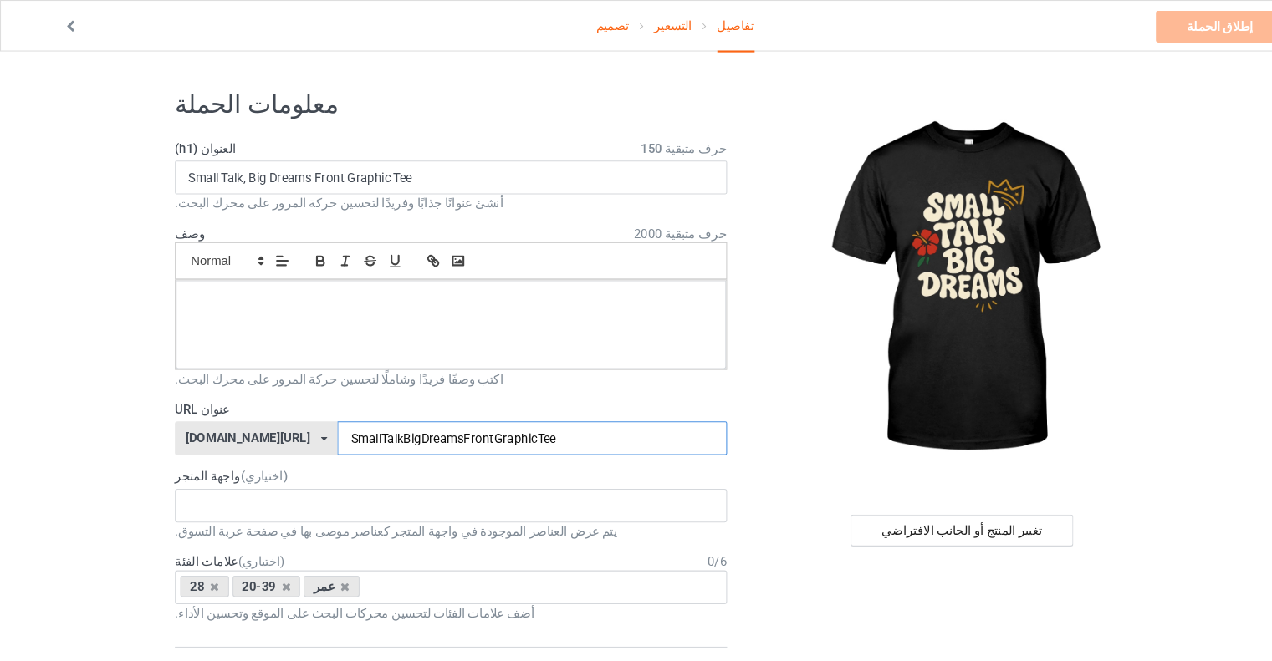
click at [343, 409] on input "SmallTalkBigDreamsFrontGraphicTee" at bounding box center [501, 413] width 366 height 32
click at [267, 292] on p at bounding box center [425, 299] width 492 height 16
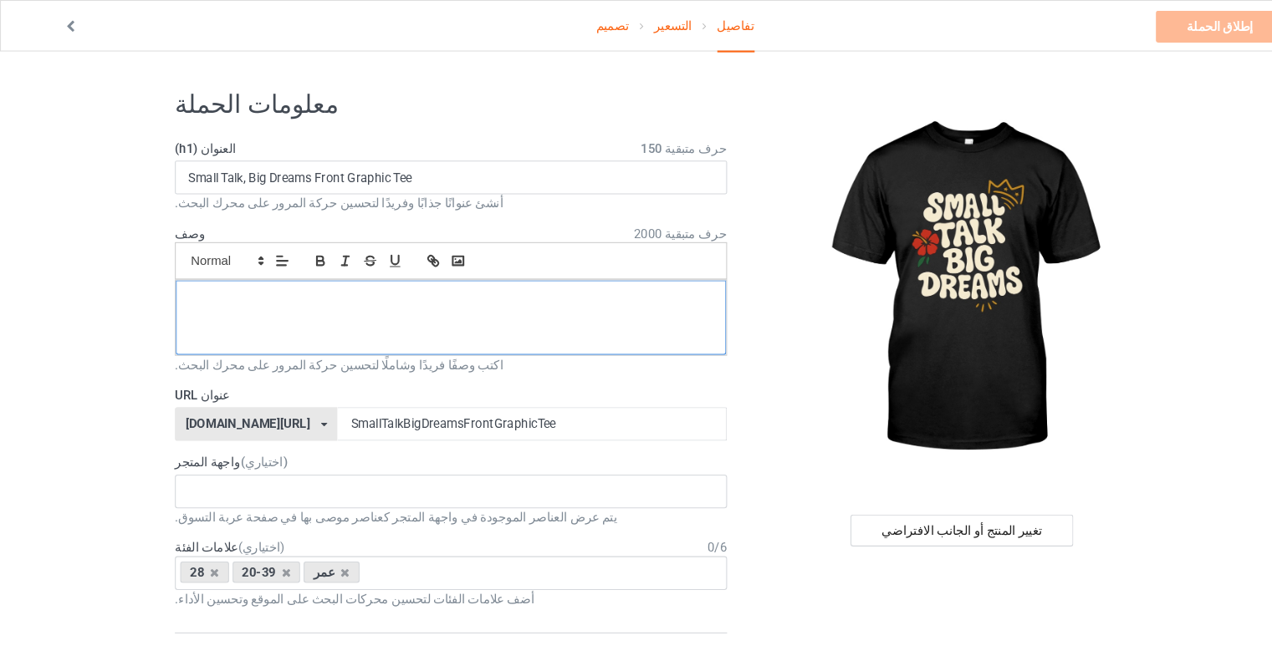
click at [271, 288] on p at bounding box center [425, 283] width 492 height 16
click at [235, 166] on input "Small Talk, Big Dreams Front Graphic Tee" at bounding box center [425, 167] width 520 height 32
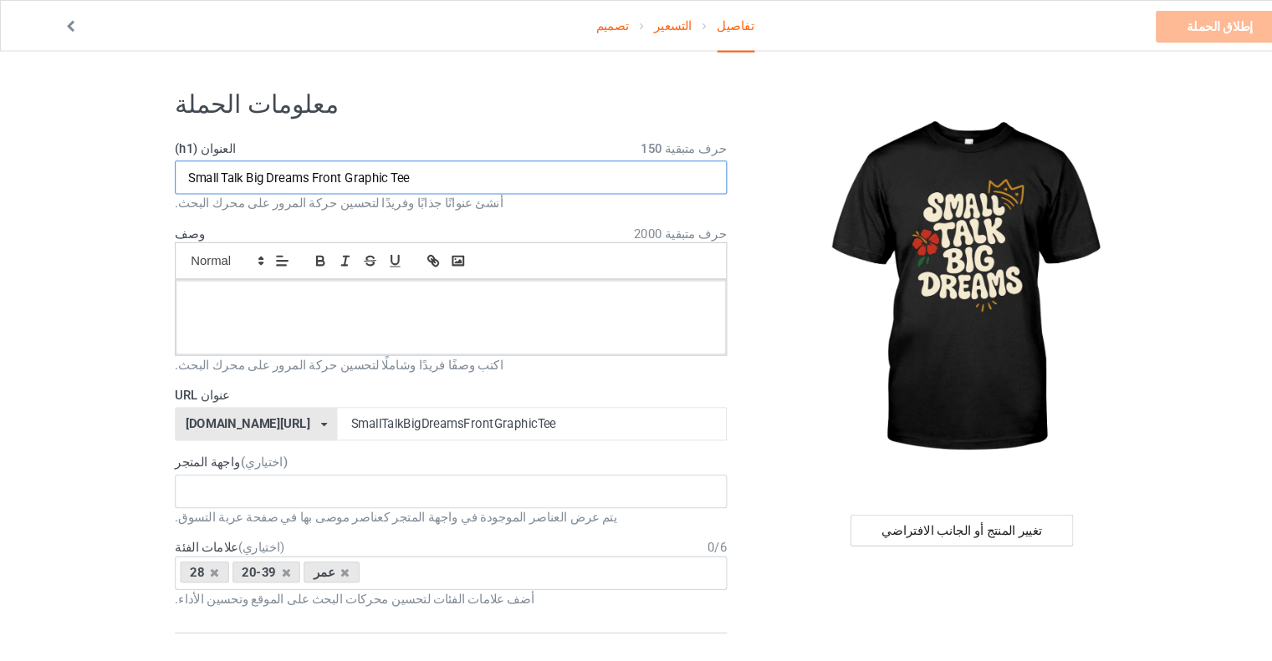
click at [300, 165] on input "Small Talk Big Dreams Front Graphic Tee" at bounding box center [425, 167] width 520 height 32
type input "Small Talk Big Dreams Front Graphic Tee"
click at [272, 285] on p at bounding box center [425, 283] width 492 height 16
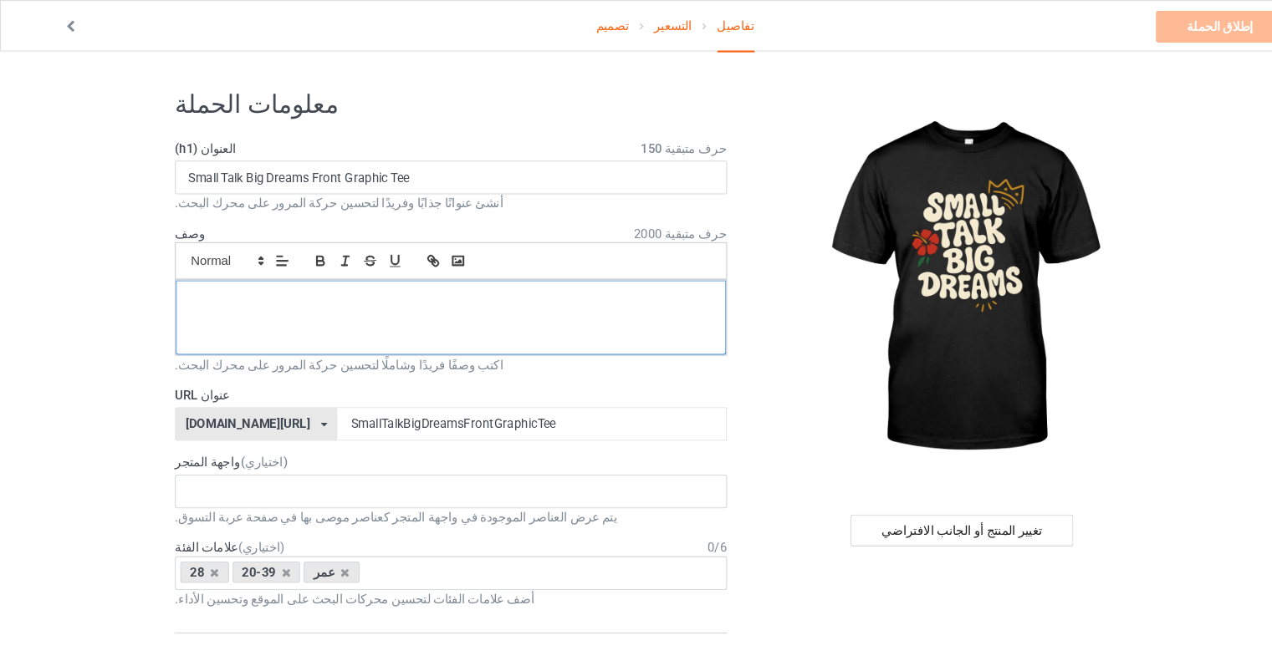
click at [362, 311] on div at bounding box center [425, 299] width 518 height 70
click at [202, 242] on span at bounding box center [213, 246] width 82 height 20
click at [196, 267] on span at bounding box center [213, 271] width 67 height 25
click at [199, 283] on p "﻿" at bounding box center [425, 283] width 492 height 17
click at [246, 247] on polygon at bounding box center [245, 248] width 3 height 2
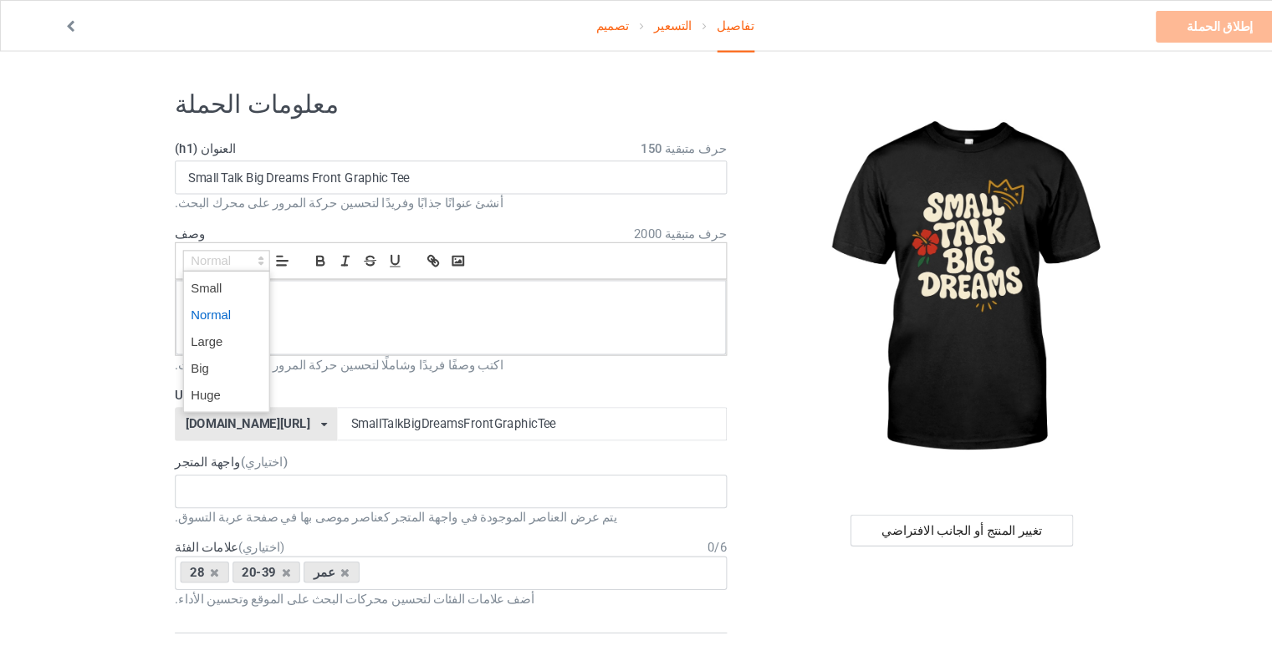
click at [212, 290] on span at bounding box center [213, 296] width 67 height 25
click at [204, 284] on p "﻿" at bounding box center [425, 283] width 492 height 16
click at [243, 244] on icon at bounding box center [245, 245] width 15 height 15
click at [466, 309] on div at bounding box center [425, 299] width 518 height 70
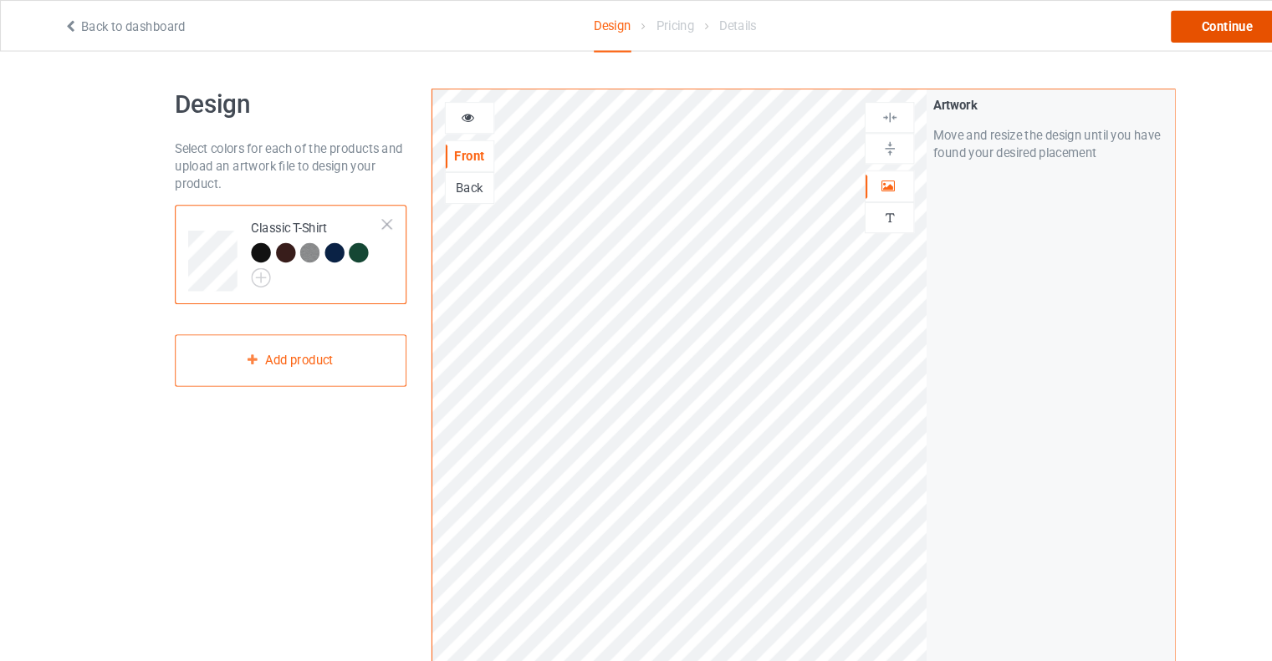
click at [1146, 34] on div "Continue" at bounding box center [1156, 25] width 107 height 30
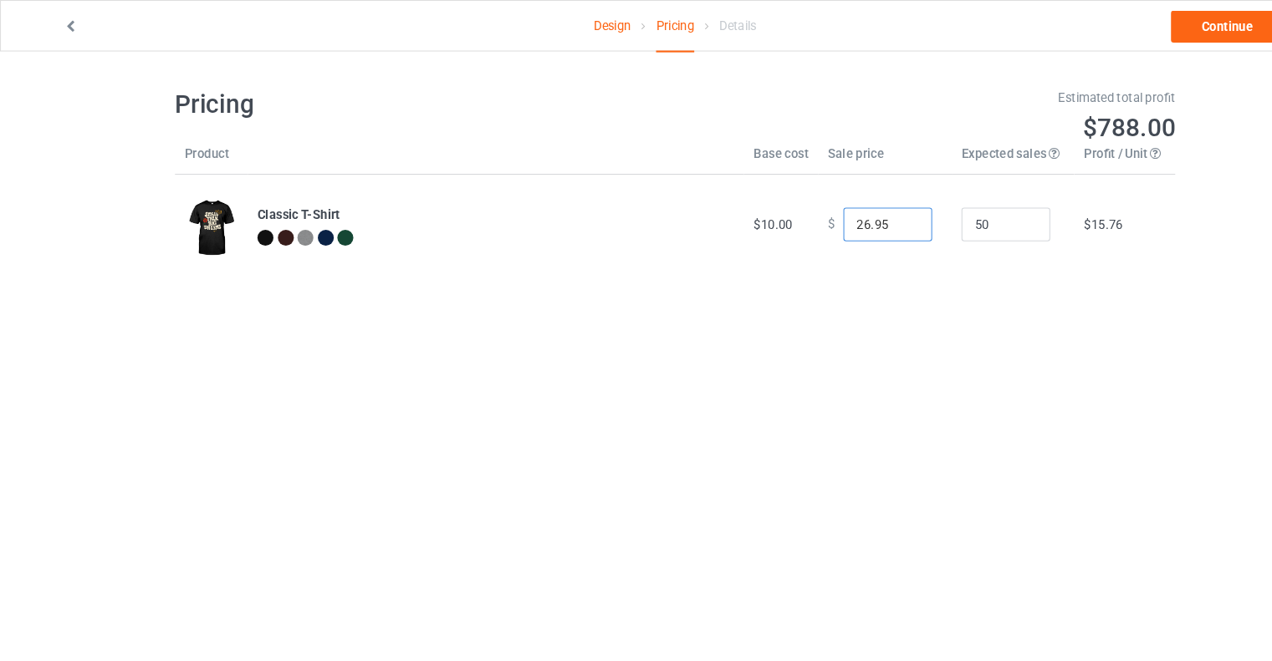
click at [804, 211] on input "26.95" at bounding box center [836, 212] width 84 height 32
type input "16.95"
click at [1135, 28] on link "Continue" at bounding box center [1156, 25] width 107 height 30
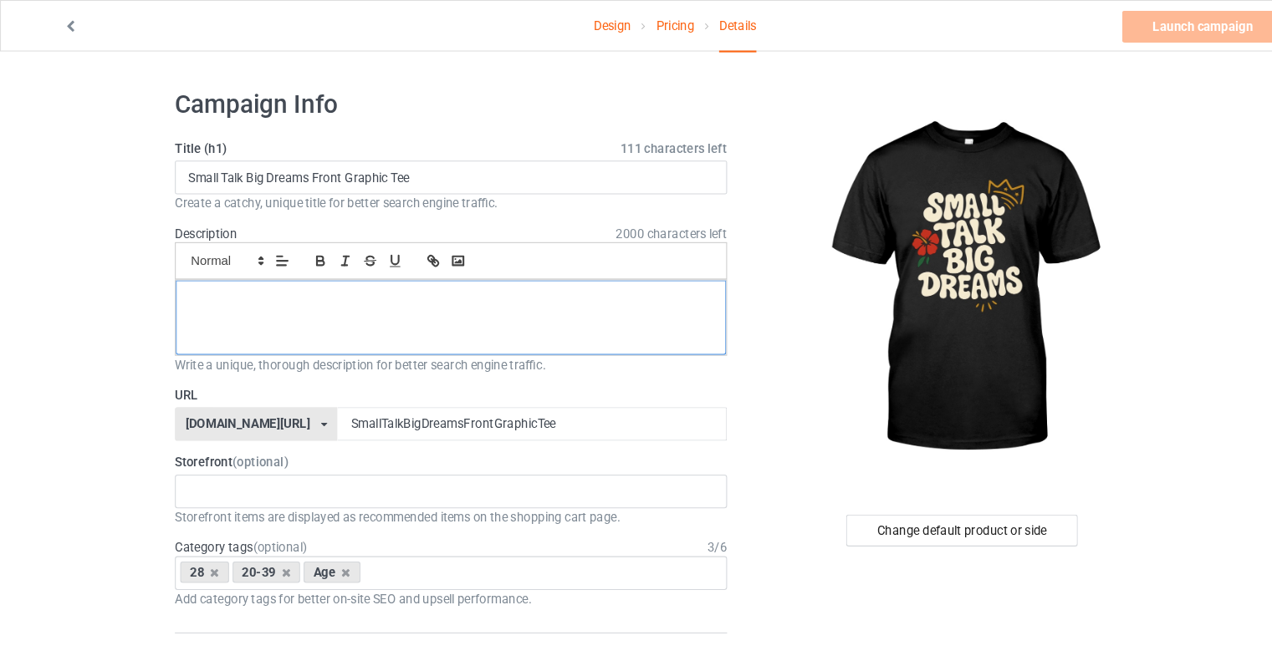
click at [312, 301] on div at bounding box center [425, 299] width 518 height 70
click at [358, 278] on p "small talk dreams front" at bounding box center [425, 283] width 492 height 16
click at [356, 283] on p "small talk dreams front" at bounding box center [425, 283] width 492 height 16
click at [371, 278] on p "small talk dreams front Silent Hustle" at bounding box center [425, 283] width 492 height 16
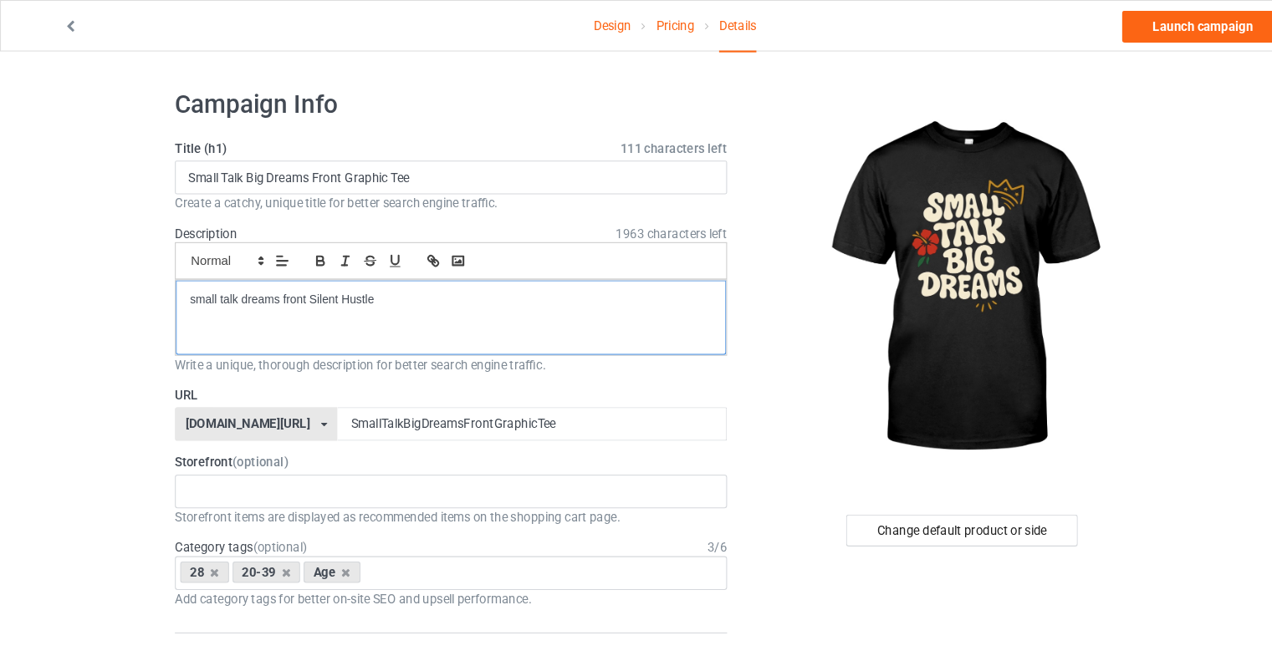
click at [373, 283] on p "small talk dreams front Silent Hustle" at bounding box center [425, 283] width 492 height 16
click at [469, 283] on p "small talk dreams front Silent Hustle Bold Style" at bounding box center [425, 283] width 492 height 16
click at [516, 288] on p "small talk dreams front Silent Hustle Bold Style Silent Hustle" at bounding box center [425, 283] width 492 height 16
click at [568, 288] on p "small talk dreams front Silent Hustle Bold Style Silent Hustle Loud Dreams" at bounding box center [425, 283] width 492 height 16
click at [622, 296] on div "small talk dreams front Silent Hustle Bold Style Silent Hustle Loud Dreams This…" at bounding box center [425, 299] width 518 height 70
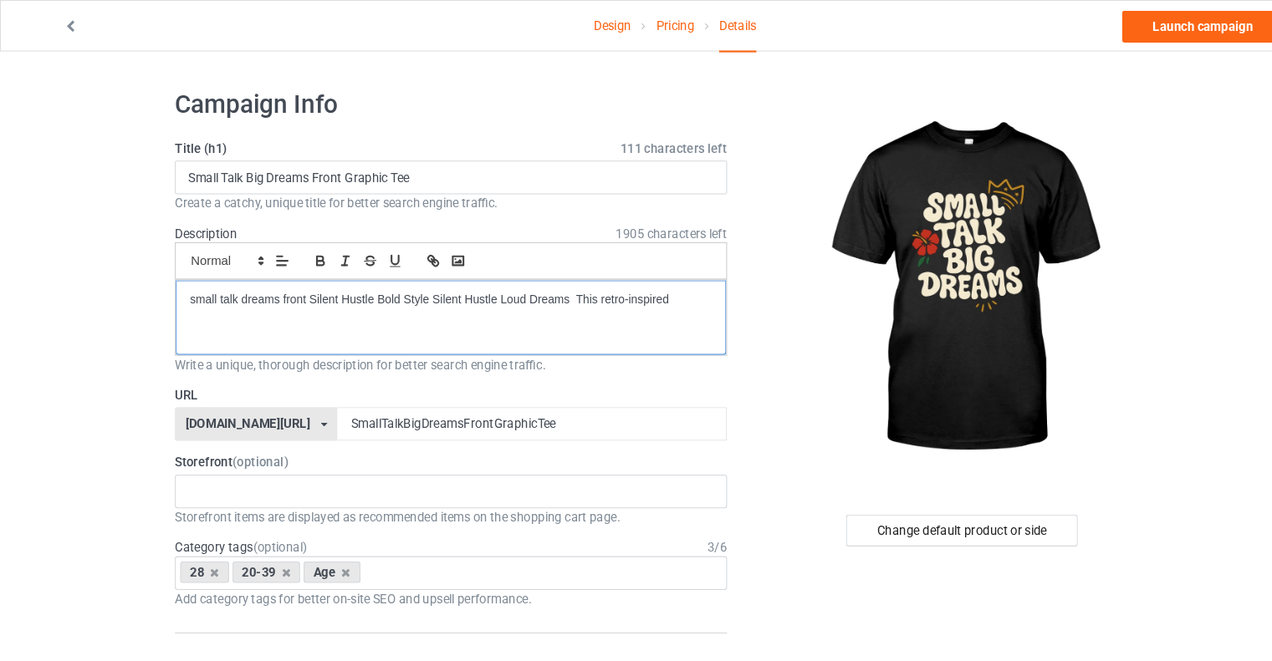
click at [640, 287] on p "small talk dreams front Silent Hustle Bold Style Silent Hustle Loud Dreams This…" at bounding box center [425, 283] width 492 height 16
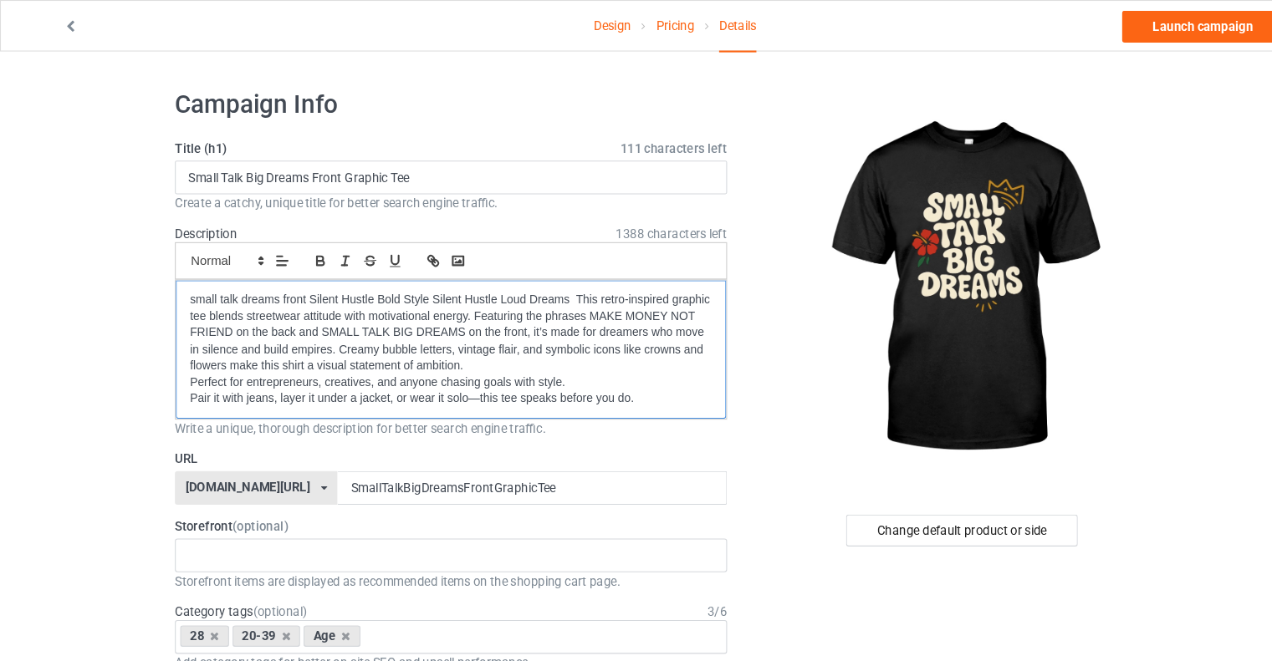
click at [354, 280] on p "small talk dreams front Silent Hustle Bold Style Silent Hustle Loud Dreams This…" at bounding box center [425, 314] width 492 height 78
click at [508, 296] on p "Bold Style Silent Hustle Loud Dreams This retro-inspired graphic tee blends str…" at bounding box center [425, 314] width 492 height 78
click at [0, 0] on span "FRIENDS" at bounding box center [0, 0] width 0 height 0
click at [265, 283] on p "Bold Style Silent Hustle Loud Dreams This retro-inspired graphic tee blends str…" at bounding box center [425, 314] width 492 height 78
click at [412, 273] on div "Bold Style Silent Hustle Loud Dreams This retro-inspired graphic tee blends str…" at bounding box center [425, 329] width 518 height 130
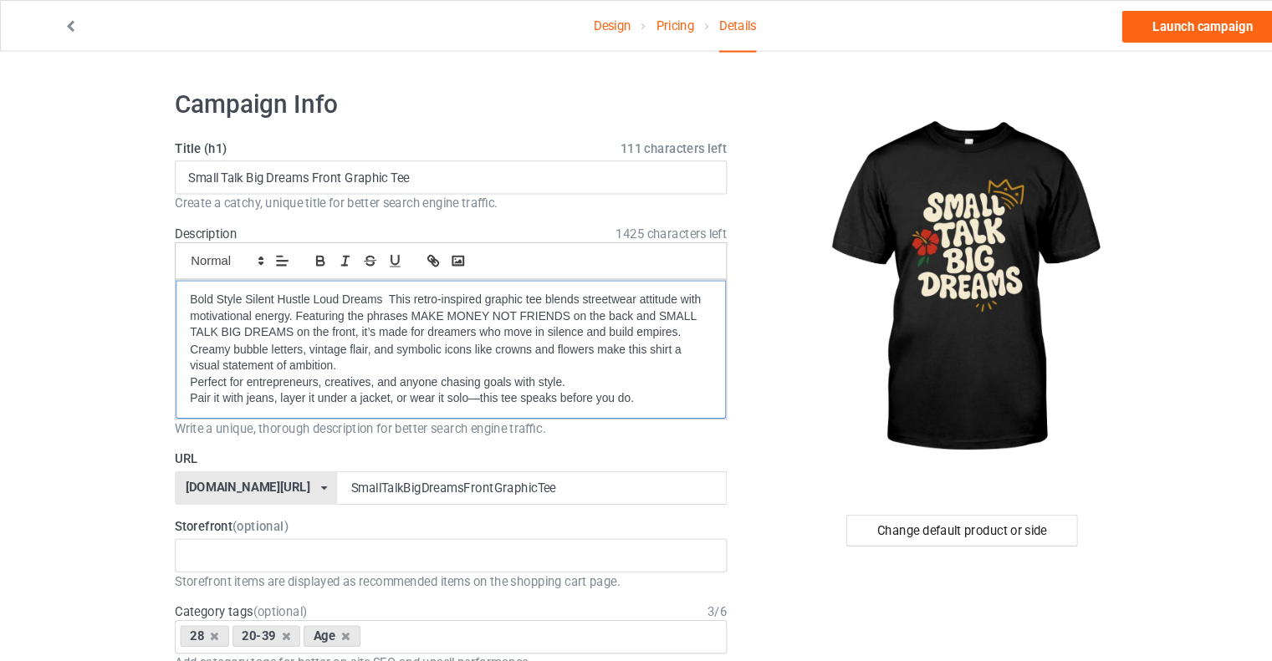
click at [568, 368] on p "Pair it with jeans, layer it under a jacket, or wear it solo—this tee speaks be…" at bounding box center [425, 376] width 492 height 16
click at [604, 380] on p "Pair it with jeans, layer it under a jacket, or wear it solo—this tee speaks be…" at bounding box center [425, 376] width 492 height 16
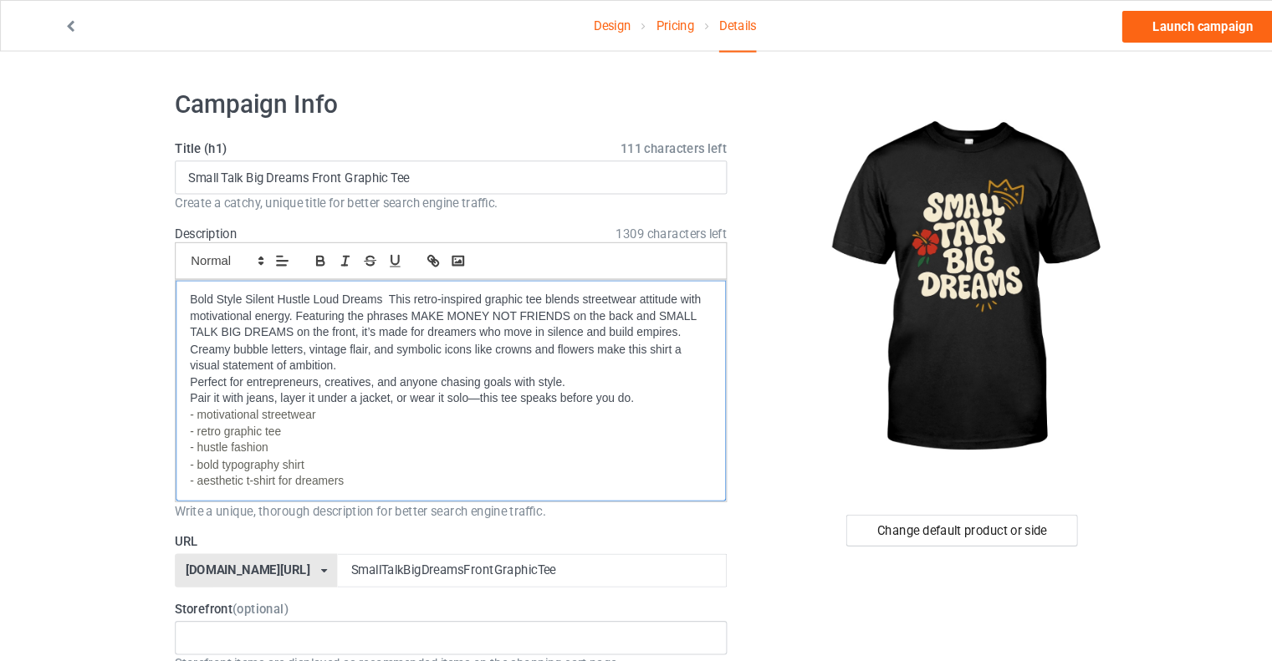
click at [176, 386] on div "Bold Style Silent Hustle Loud Dreams This retro-inspired graphic tee blends str…" at bounding box center [425, 368] width 518 height 208
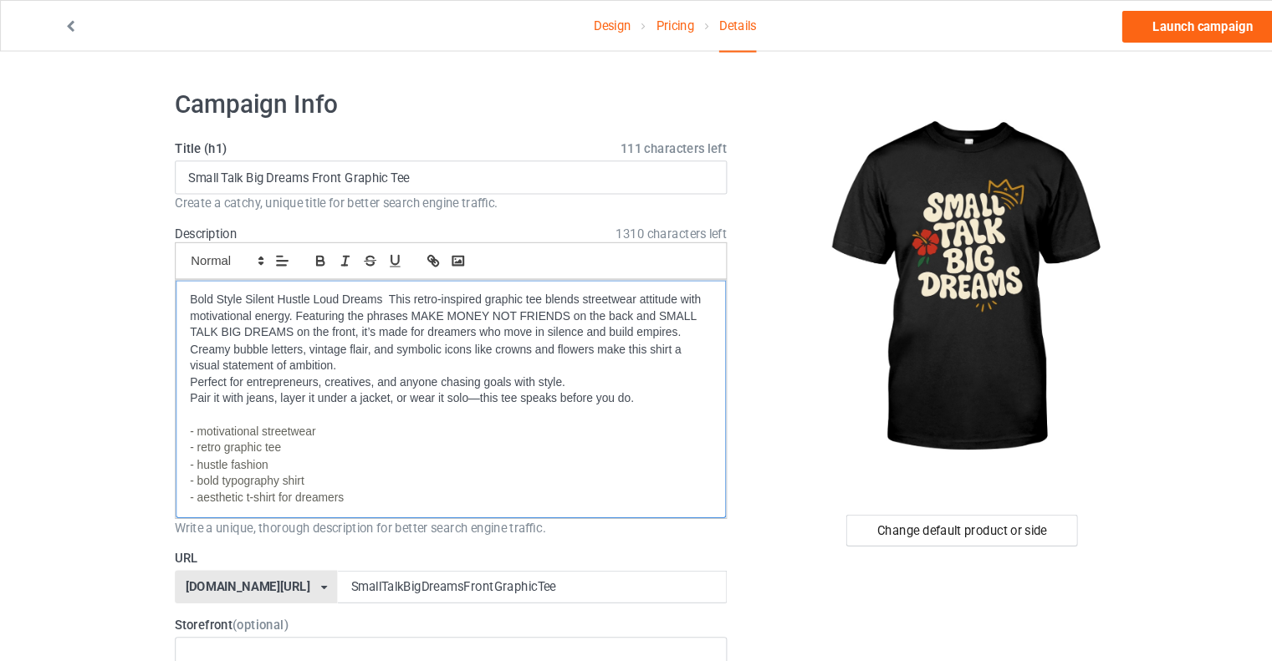
click at [208, 285] on p "Bold Style Silent Hustle Loud Dreams This retro-inspired graphic tee blends str…" at bounding box center [425, 314] width 492 height 78
click at [258, 280] on p "Bold Style Silent Hustle Loud Dreams This retro-inspired graphic tee blends str…" at bounding box center [425, 314] width 492 height 78
click at [497, 425] on p "- retro graphic tee" at bounding box center [425, 423] width 492 height 16
click at [1115, 28] on link "Launch campaign" at bounding box center [1133, 25] width 153 height 30
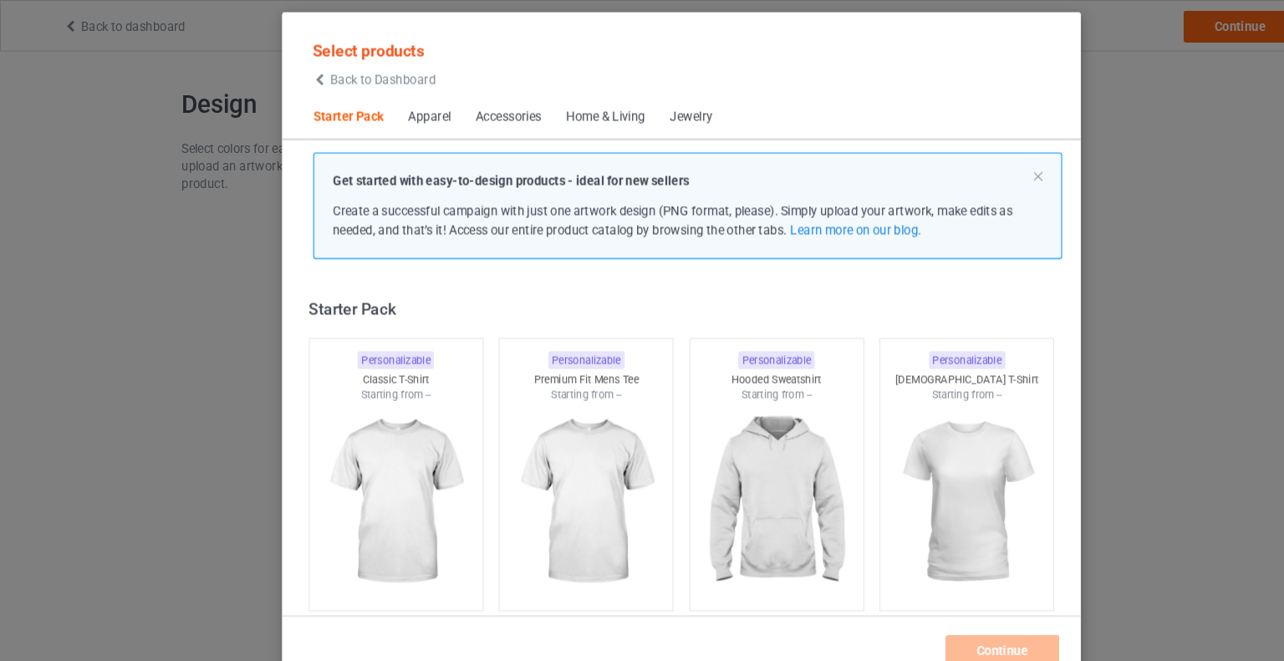
scroll to position [22, 0]
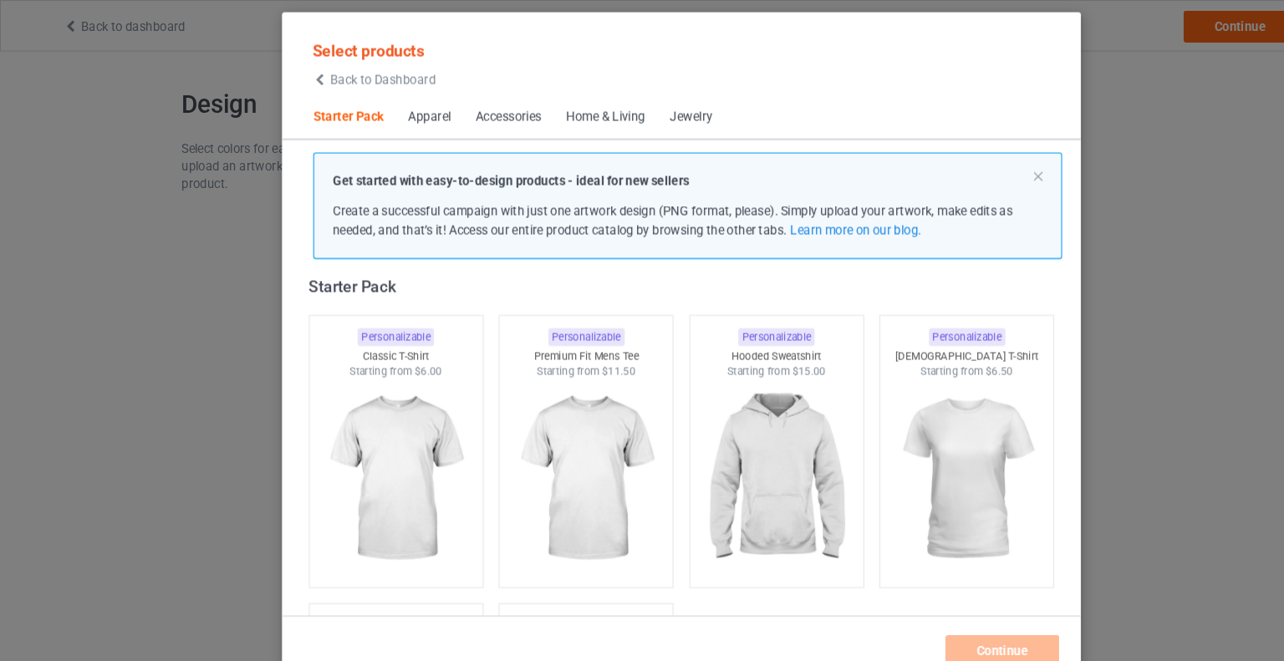
click at [1141, 134] on div "Select products Back to Dashboard Starter Pack Apparel Accessories Home & Livin…" at bounding box center [642, 330] width 1284 height 661
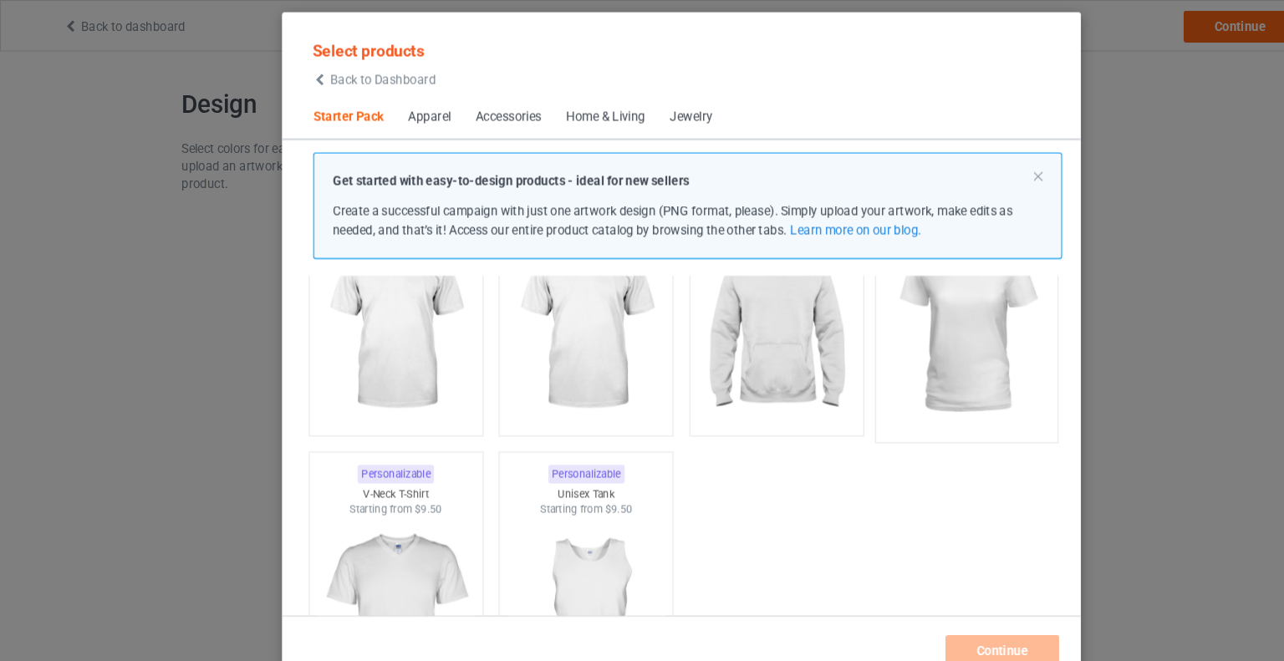
scroll to position [0, 0]
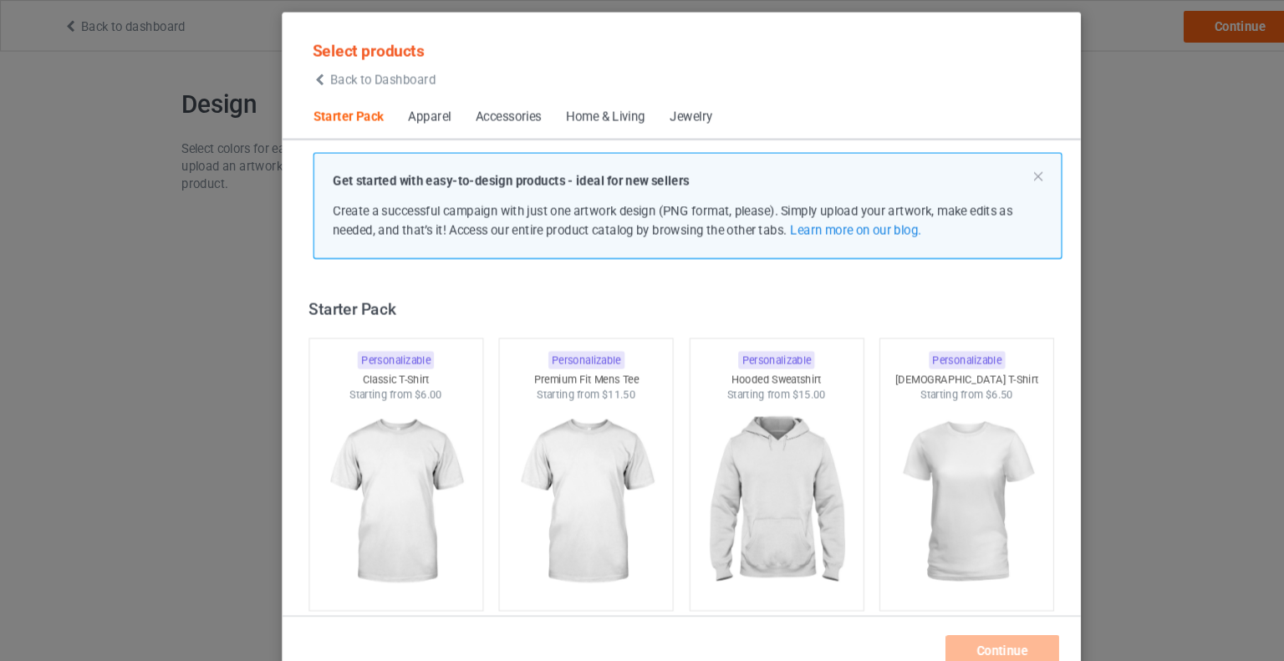
click at [1056, 189] on div "Select products Back to Dashboard Starter Pack Apparel Accessories Home & Livin…" at bounding box center [642, 330] width 1284 height 661
click at [327, 79] on span "Back to Dashboard" at bounding box center [361, 75] width 100 height 13
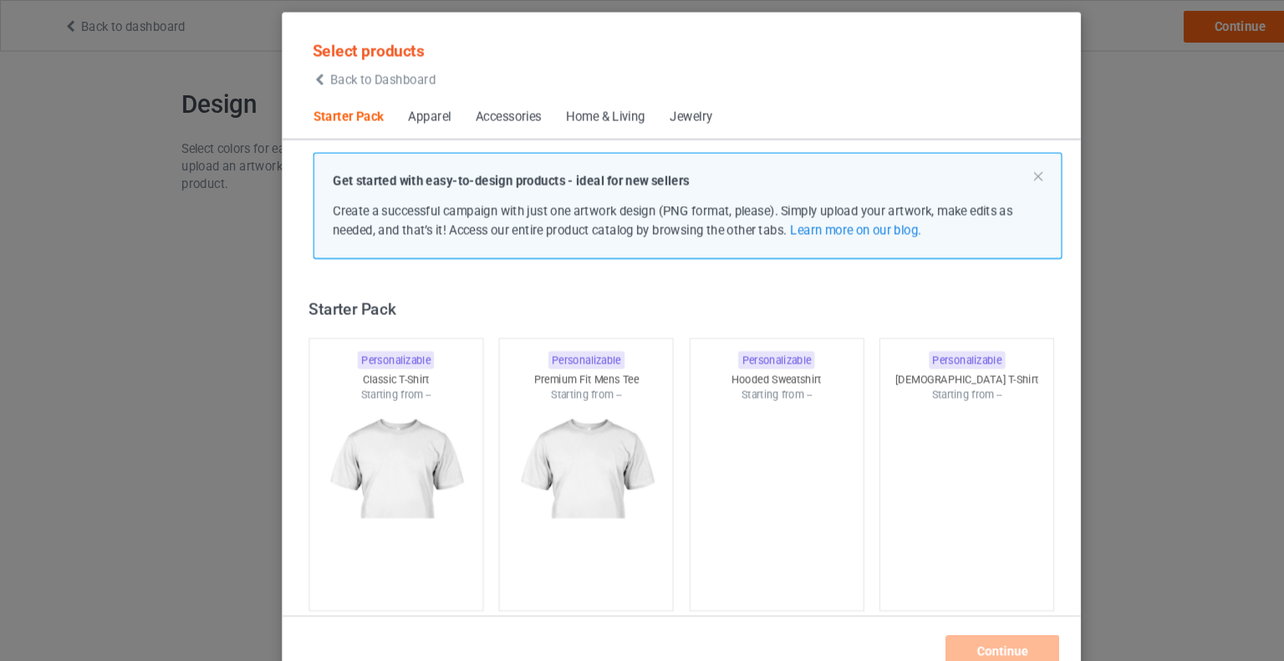
scroll to position [22, 0]
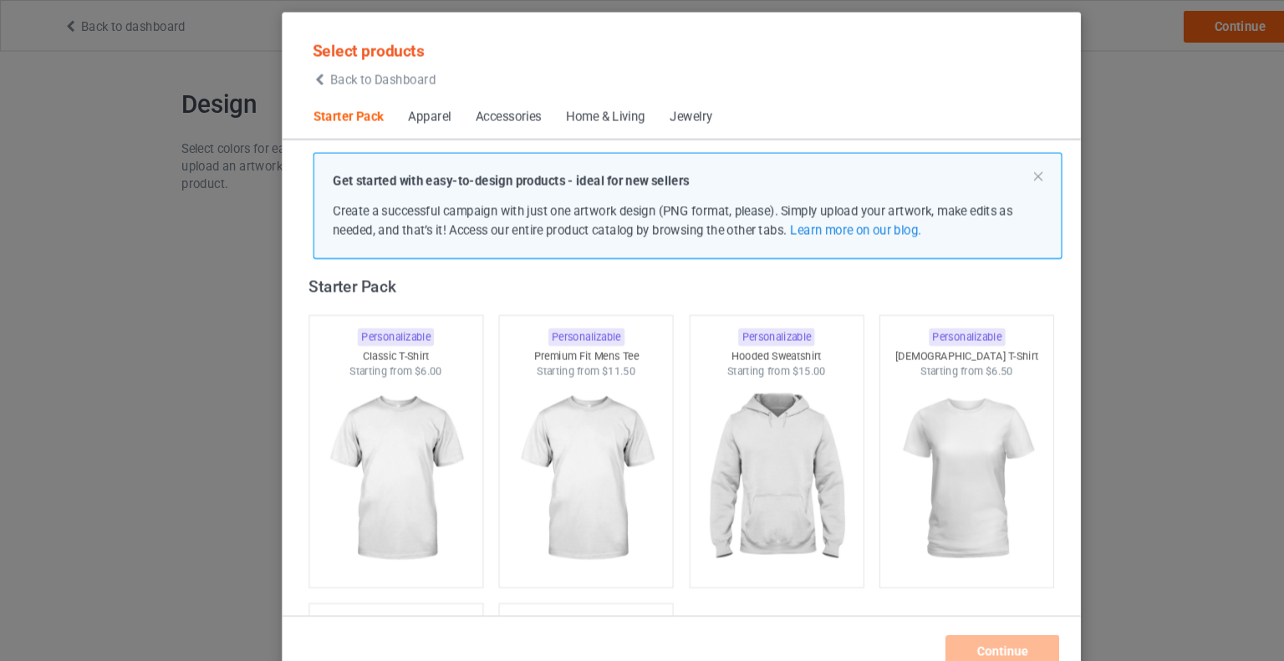
click at [1076, 118] on div "Select products Back to Dashboard Starter Pack Apparel Accessories Home & Livin…" at bounding box center [642, 330] width 1284 height 661
click at [318, 76] on span "Back to Dashboard" at bounding box center [361, 75] width 100 height 13
